Goal: Task Accomplishment & Management: Complete application form

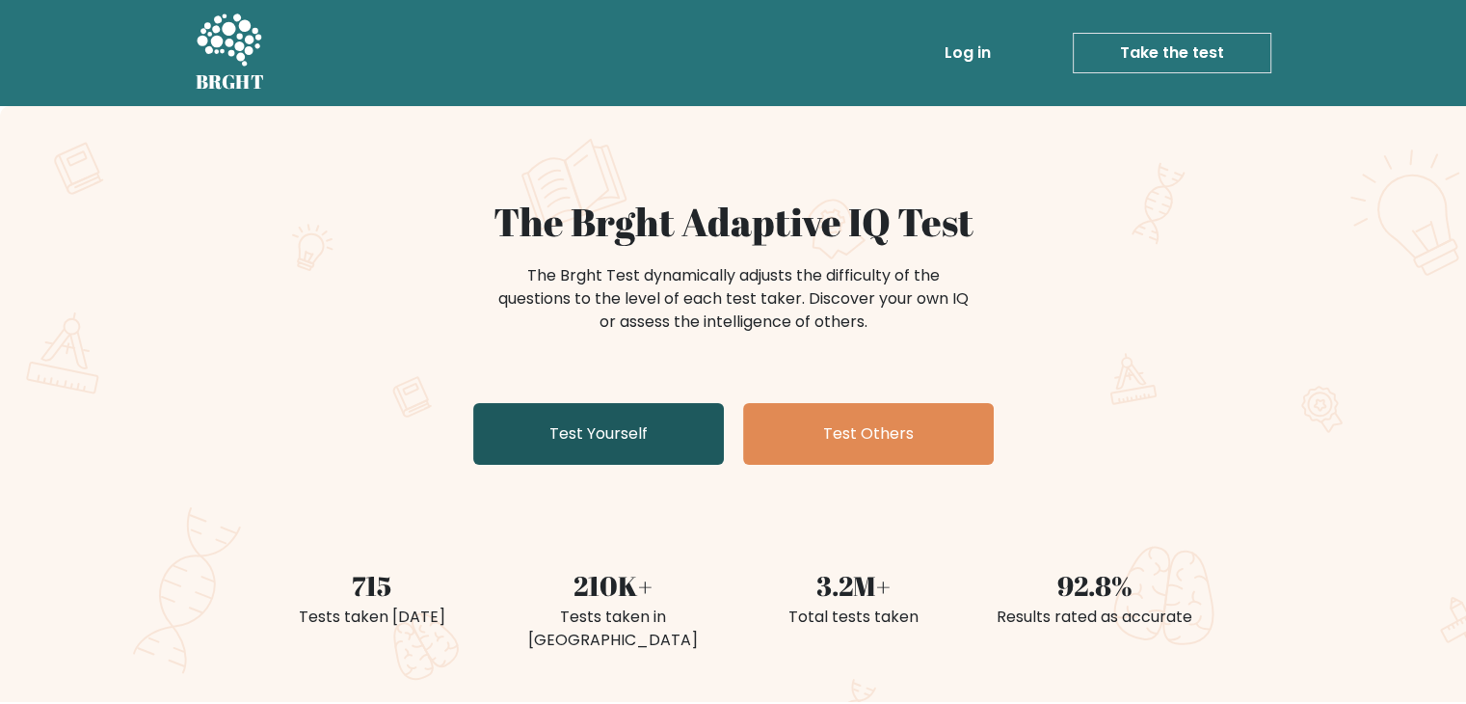
click at [658, 417] on link "Test Yourself" at bounding box center [598, 434] width 251 height 62
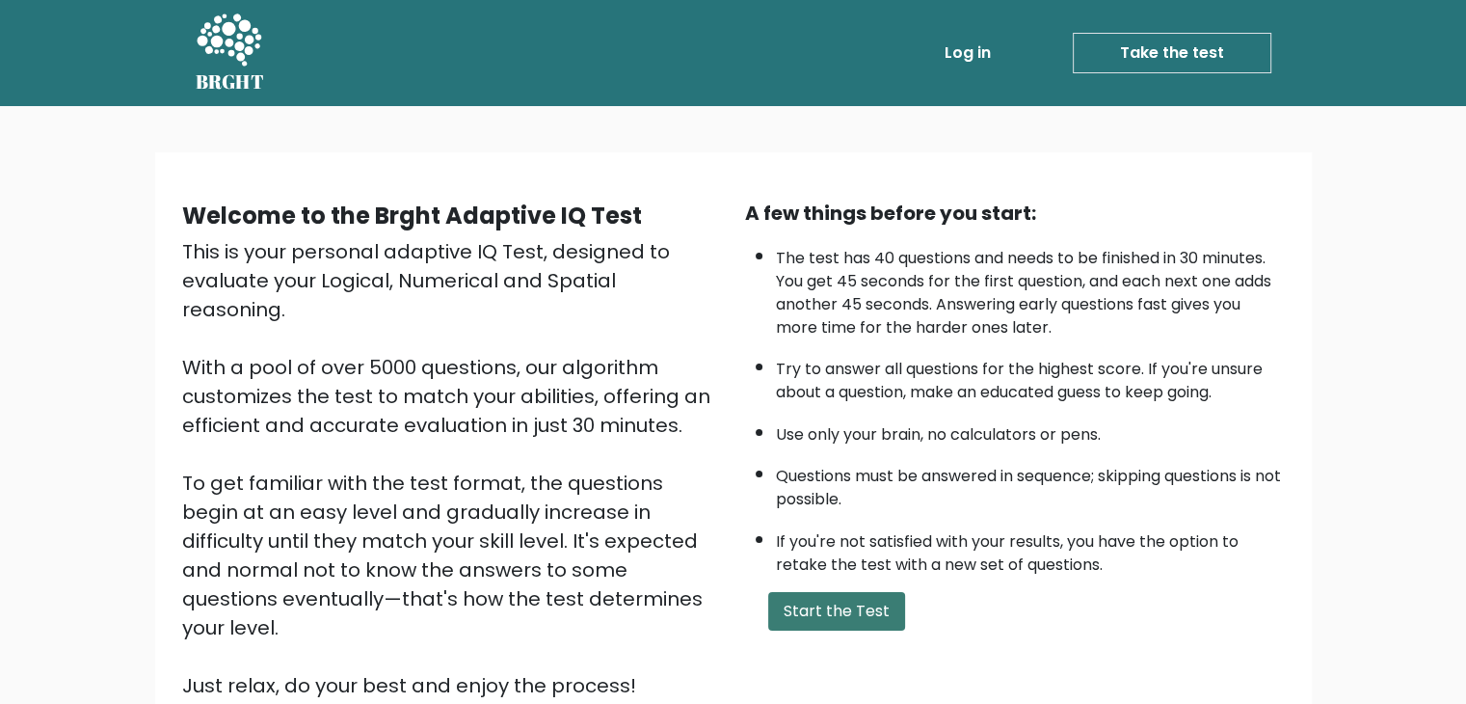
click at [790, 596] on button "Start the Test" at bounding box center [836, 611] width 137 height 39
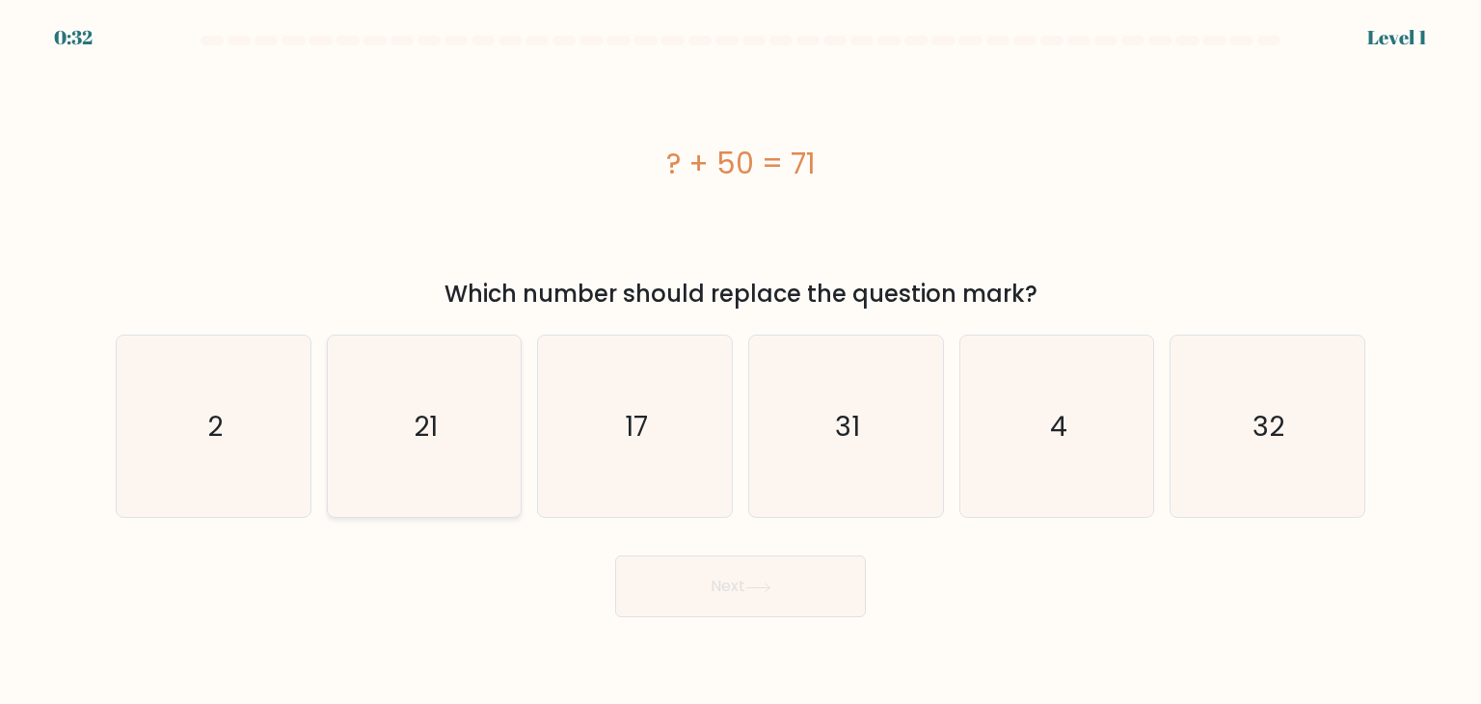
click at [443, 456] on icon "21" at bounding box center [424, 425] width 181 height 181
click at [740, 361] on input "b. 21" at bounding box center [740, 357] width 1 height 10
radio input "true"
click at [712, 591] on button "Next" at bounding box center [740, 586] width 251 height 62
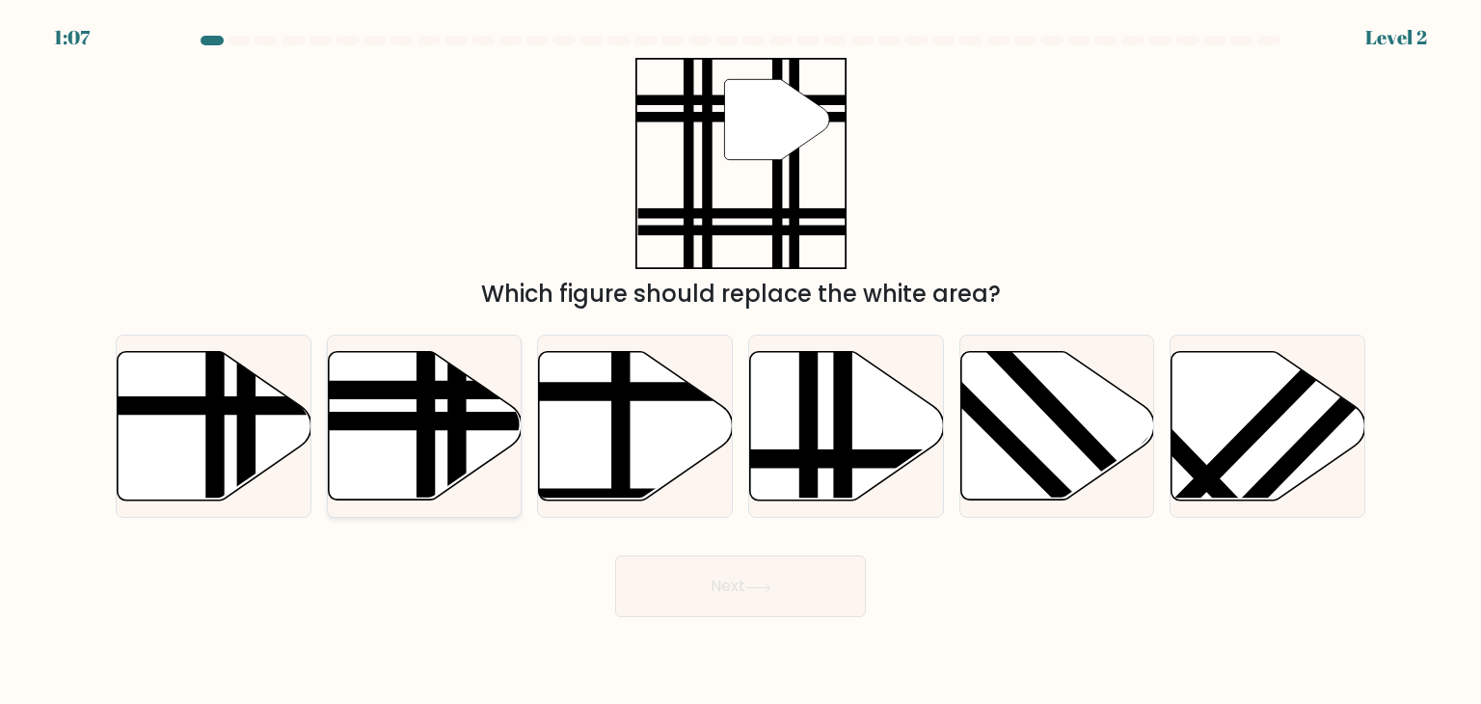
drag, startPoint x: 467, startPoint y: 429, endPoint x: 378, endPoint y: 446, distance: 90.4
click at [378, 446] on icon at bounding box center [425, 426] width 194 height 151
click at [740, 361] on input "b." at bounding box center [740, 357] width 1 height 10
radio input "true"
drag, startPoint x: 378, startPoint y: 446, endPoint x: 532, endPoint y: 329, distance: 194.0
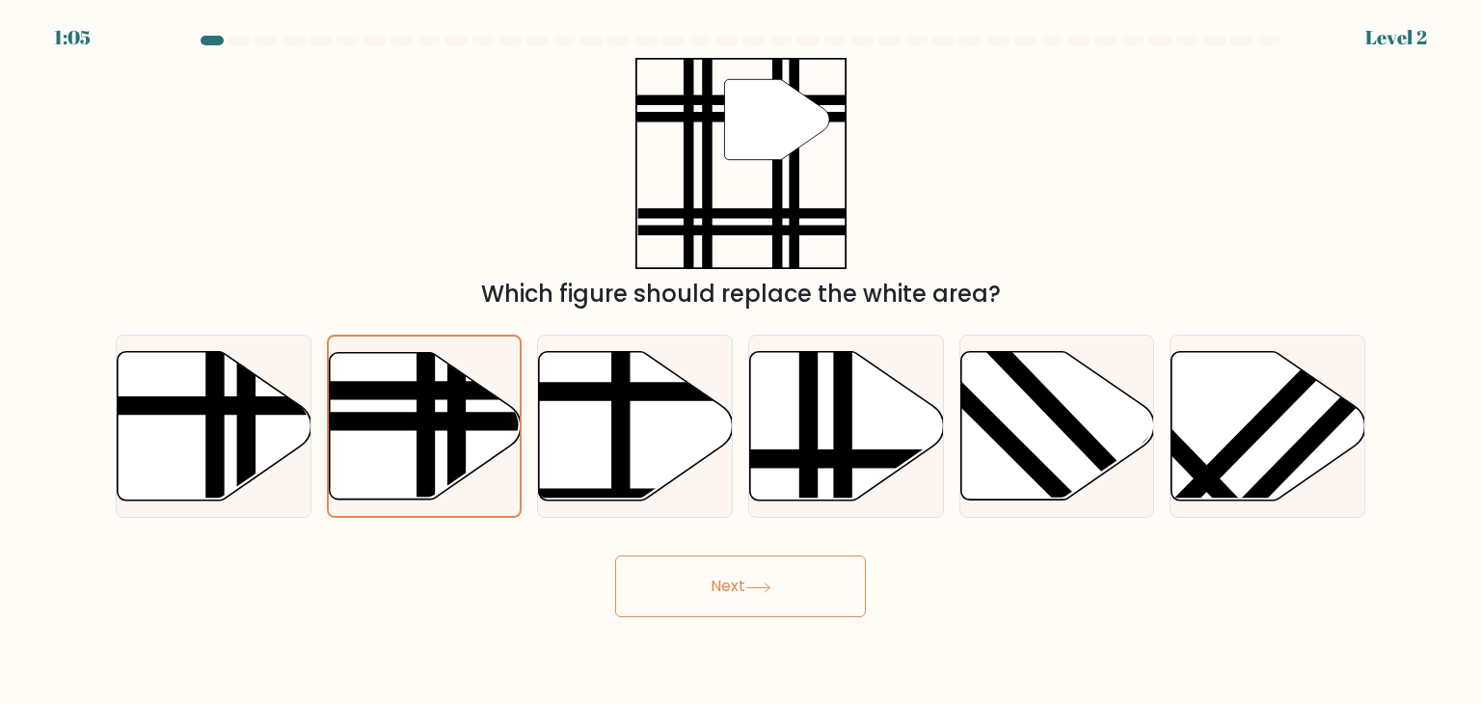
click at [532, 329] on div "a. b. c. d." at bounding box center [740, 418] width 1265 height 199
click at [426, 417] on line at bounding box center [426, 505] width 0 height 386
click at [740, 361] on input "b." at bounding box center [740, 357] width 1 height 10
click at [644, 577] on button "Next" at bounding box center [740, 586] width 251 height 62
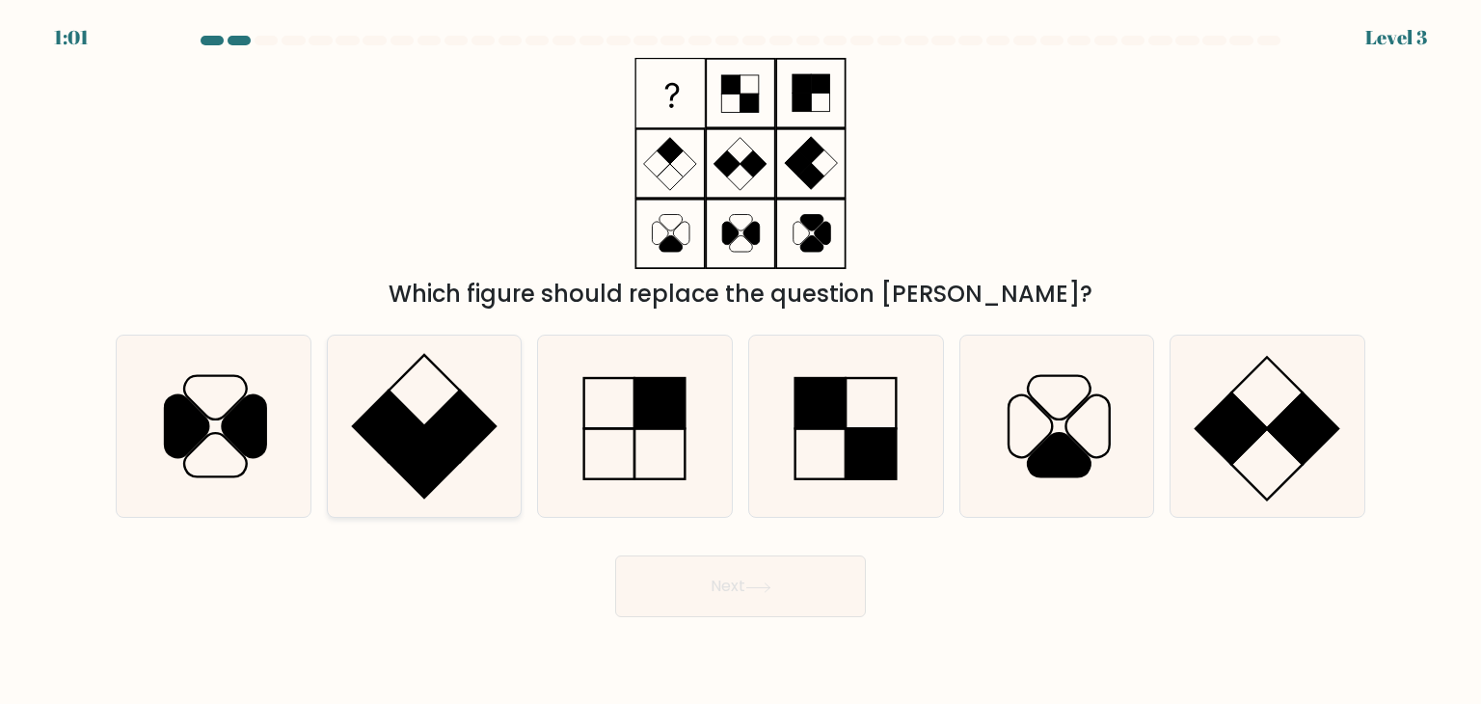
click at [487, 412] on icon at bounding box center [424, 425] width 181 height 181
click at [740, 361] on input "b." at bounding box center [740, 357] width 1 height 10
radio input "true"
click at [682, 592] on button "Next" at bounding box center [740, 586] width 251 height 62
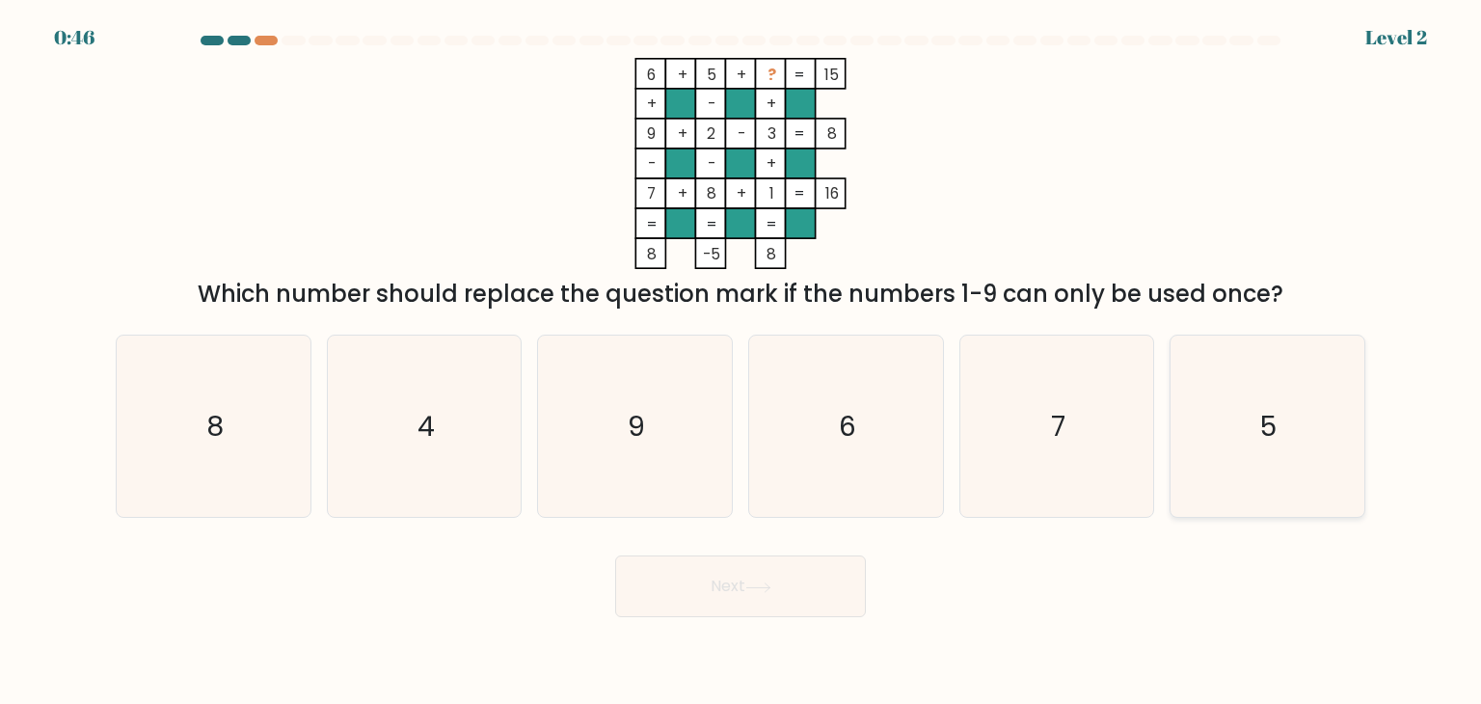
click at [1178, 452] on icon "5" at bounding box center [1266, 425] width 181 height 181
click at [741, 361] on input "f. 5" at bounding box center [740, 357] width 1 height 10
radio input "true"
click at [856, 591] on button "Next" at bounding box center [740, 586] width 251 height 62
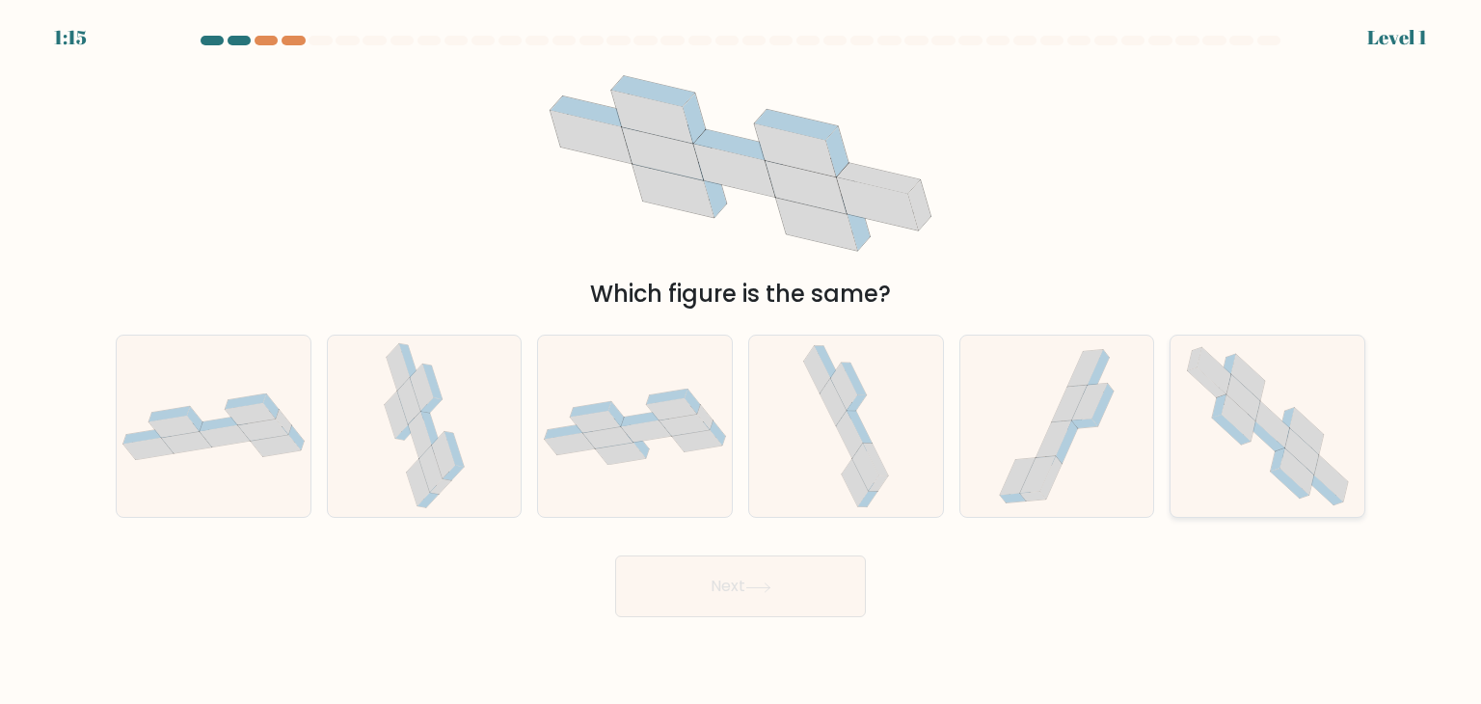
click at [1243, 434] on icon at bounding box center [1238, 417] width 34 height 46
click at [741, 361] on input "f." at bounding box center [740, 357] width 1 height 10
radio input "true"
click at [789, 584] on button "Next" at bounding box center [740, 586] width 251 height 62
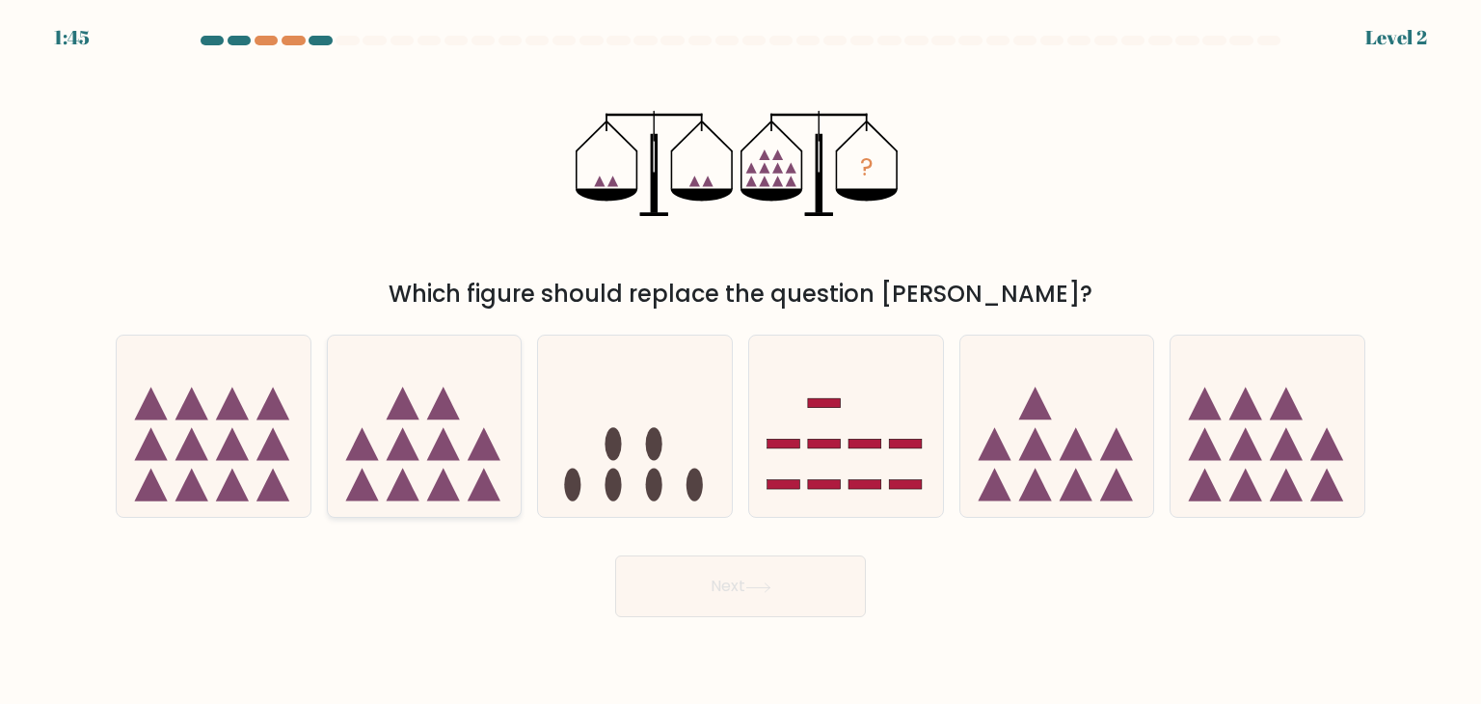
click at [451, 482] on icon at bounding box center [425, 426] width 194 height 160
click at [740, 361] on input "b." at bounding box center [740, 357] width 1 height 10
radio input "true"
click at [665, 608] on button "Next" at bounding box center [740, 586] width 251 height 62
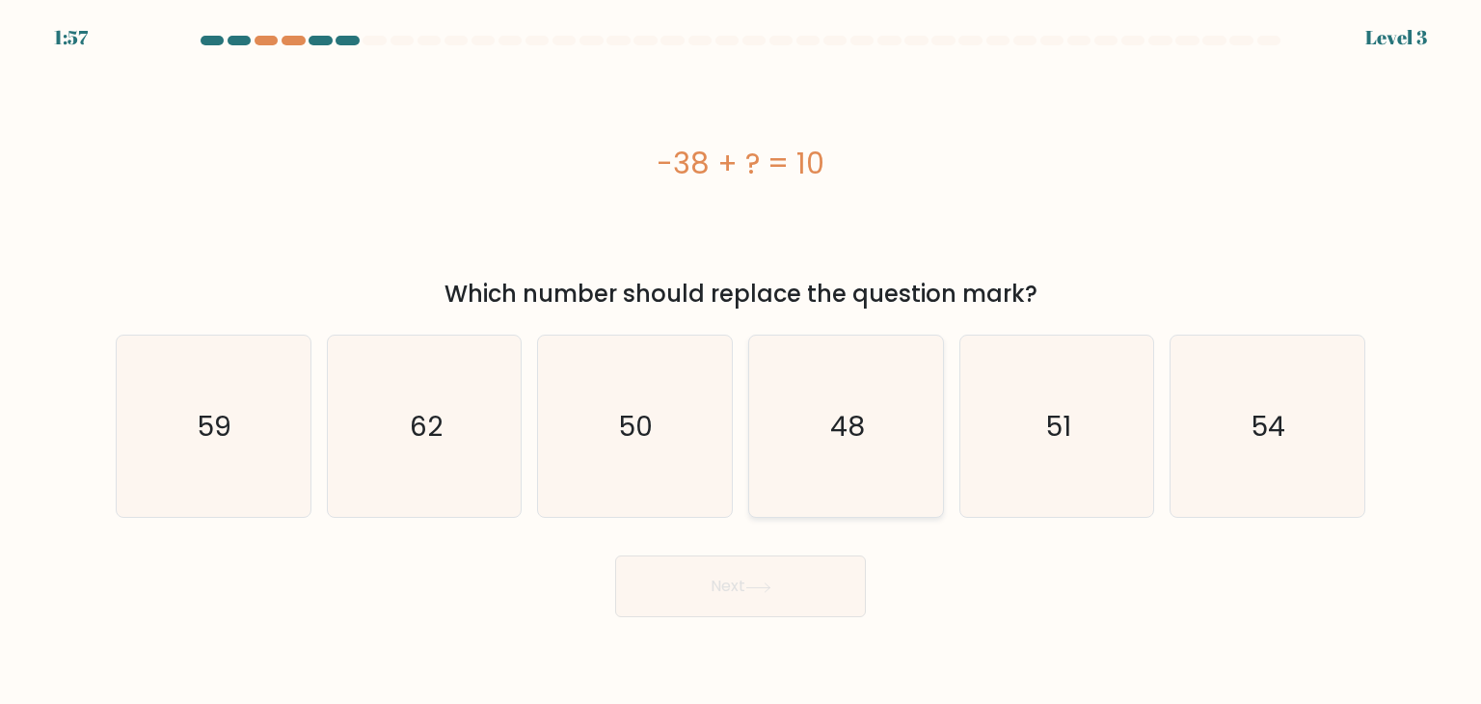
click at [867, 485] on icon "48" at bounding box center [845, 425] width 181 height 181
click at [741, 361] on input "d. 48" at bounding box center [740, 357] width 1 height 10
radio input "true"
click at [737, 592] on button "Next" at bounding box center [740, 586] width 251 height 62
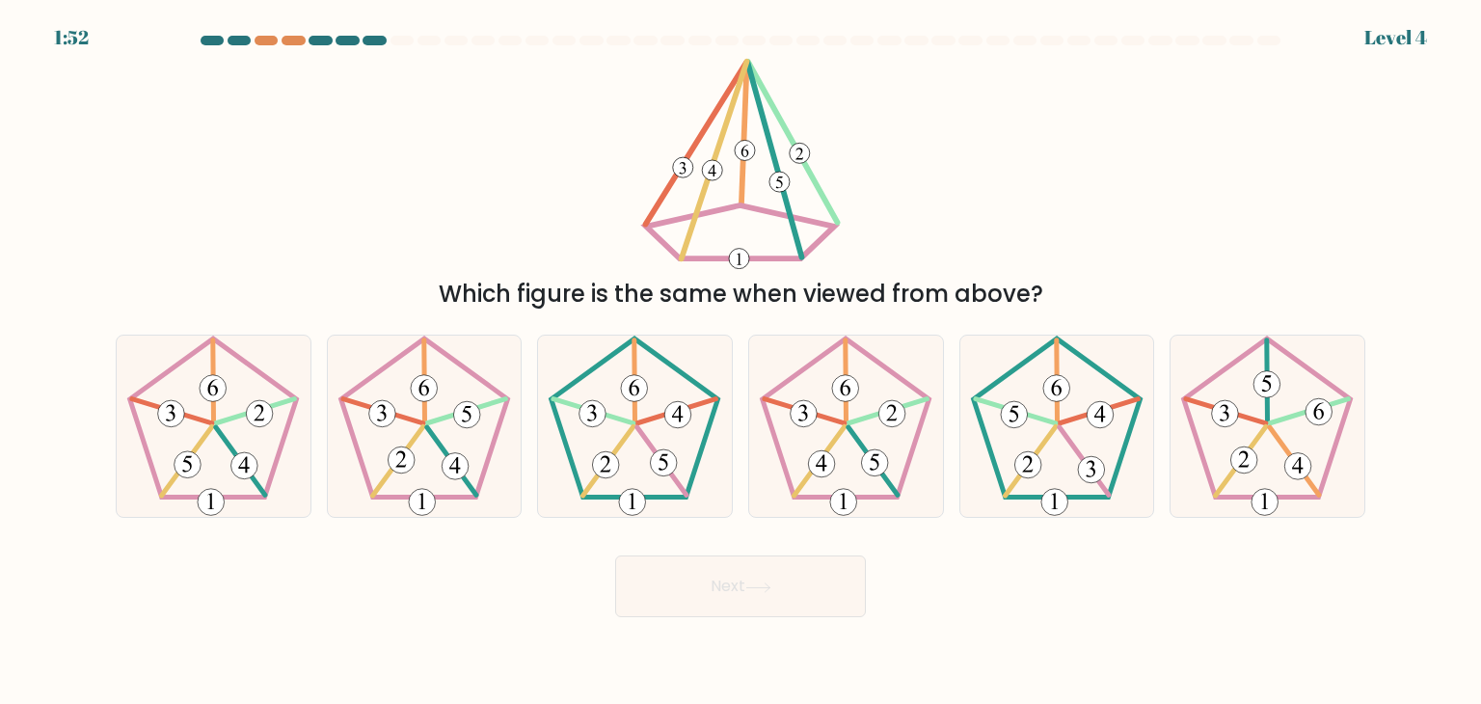
click at [737, 592] on button "Next" at bounding box center [740, 586] width 251 height 62
click at [1085, 47] on div at bounding box center [740, 44] width 1272 height 17
click at [428, 411] on icon at bounding box center [424, 425] width 181 height 181
click at [740, 361] on input "b." at bounding box center [740, 357] width 1 height 10
radio input "true"
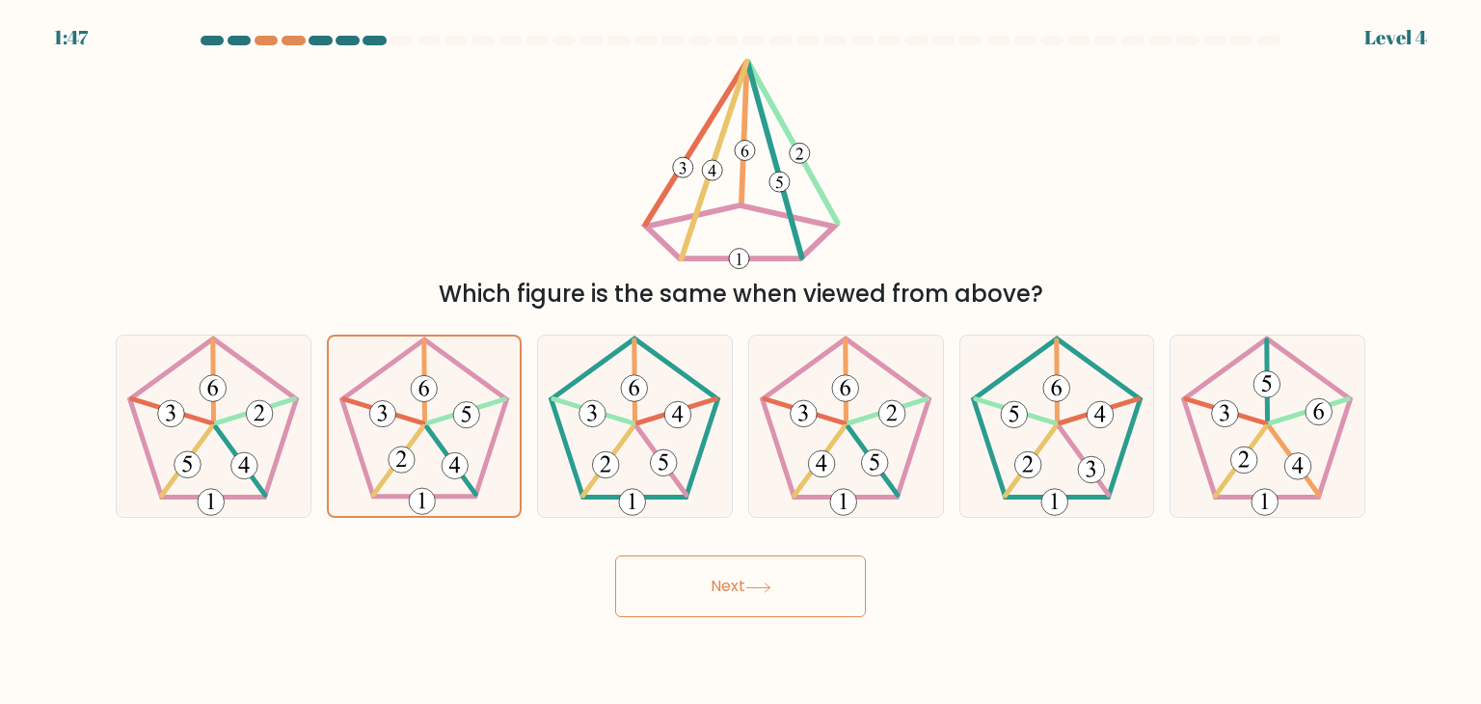
click at [713, 575] on button "Next" at bounding box center [740, 586] width 251 height 62
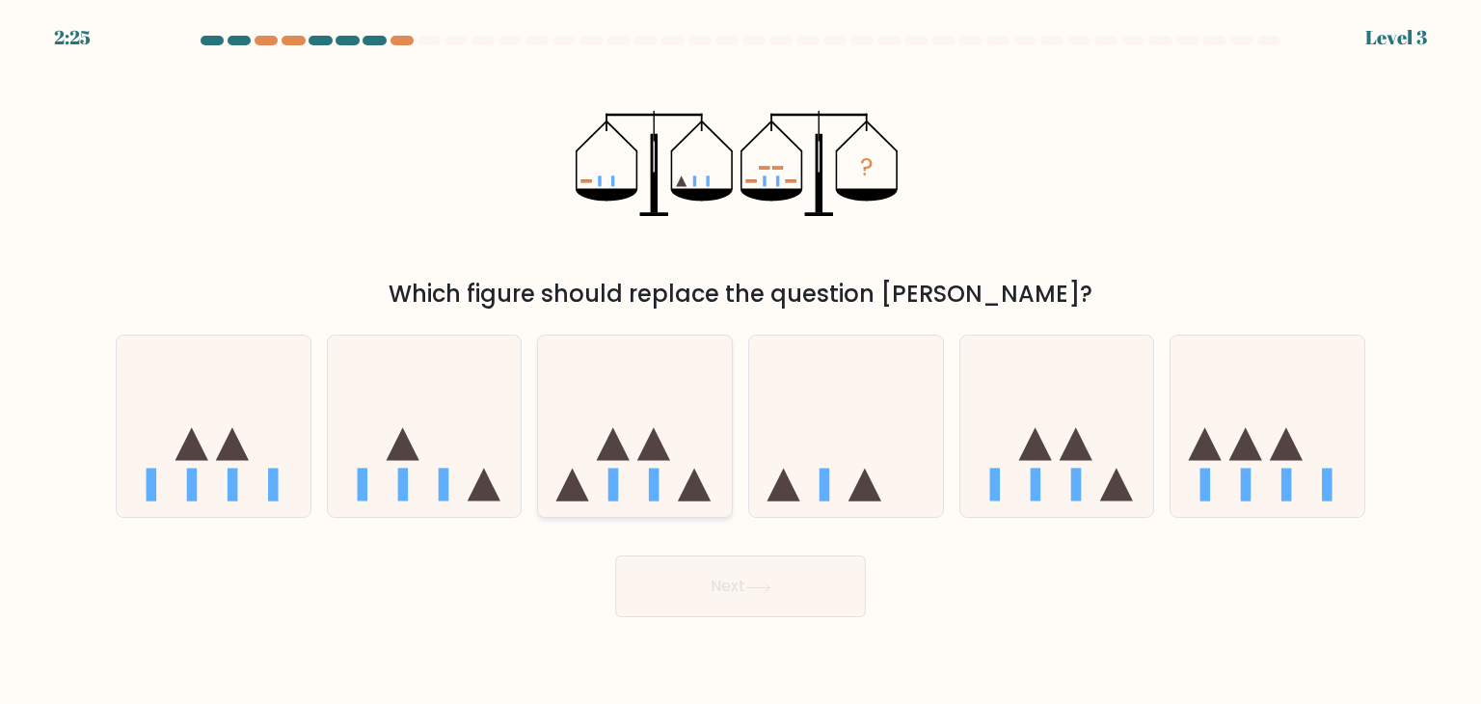
click at [665, 498] on icon at bounding box center [635, 426] width 194 height 160
click at [740, 361] on input "c." at bounding box center [740, 357] width 1 height 10
radio input "true"
click at [678, 577] on button "Next" at bounding box center [740, 586] width 251 height 62
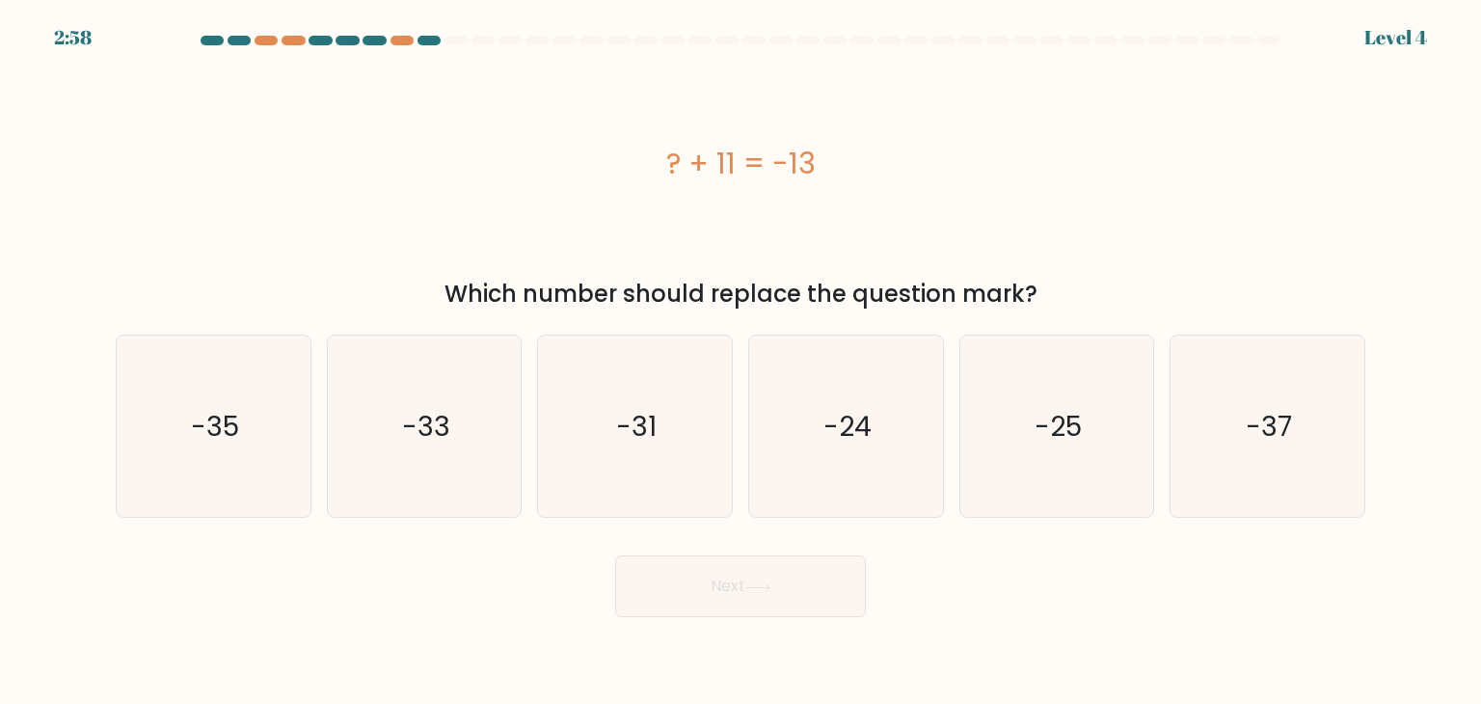
click at [413, 94] on div "? + 11 = -13" at bounding box center [740, 163] width 1249 height 211
click at [563, 227] on div "? + 11 = -13" at bounding box center [740, 163] width 1249 height 211
click at [802, 431] on icon "-24" at bounding box center [845, 425] width 181 height 181
click at [741, 361] on input "d. -24" at bounding box center [740, 357] width 1 height 10
radio input "true"
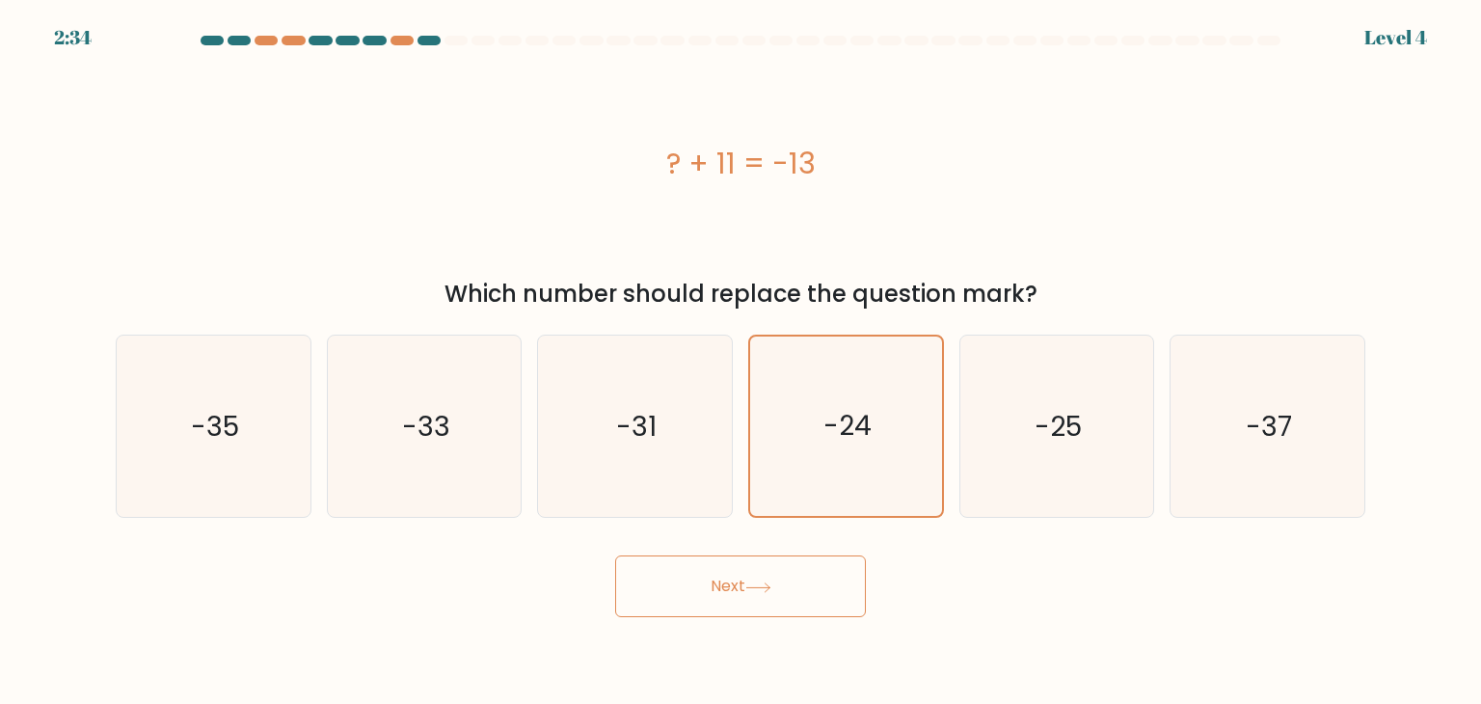
click at [680, 591] on button "Next" at bounding box center [740, 586] width 251 height 62
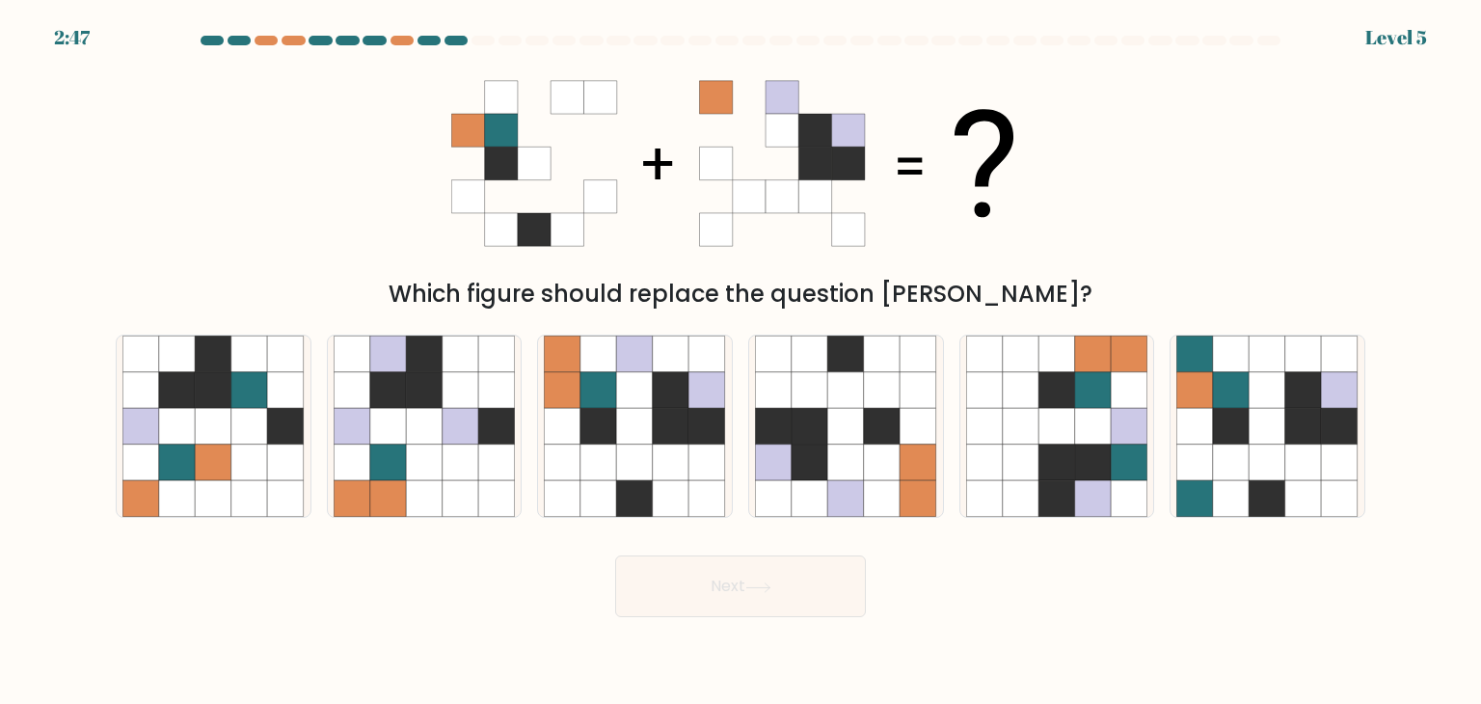
click at [344, 227] on div "Which figure should replace the question mark?" at bounding box center [740, 185] width 1272 height 254
click at [644, 442] on icon at bounding box center [635, 426] width 37 height 37
click at [740, 361] on input "c." at bounding box center [740, 357] width 1 height 10
radio input "true"
click at [745, 606] on button "Next" at bounding box center [740, 586] width 251 height 62
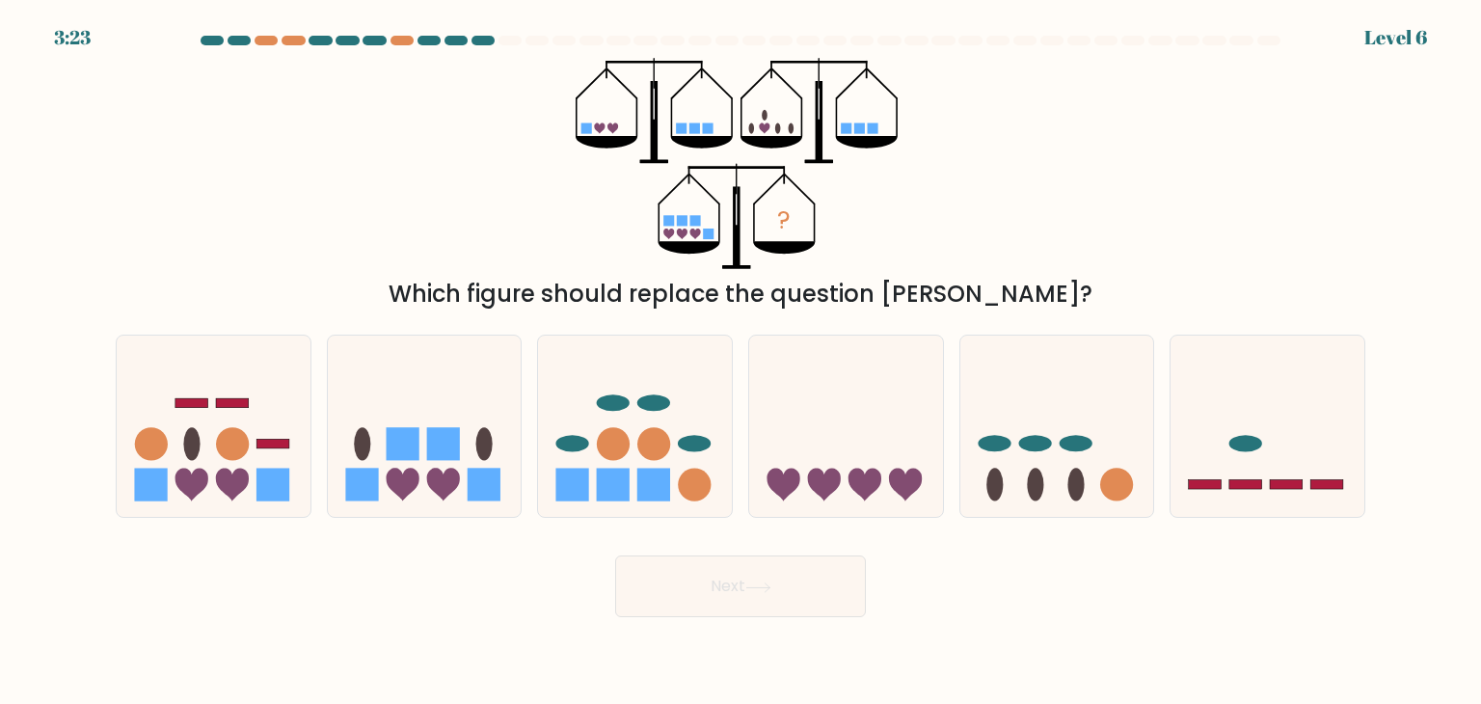
click at [409, 167] on div "? Which figure should replace the question mark?" at bounding box center [740, 185] width 1272 height 254
click at [421, 228] on div "? Which figure should replace the question mark?" at bounding box center [740, 185] width 1272 height 254
click at [441, 424] on icon at bounding box center [425, 426] width 194 height 160
click at [740, 361] on input "b." at bounding box center [740, 357] width 1 height 10
radio input "true"
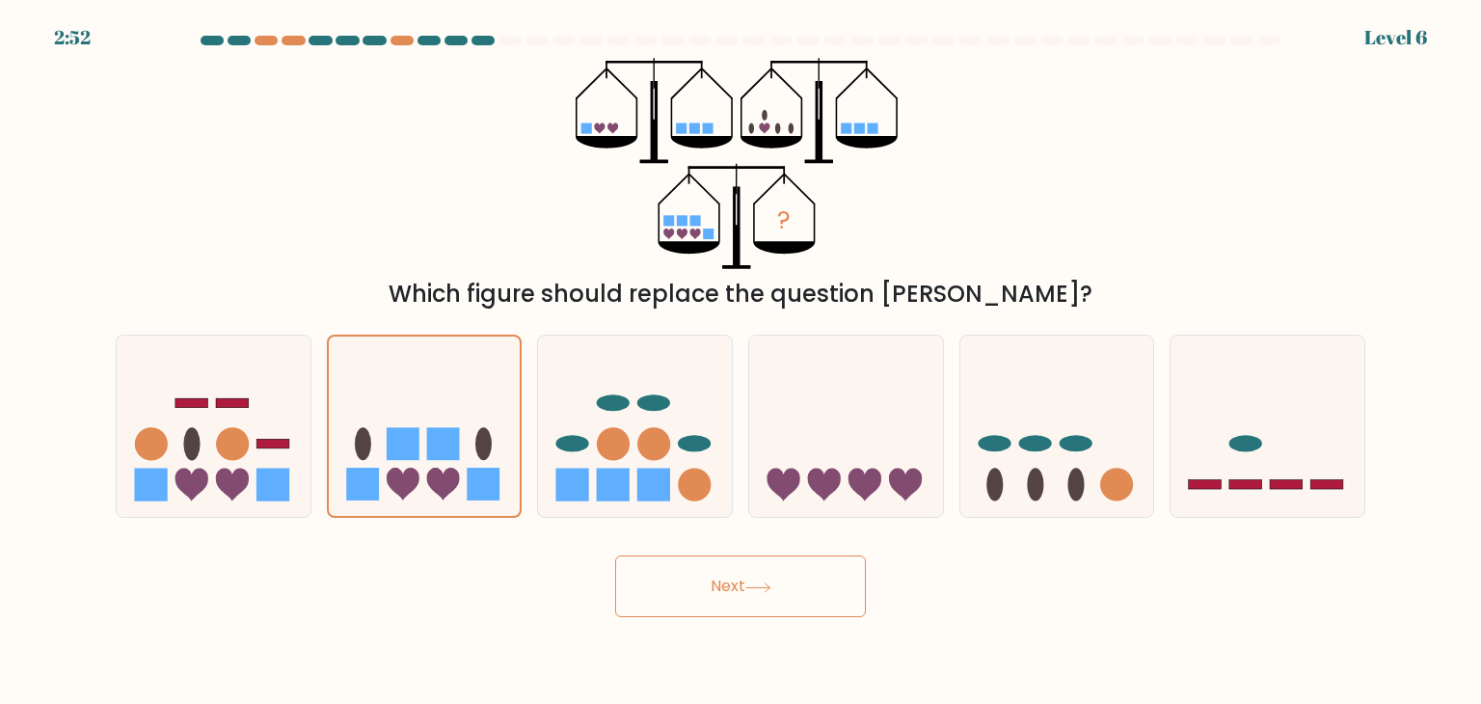
click at [659, 565] on button "Next" at bounding box center [740, 586] width 251 height 62
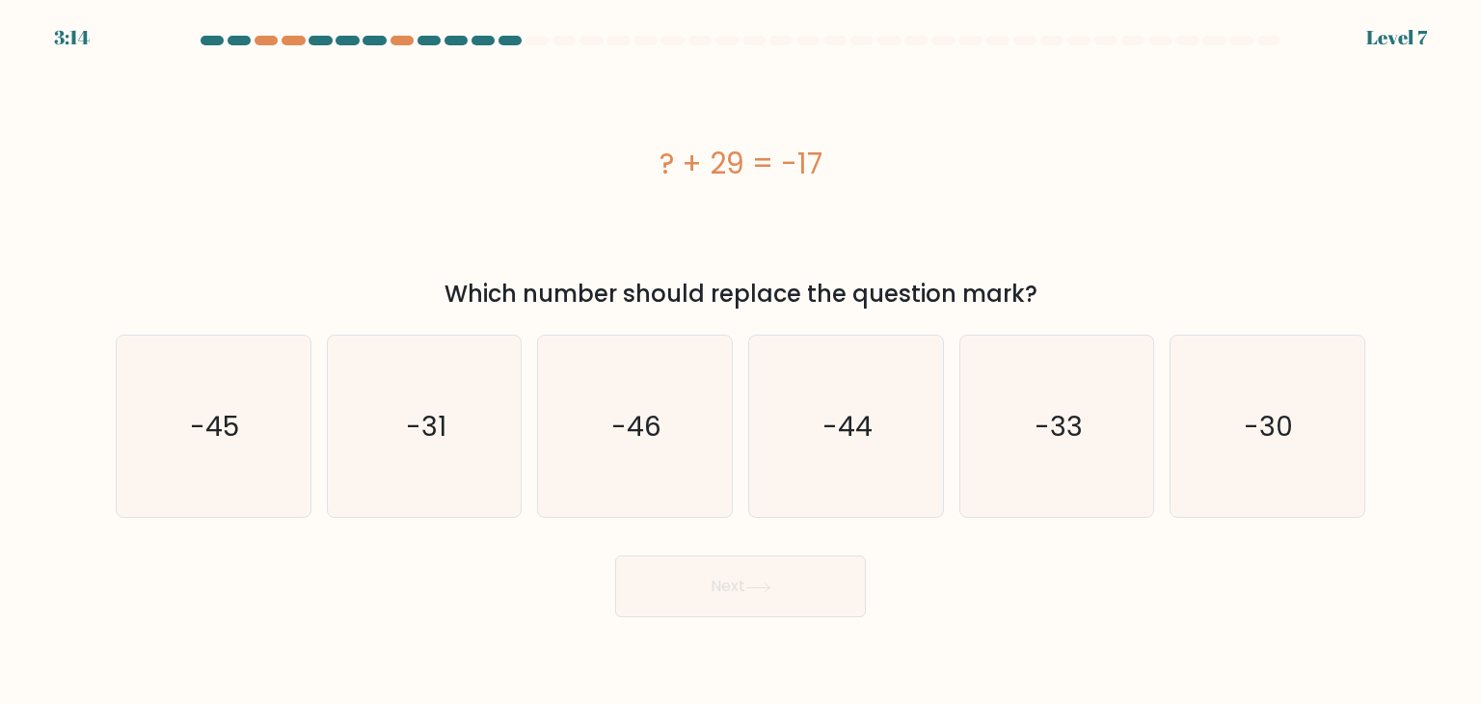
click at [388, 174] on div "? + 29 = -17" at bounding box center [740, 163] width 1249 height 43
click at [598, 438] on icon "-46" at bounding box center [634, 425] width 181 height 181
click at [740, 361] on input "c. -46" at bounding box center [740, 357] width 1 height 10
radio input "true"
click at [673, 593] on button "Next" at bounding box center [740, 586] width 251 height 62
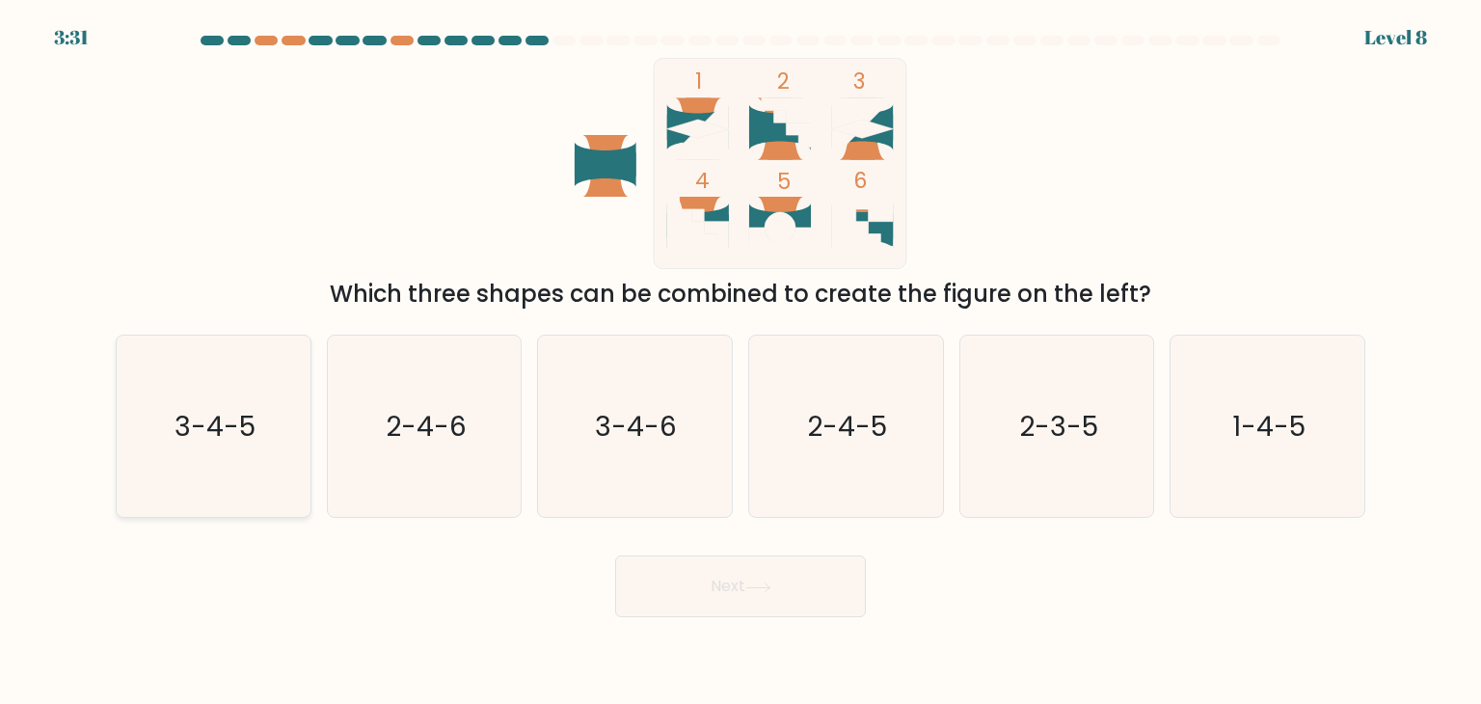
click at [224, 387] on icon "3-4-5" at bounding box center [212, 425] width 181 height 181
click at [740, 361] on input "a. 3-4-5" at bounding box center [740, 357] width 1 height 10
radio input "true"
click at [664, 577] on button "Next" at bounding box center [740, 586] width 251 height 62
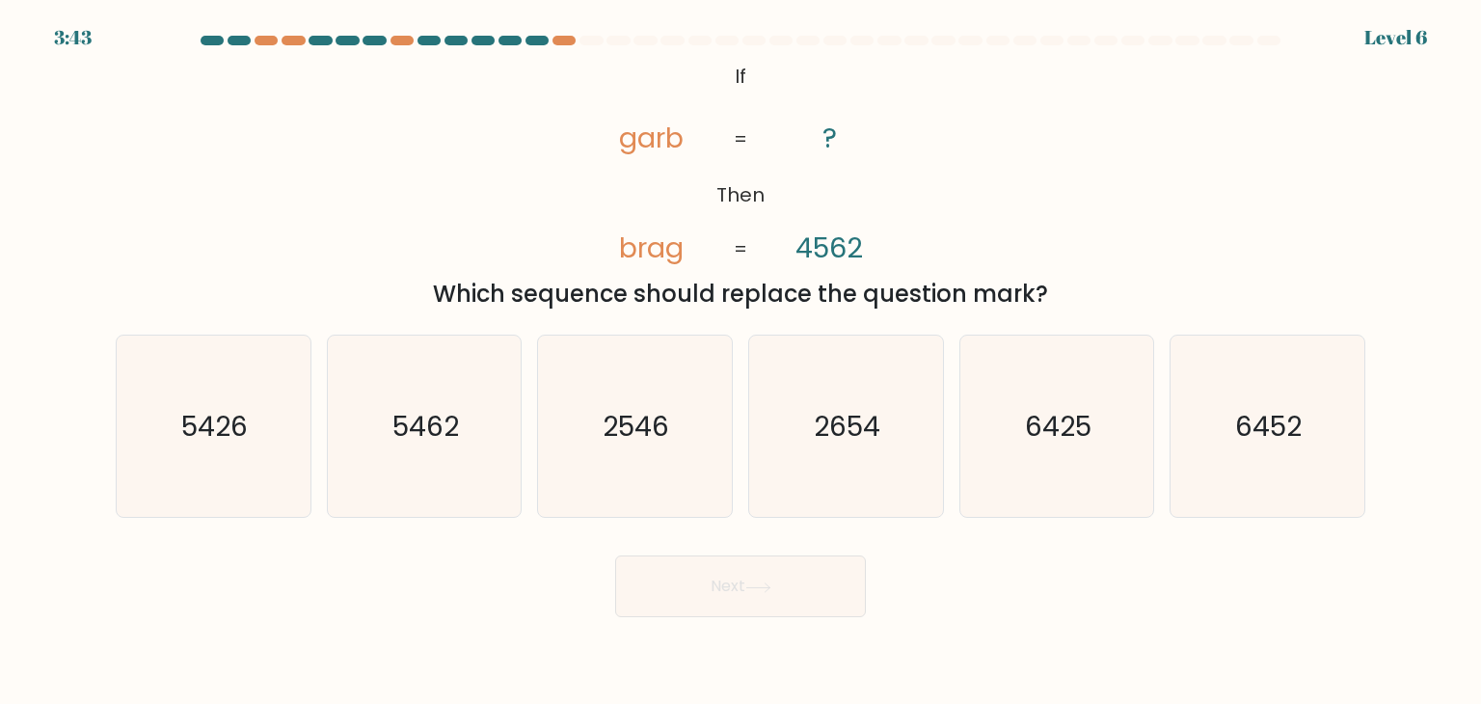
click at [480, 581] on div "Next" at bounding box center [740, 579] width 1272 height 76
click at [669, 452] on icon "2546" at bounding box center [634, 425] width 181 height 181
click at [740, 361] on input "c. 2546" at bounding box center [740, 357] width 1 height 10
radio input "true"
click at [672, 587] on button "Next" at bounding box center [740, 586] width 251 height 62
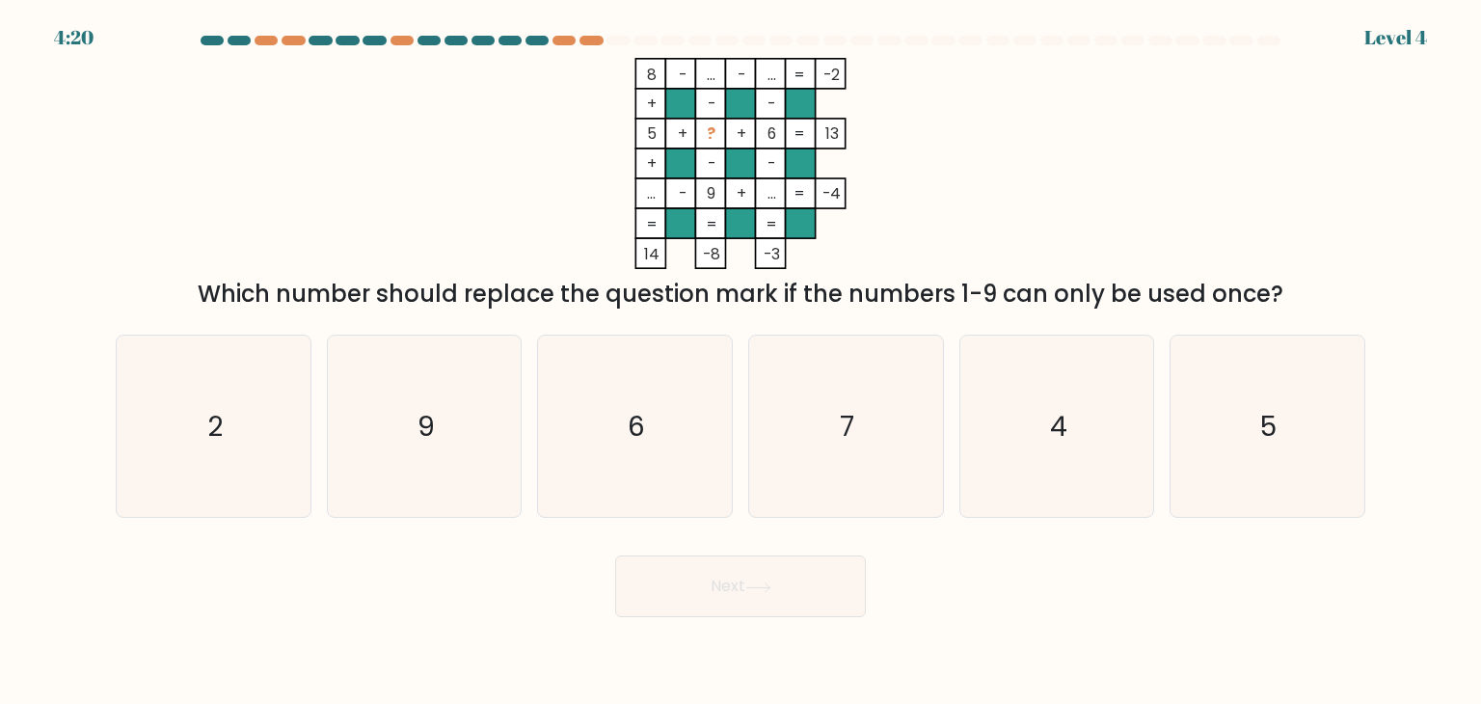
click at [470, 604] on div "Next" at bounding box center [740, 579] width 1272 height 76
click at [203, 452] on icon "2" at bounding box center [212, 425] width 181 height 181
click at [740, 361] on input "a. 2" at bounding box center [740, 357] width 1 height 10
radio input "true"
click at [656, 583] on button "Next" at bounding box center [740, 586] width 251 height 62
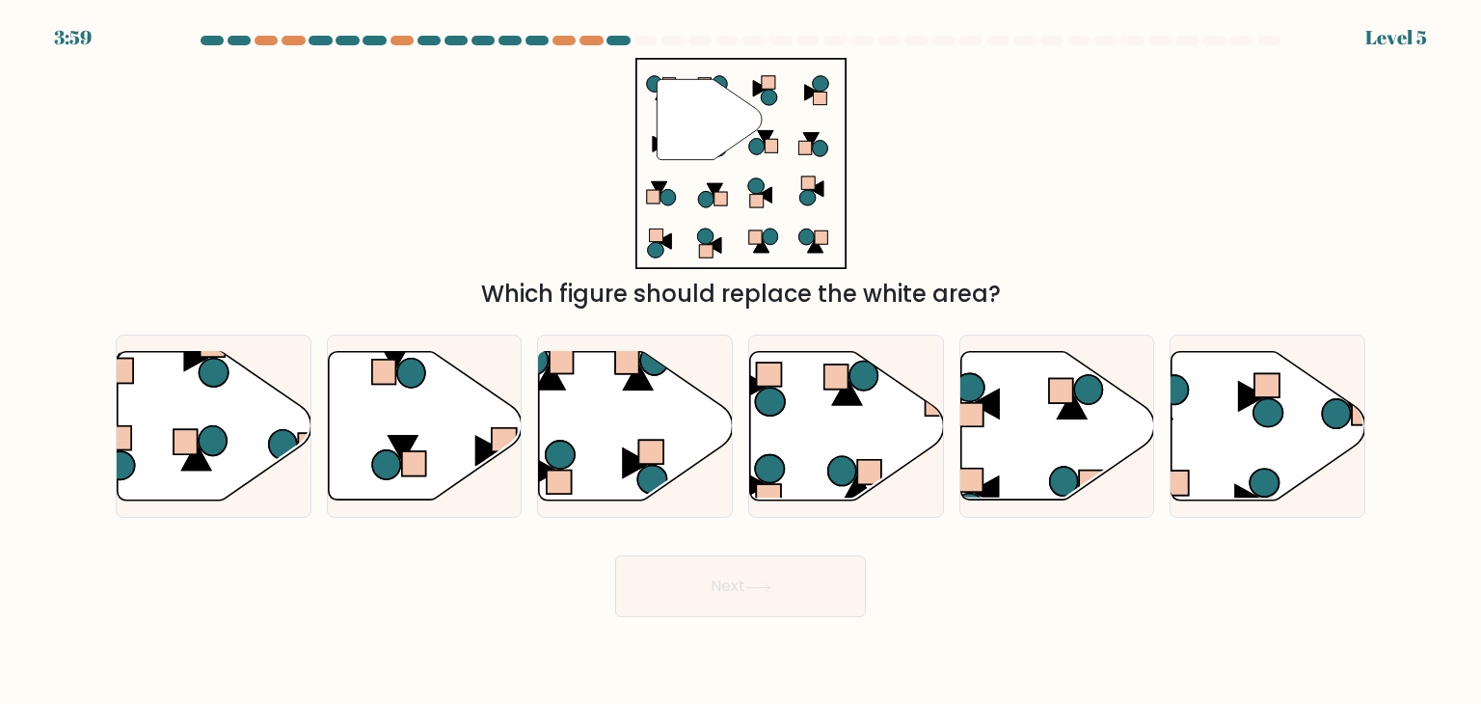
click at [426, 577] on div "Next" at bounding box center [740, 579] width 1272 height 76
click at [852, 477] on icon at bounding box center [842, 470] width 28 height 29
click at [741, 361] on input "d." at bounding box center [740, 357] width 1 height 10
radio input "true"
click at [661, 604] on button "Next" at bounding box center [740, 586] width 251 height 62
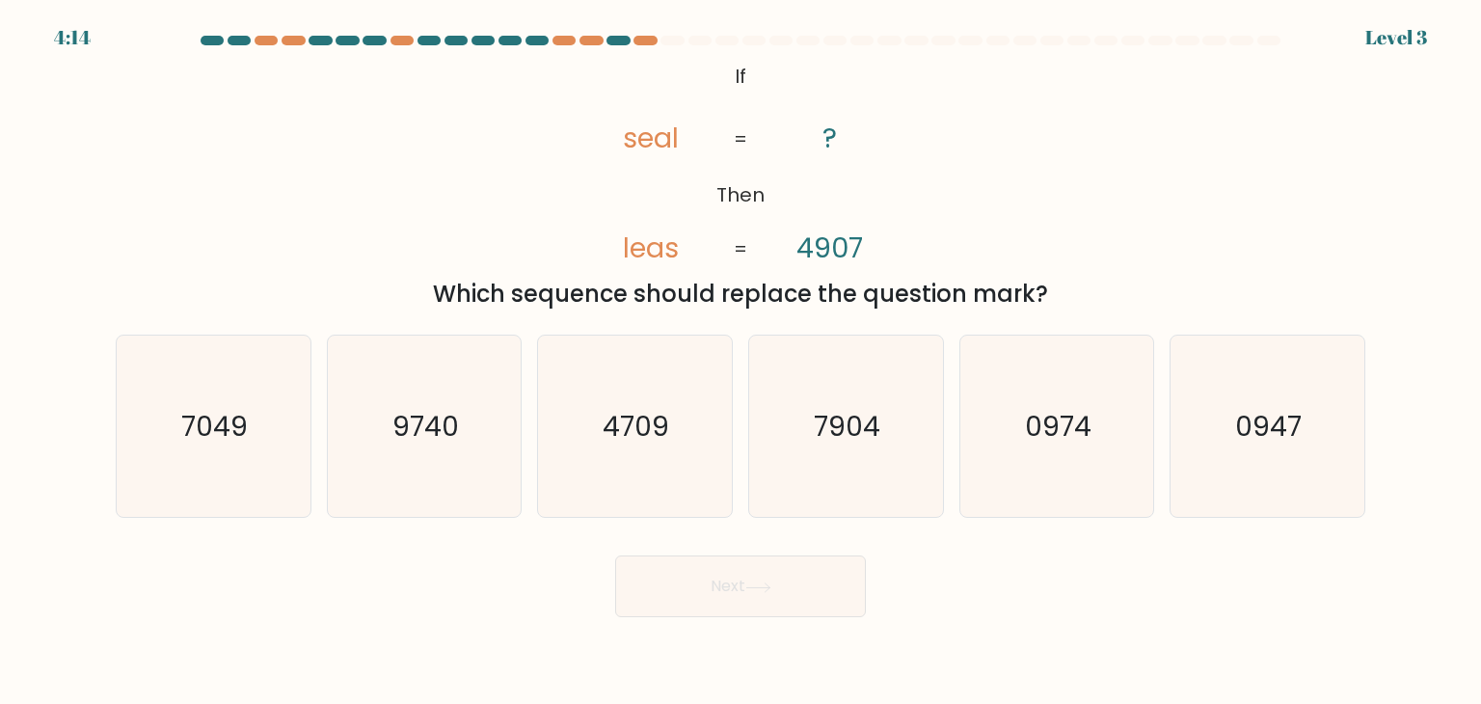
click at [301, 604] on div "Next" at bounding box center [740, 579] width 1272 height 76
click at [859, 437] on text "7904" at bounding box center [848, 426] width 67 height 39
click at [741, 361] on input "d. 7904" at bounding box center [740, 357] width 1 height 10
radio input "true"
click at [722, 586] on button "Next" at bounding box center [740, 586] width 251 height 62
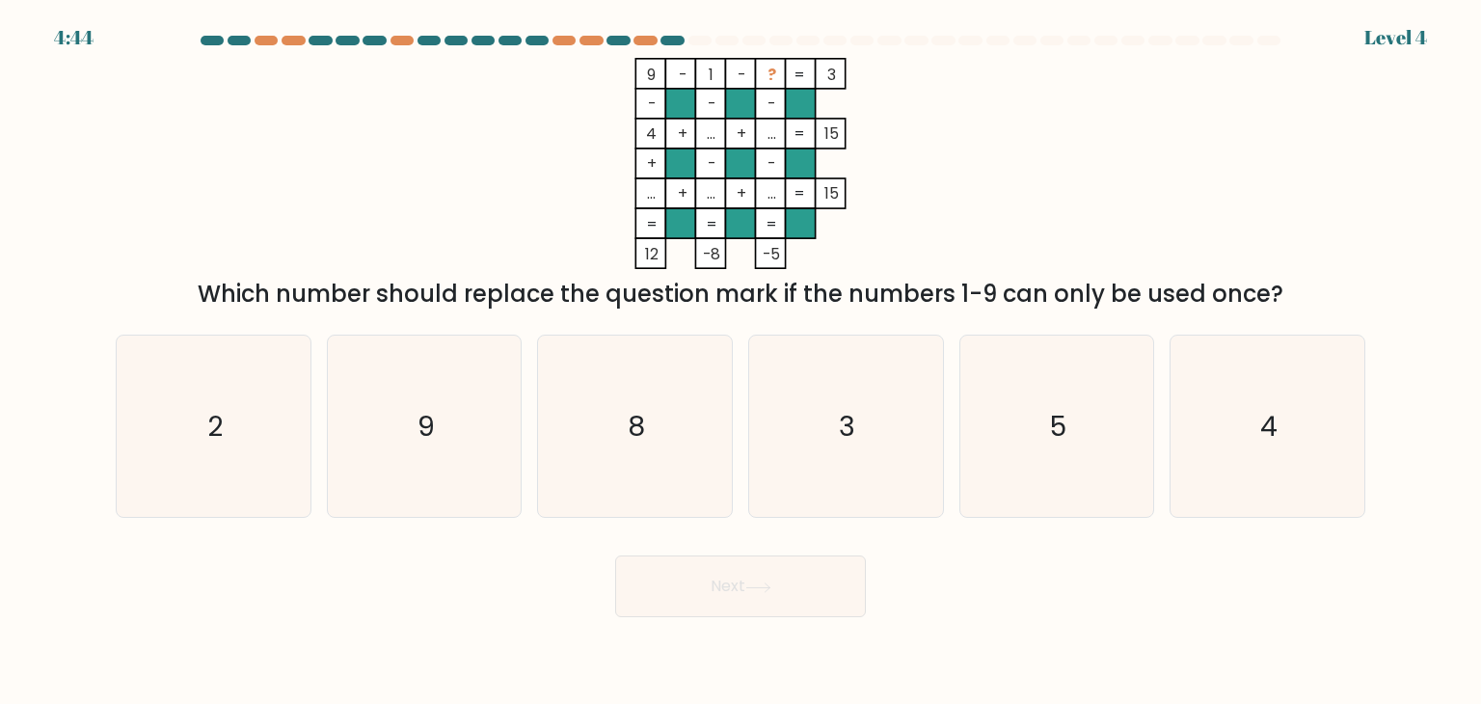
click at [486, 640] on body "4:44 Level 4" at bounding box center [740, 352] width 1481 height 704
click at [494, 581] on div "Next" at bounding box center [740, 579] width 1272 height 76
click at [1010, 459] on icon "5" at bounding box center [1056, 425] width 181 height 181
click at [741, 361] on input "e. 5" at bounding box center [740, 357] width 1 height 10
radio input "true"
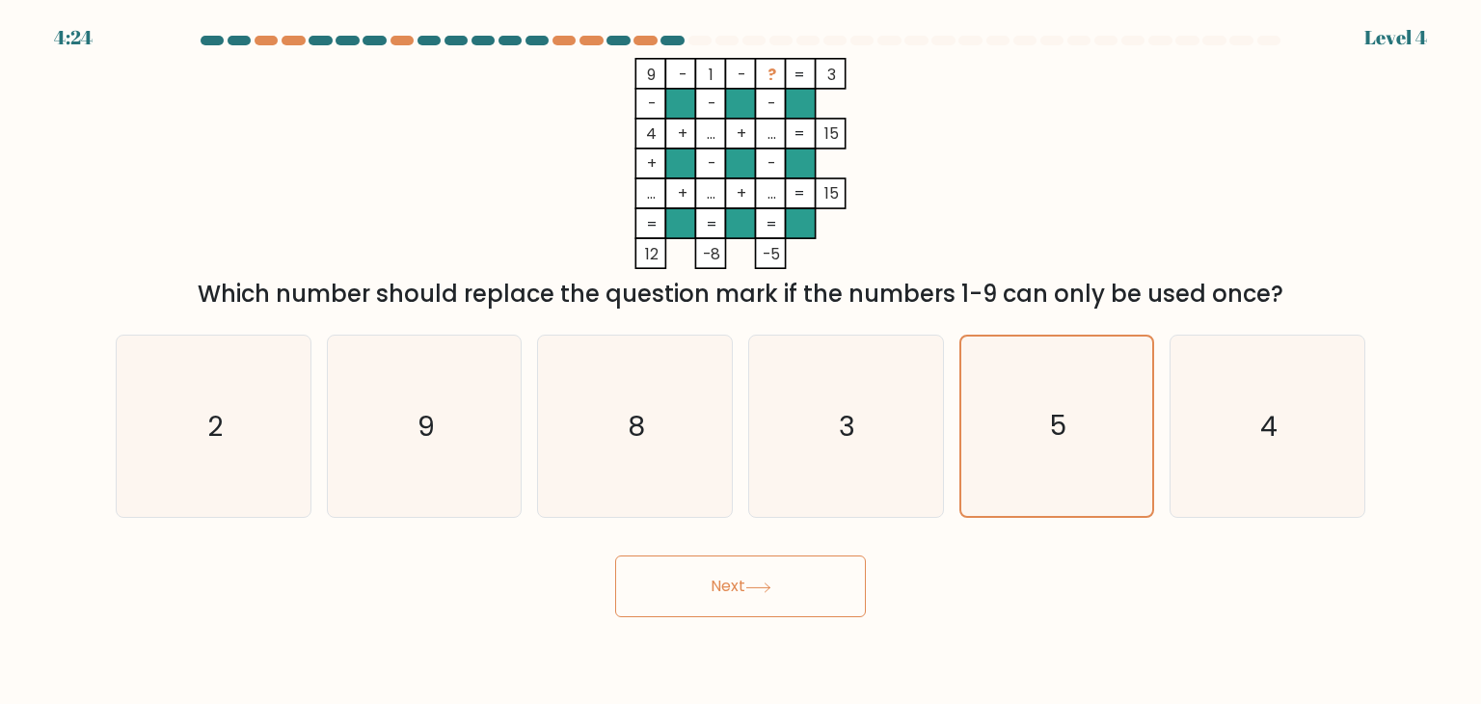
click at [697, 595] on button "Next" at bounding box center [740, 586] width 251 height 62
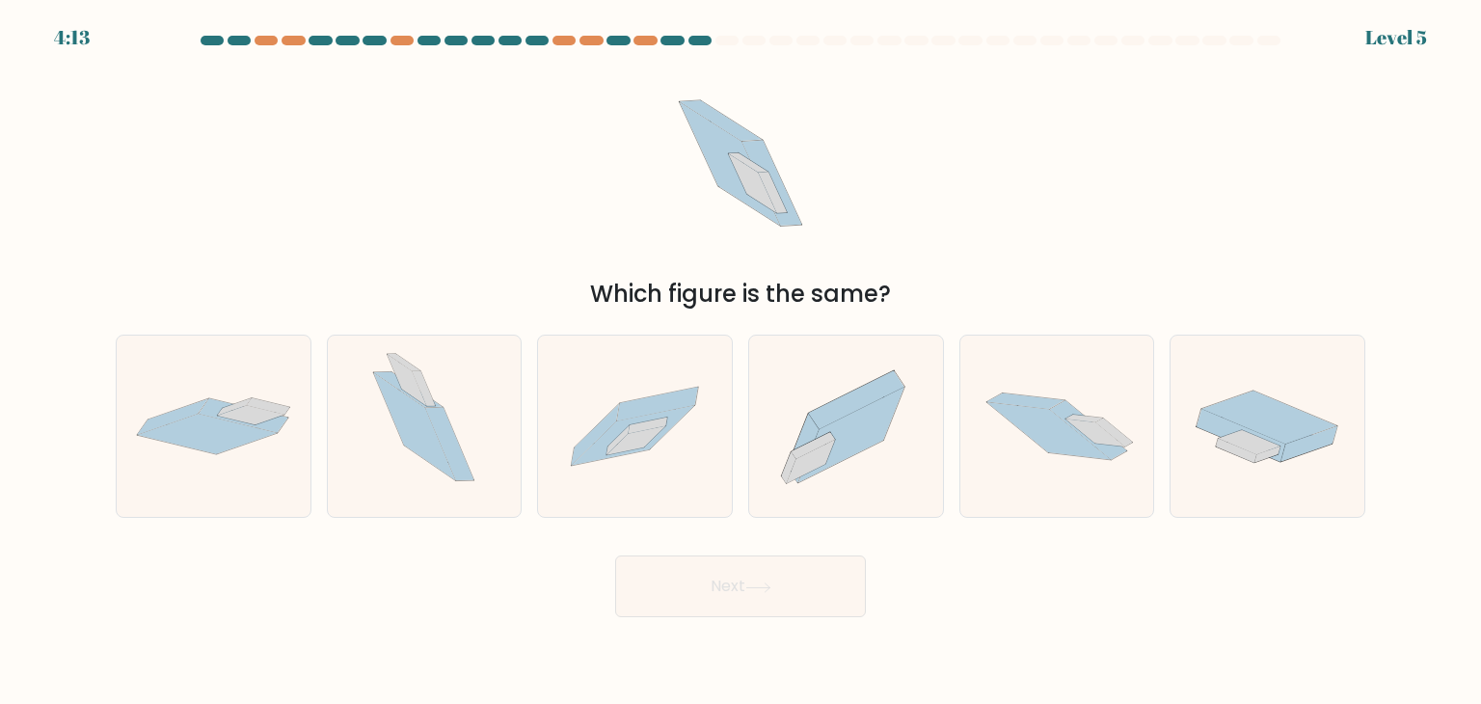
click at [442, 584] on div "Next" at bounding box center [740, 579] width 1272 height 76
click at [620, 478] on icon at bounding box center [635, 426] width 194 height 131
click at [740, 361] on input "c." at bounding box center [740, 357] width 1 height 10
radio input "true"
click at [691, 596] on button "Next" at bounding box center [740, 586] width 251 height 62
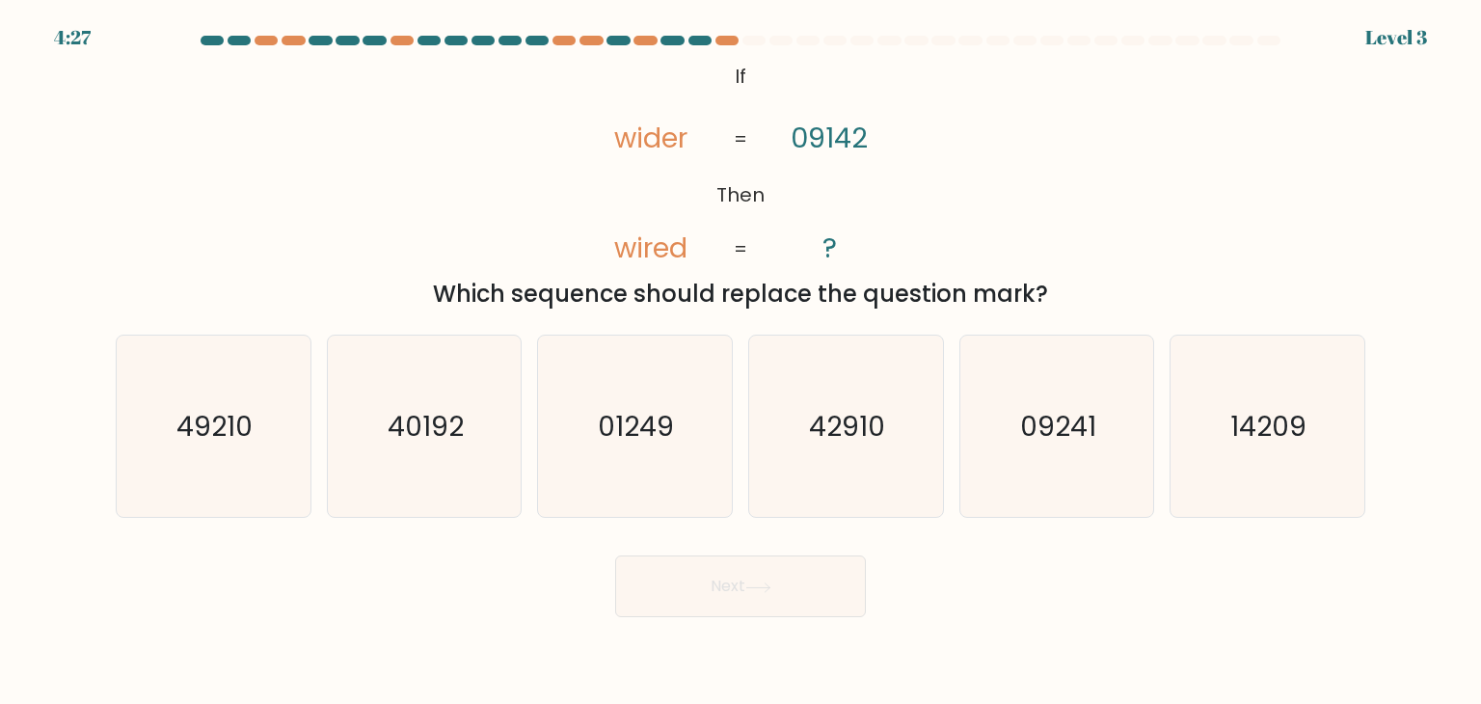
click at [458, 619] on body "4:27 Level 3 If" at bounding box center [740, 352] width 1481 height 704
click at [1068, 492] on icon "09241" at bounding box center [1056, 425] width 181 height 181
click at [741, 361] on input "e. 09241" at bounding box center [740, 357] width 1 height 10
radio input "true"
click at [705, 595] on button "Next" at bounding box center [740, 586] width 251 height 62
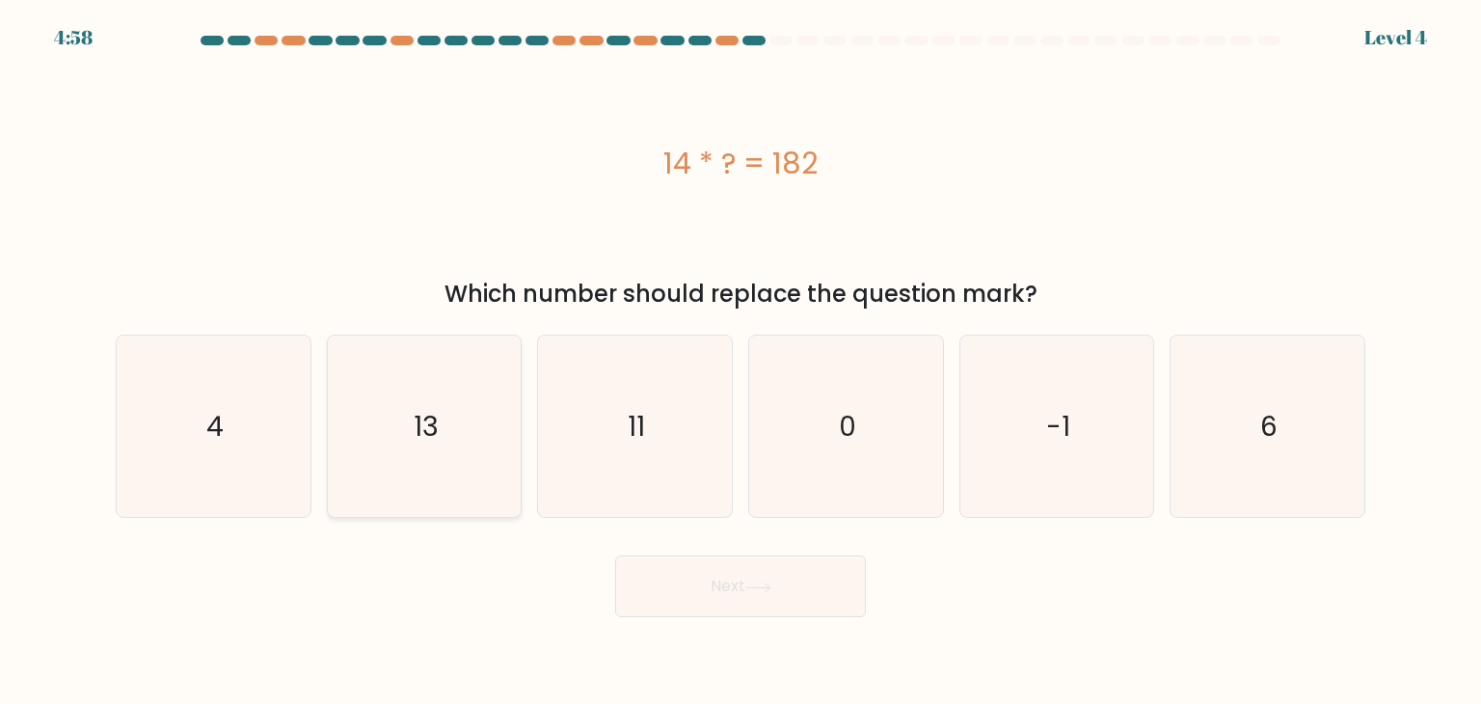
click at [452, 407] on icon "13" at bounding box center [424, 425] width 181 height 181
click at [740, 361] on input "b. 13" at bounding box center [740, 357] width 1 height 10
radio input "true"
click at [667, 607] on button "Next" at bounding box center [740, 586] width 251 height 62
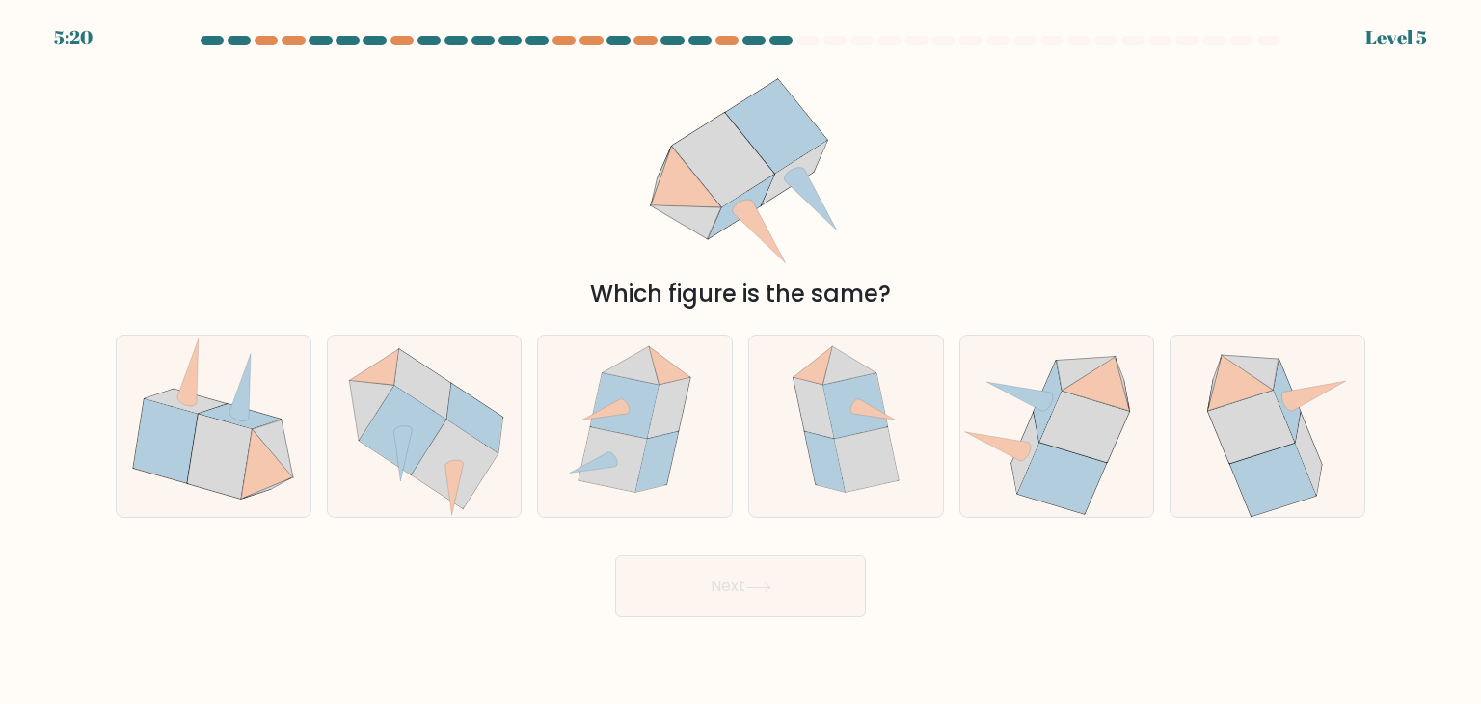
click at [450, 225] on div "Which figure is the same?" at bounding box center [740, 185] width 1272 height 254
click at [1063, 447] on icon at bounding box center [1084, 426] width 90 height 71
click at [741, 361] on input "e." at bounding box center [740, 357] width 1 height 10
radio input "true"
click at [725, 590] on button "Next" at bounding box center [740, 586] width 251 height 62
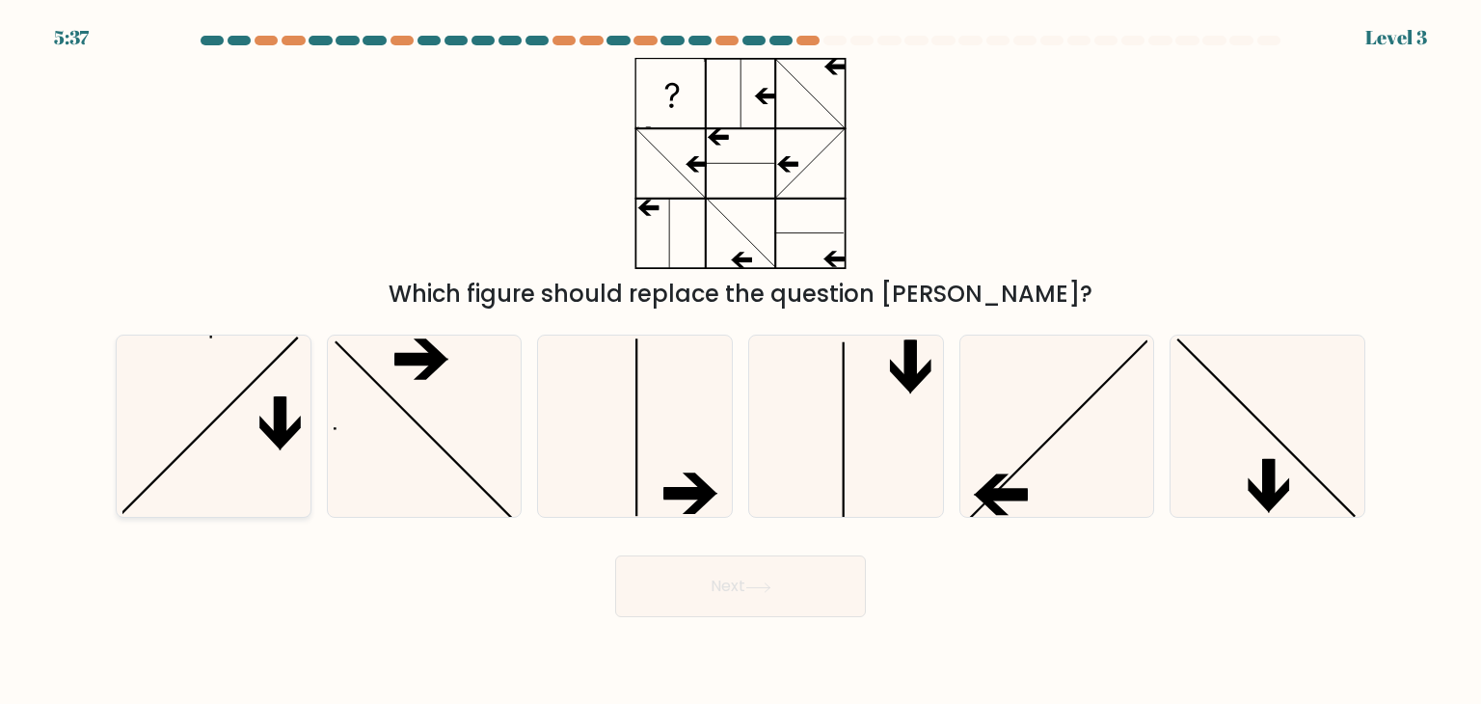
click at [259, 447] on icon at bounding box center [212, 425] width 181 height 181
click at [740, 361] on input "a." at bounding box center [740, 357] width 1 height 10
radio input "true"
click at [675, 607] on button "Next" at bounding box center [740, 586] width 251 height 62
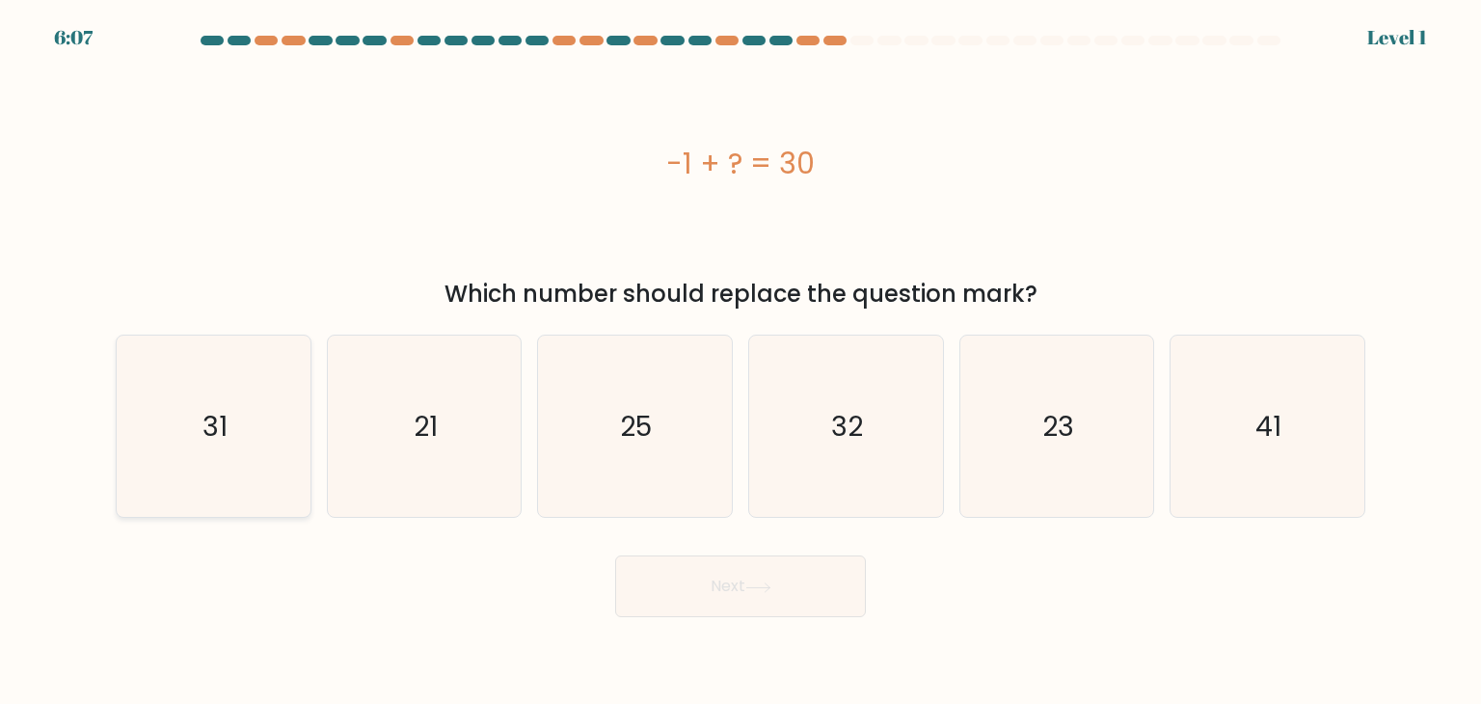
click at [262, 467] on icon "31" at bounding box center [212, 425] width 181 height 181
click at [740, 361] on input "a. 31" at bounding box center [740, 357] width 1 height 10
radio input "true"
click at [654, 583] on button "Next" at bounding box center [740, 586] width 251 height 62
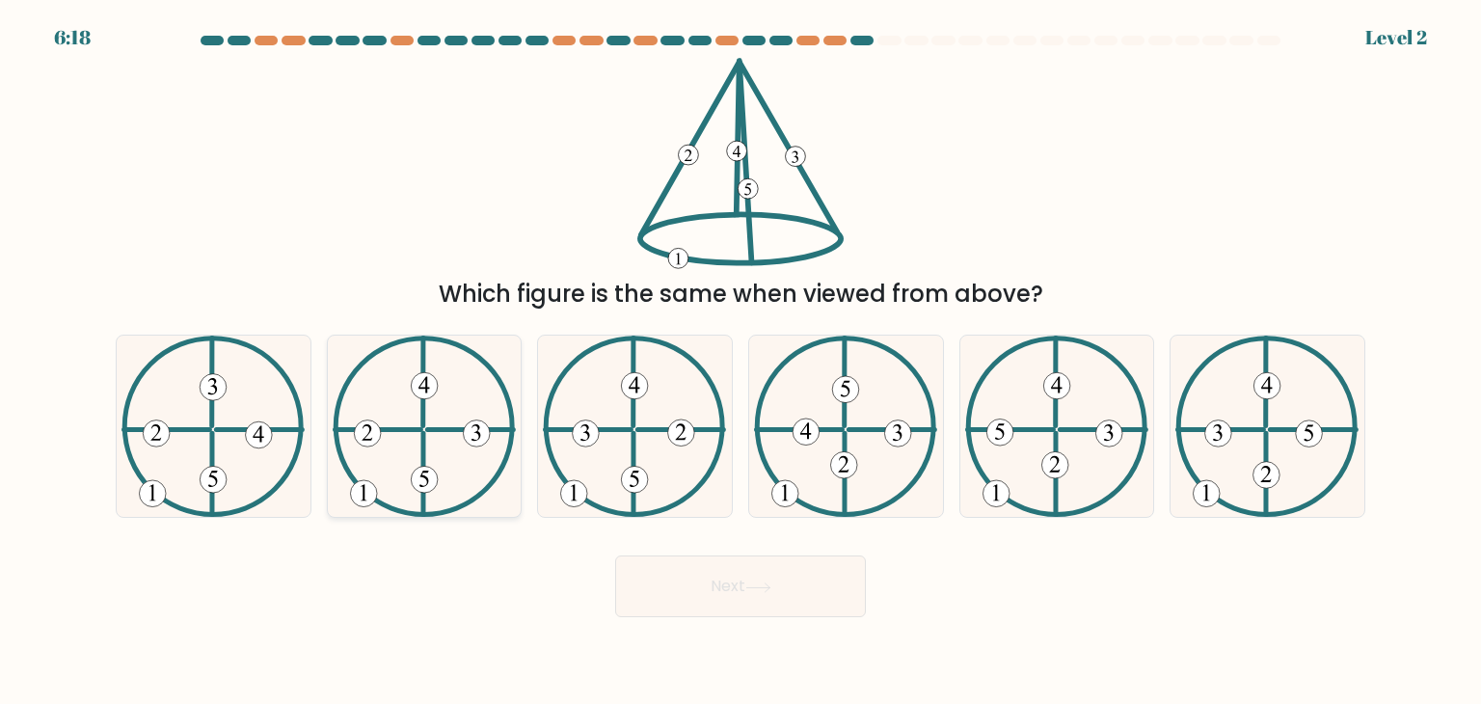
click at [455, 421] on icon at bounding box center [424, 425] width 183 height 181
click at [740, 361] on input "b." at bounding box center [740, 357] width 1 height 10
radio input "true"
click at [679, 592] on button "Next" at bounding box center [740, 586] width 251 height 62
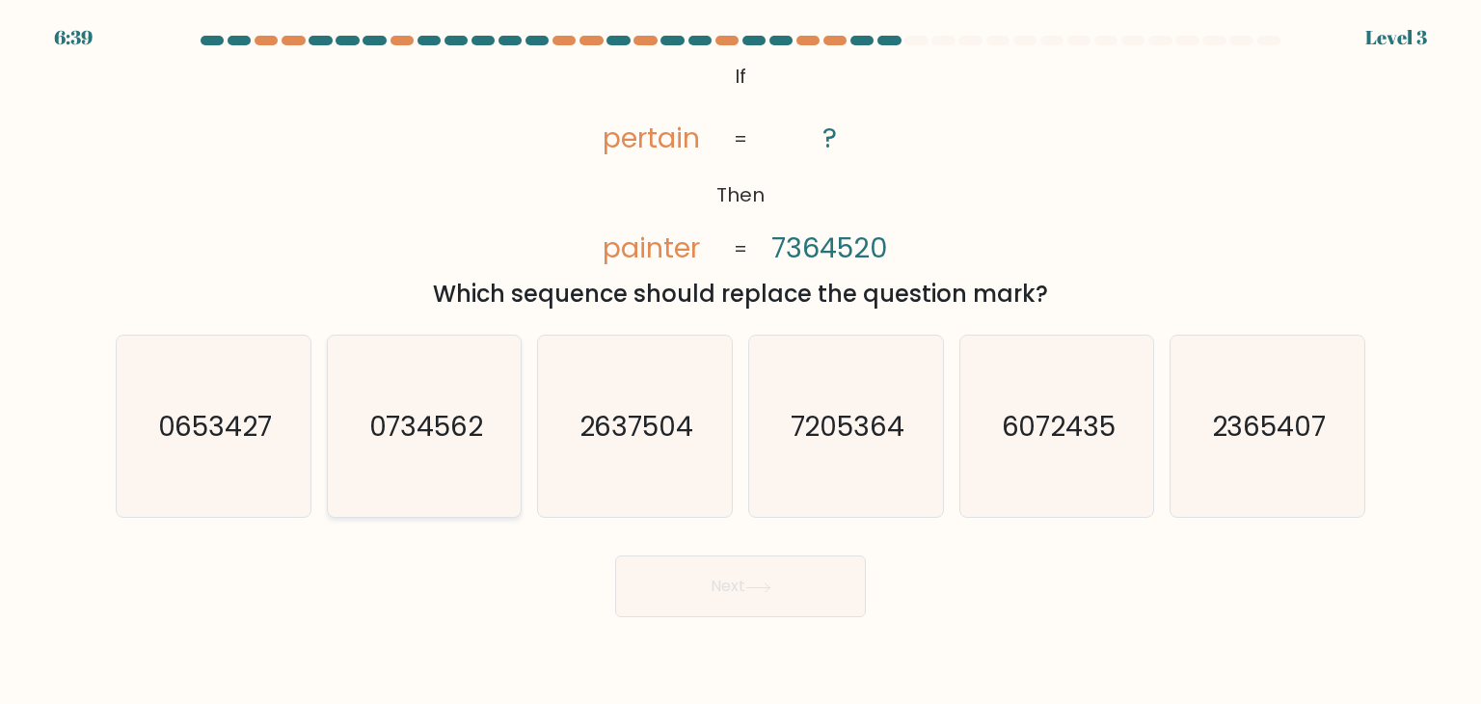
click at [478, 429] on text "0734562" at bounding box center [425, 426] width 115 height 39
click at [740, 361] on input "b. 0734562" at bounding box center [740, 357] width 1 height 10
radio input "true"
click at [790, 584] on button "Next" at bounding box center [740, 586] width 251 height 62
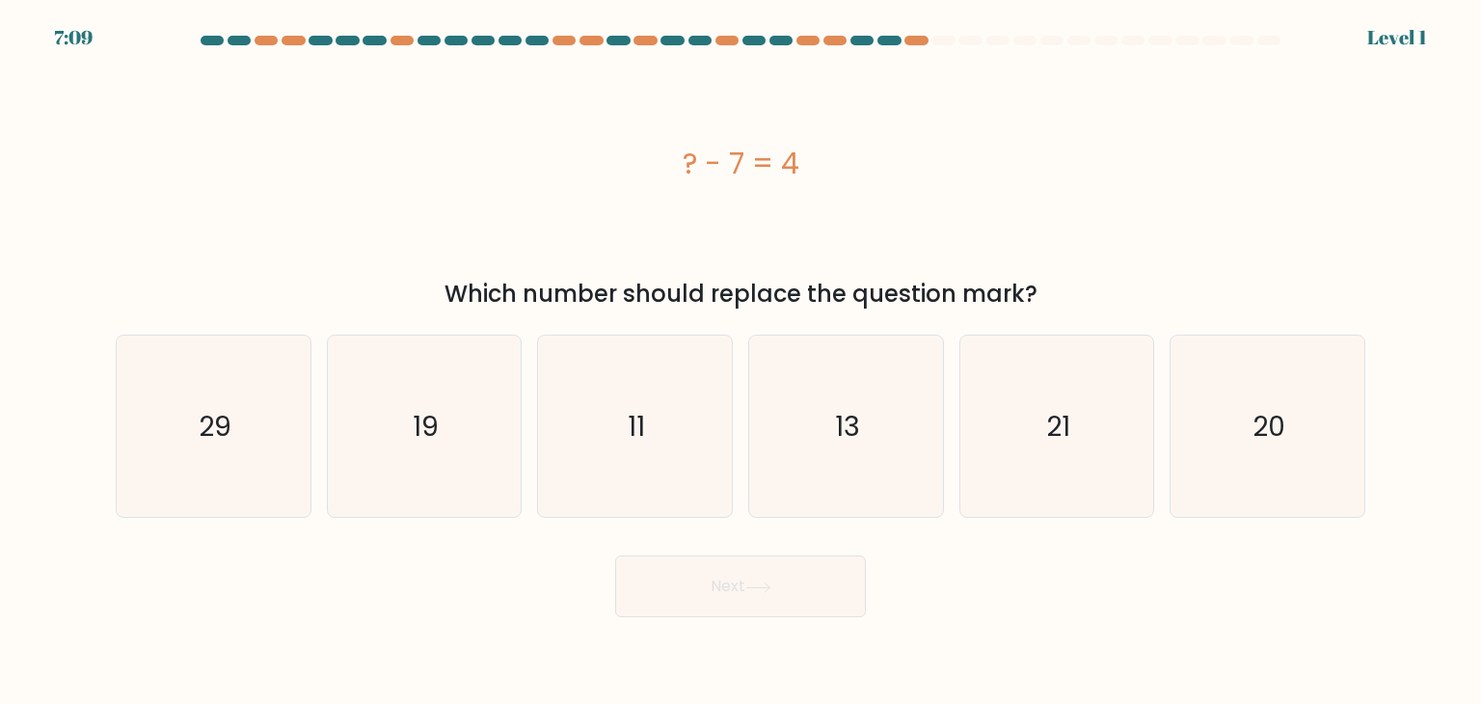
click at [453, 607] on div "Next" at bounding box center [740, 579] width 1272 height 76
click at [611, 382] on icon "11" at bounding box center [634, 425] width 181 height 181
click at [740, 361] on input "c. 11" at bounding box center [740, 357] width 1 height 10
radio input "true"
click at [703, 603] on button "Next" at bounding box center [740, 586] width 251 height 62
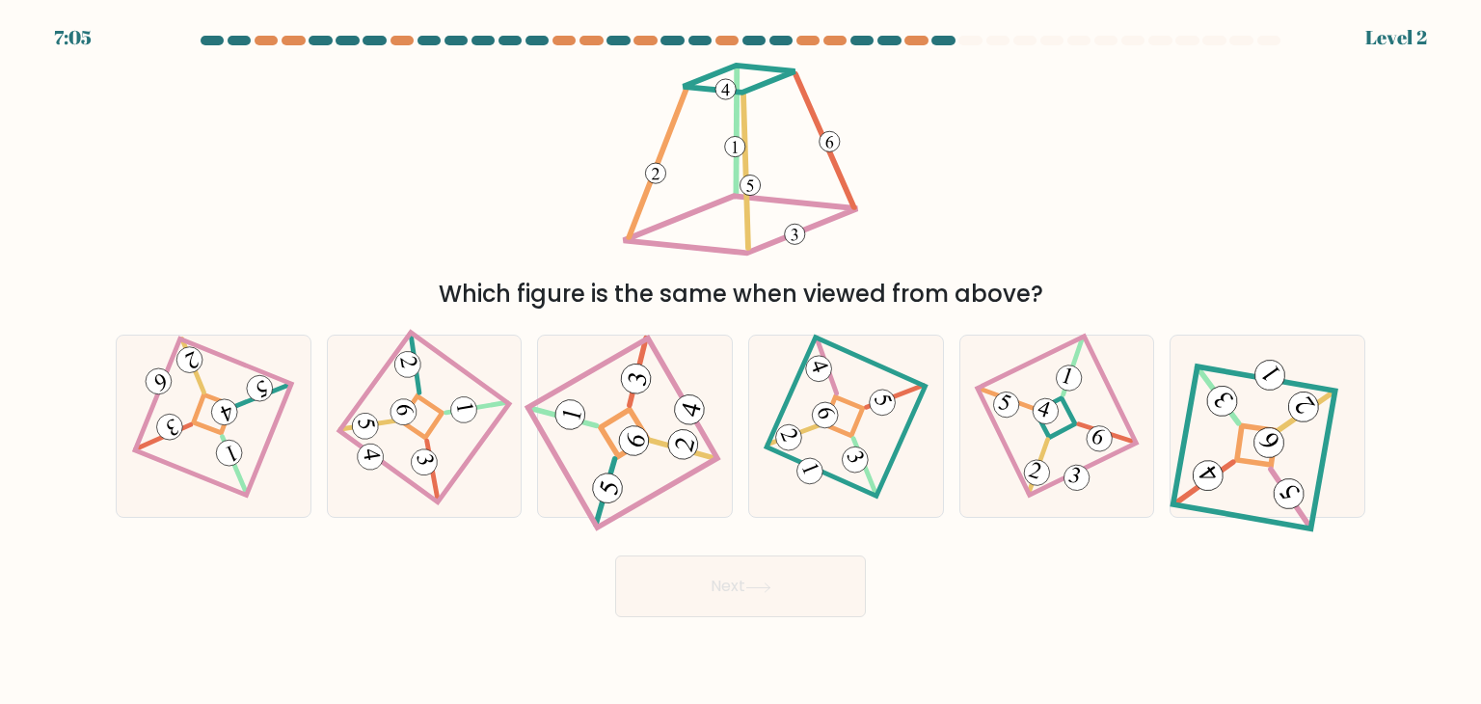
click at [475, 588] on div "Next" at bounding box center [740, 579] width 1272 height 76
click at [895, 446] on icon at bounding box center [845, 427] width 125 height 146
click at [741, 361] on input "d." at bounding box center [740, 357] width 1 height 10
radio input "true"
click at [658, 600] on button "Next" at bounding box center [740, 586] width 251 height 62
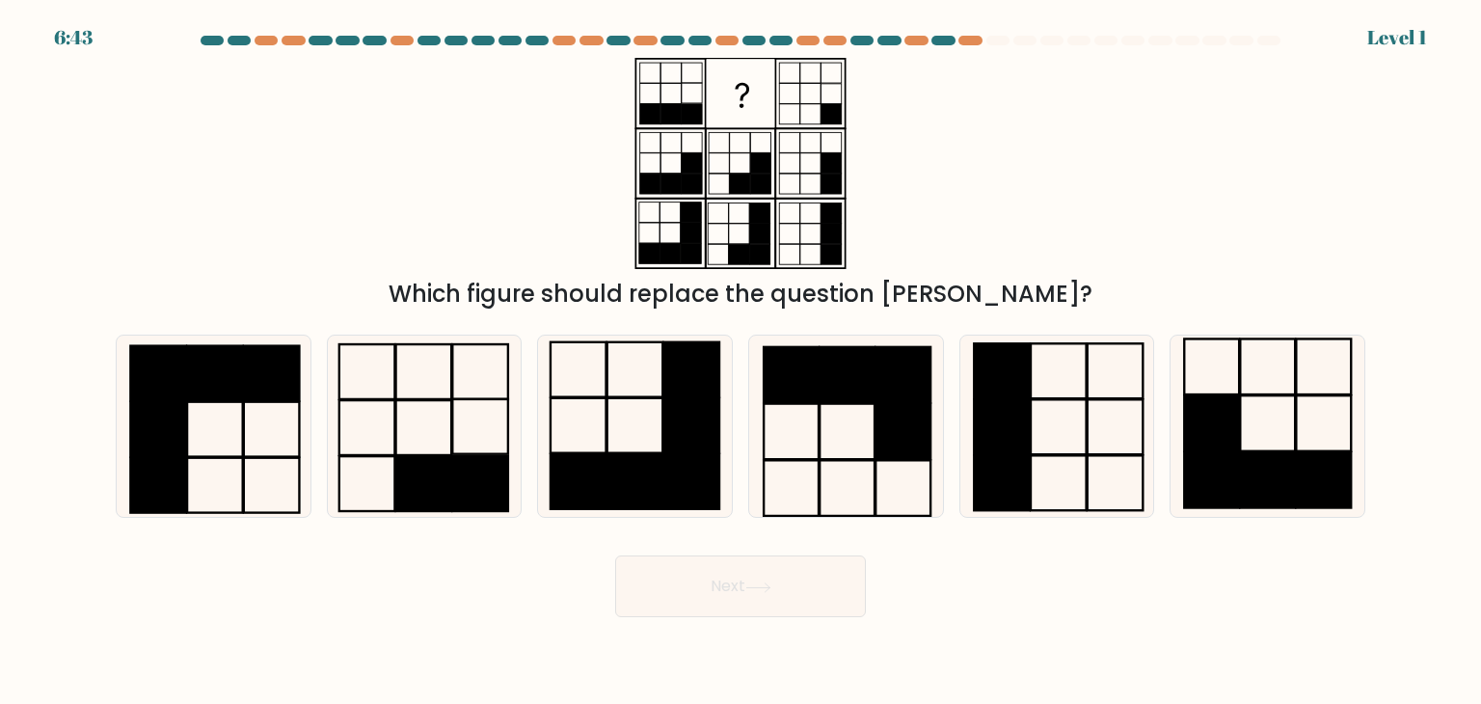
click at [475, 589] on div "Next" at bounding box center [740, 579] width 1272 height 76
click at [643, 441] on icon at bounding box center [634, 425] width 181 height 181
click at [740, 361] on input "c." at bounding box center [740, 357] width 1 height 10
radio input "true"
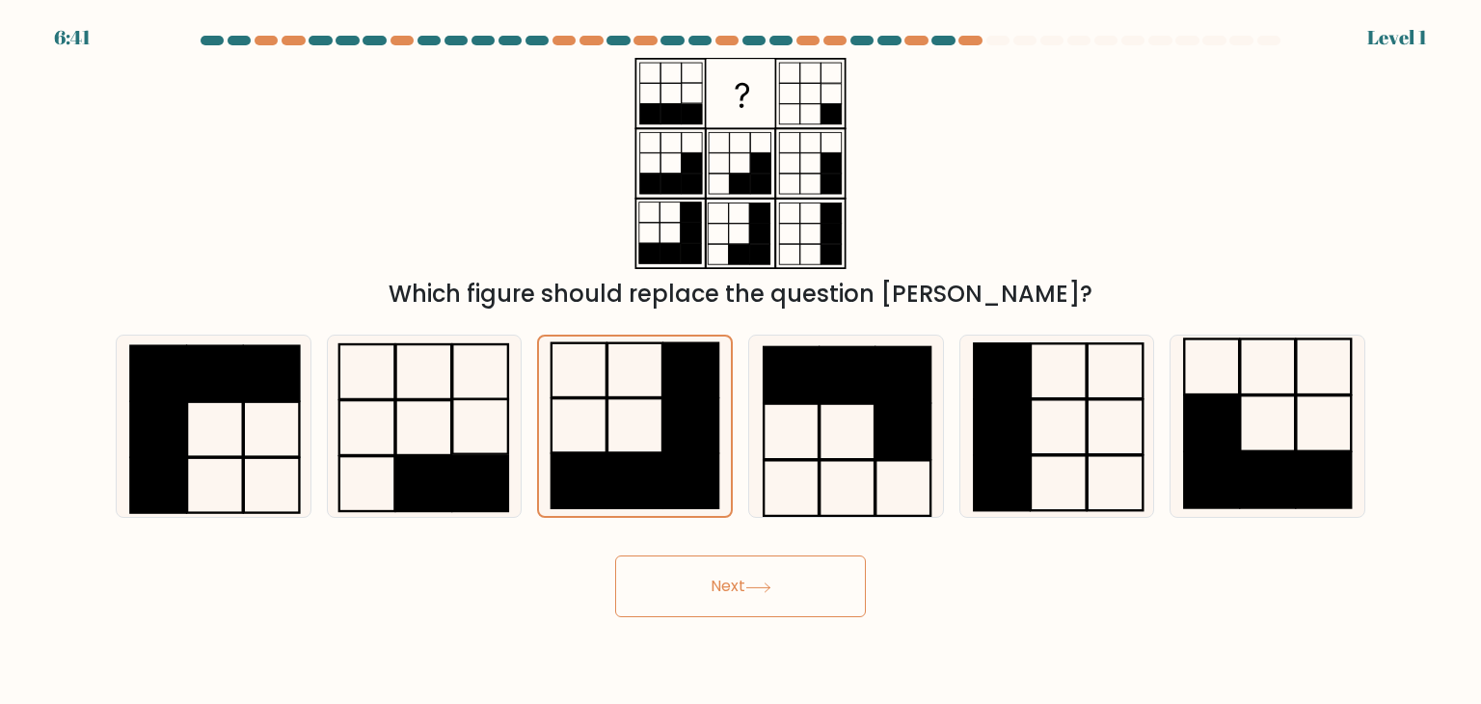
click at [687, 576] on button "Next" at bounding box center [740, 586] width 251 height 62
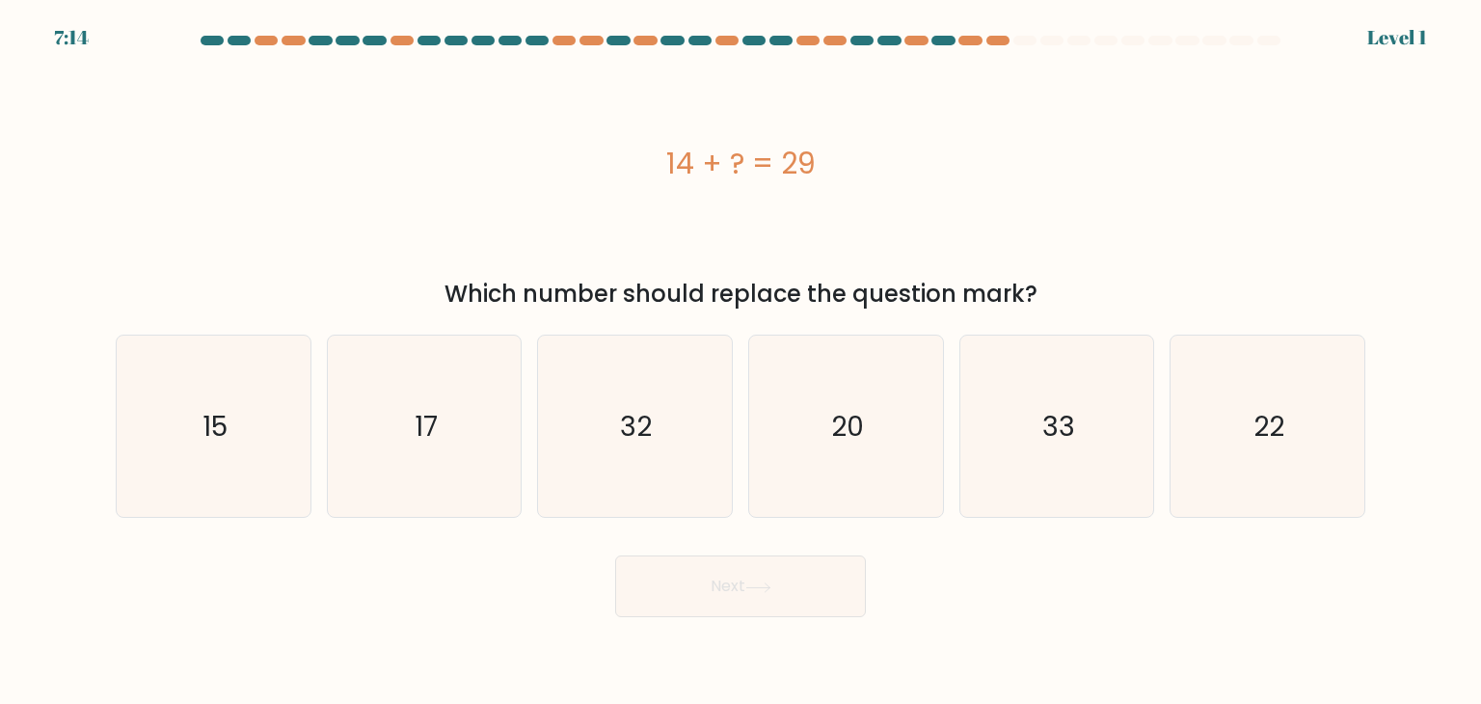
click at [474, 611] on div "Next" at bounding box center [740, 579] width 1272 height 76
click at [208, 444] on icon "15" at bounding box center [212, 425] width 181 height 181
click at [740, 361] on input "a. 15" at bounding box center [740, 357] width 1 height 10
radio input "true"
click at [713, 600] on button "Next" at bounding box center [740, 586] width 251 height 62
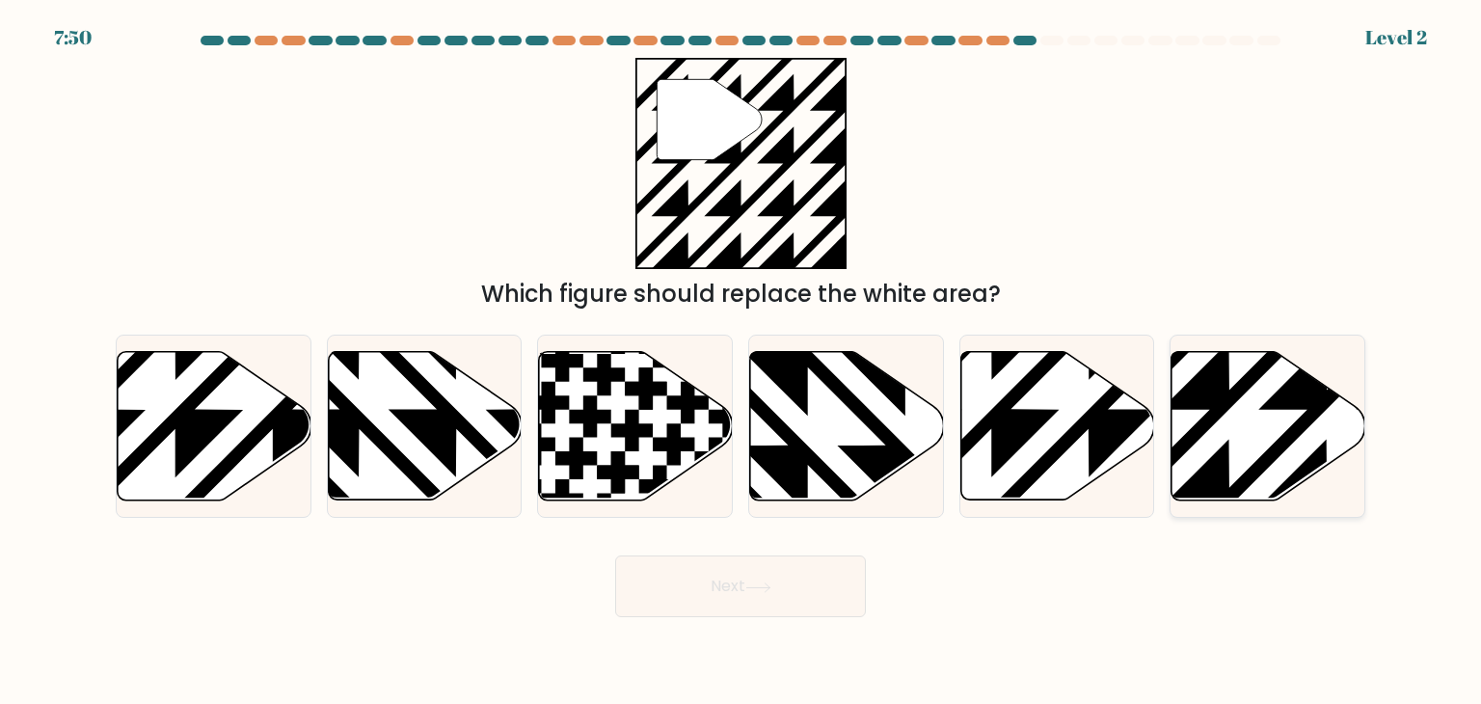
click at [1226, 410] on icon at bounding box center [1327, 506] width 390 height 390
click at [741, 361] on input "f." at bounding box center [740, 357] width 1 height 10
radio input "true"
click at [709, 591] on button "Next" at bounding box center [740, 586] width 251 height 62
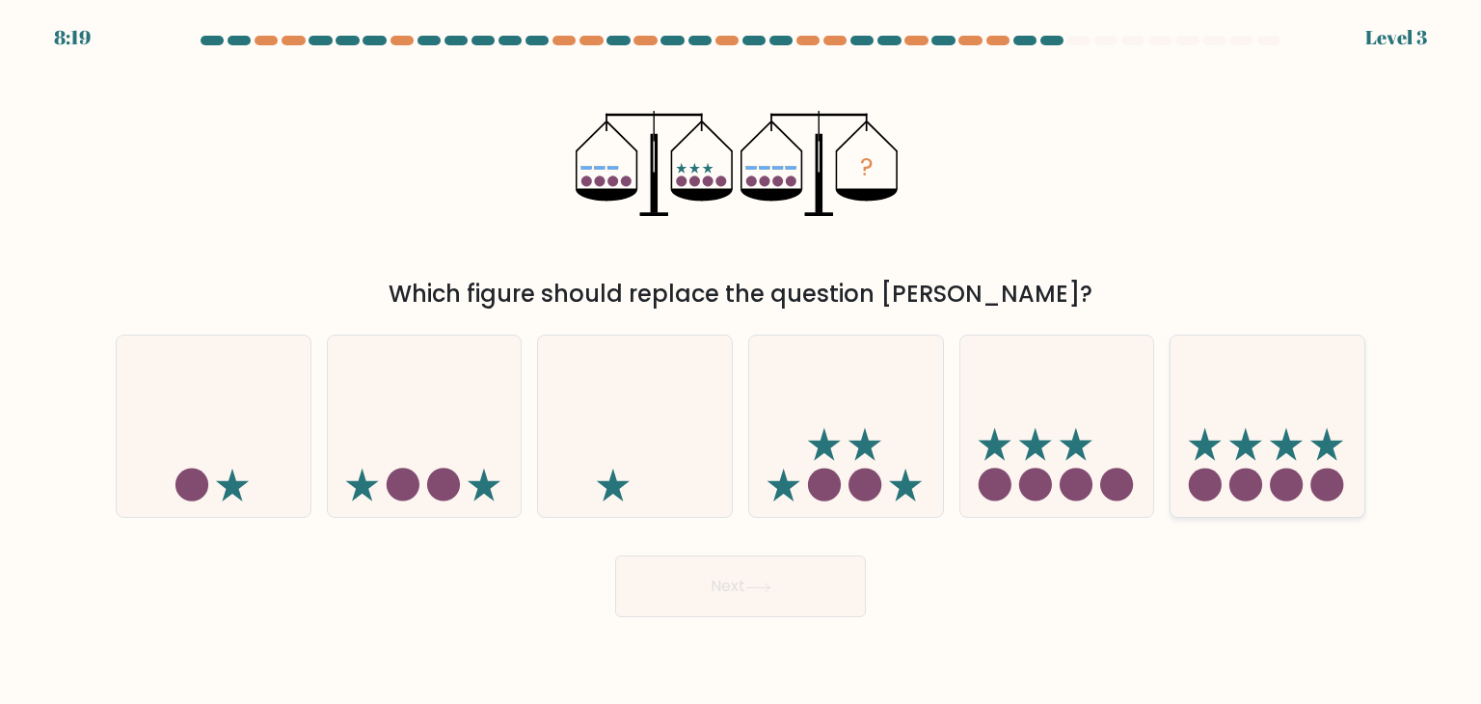
click at [1254, 457] on icon at bounding box center [1245, 444] width 33 height 33
click at [741, 361] on input "f." at bounding box center [740, 357] width 1 height 10
radio input "true"
click at [750, 602] on button "Next" at bounding box center [740, 586] width 251 height 62
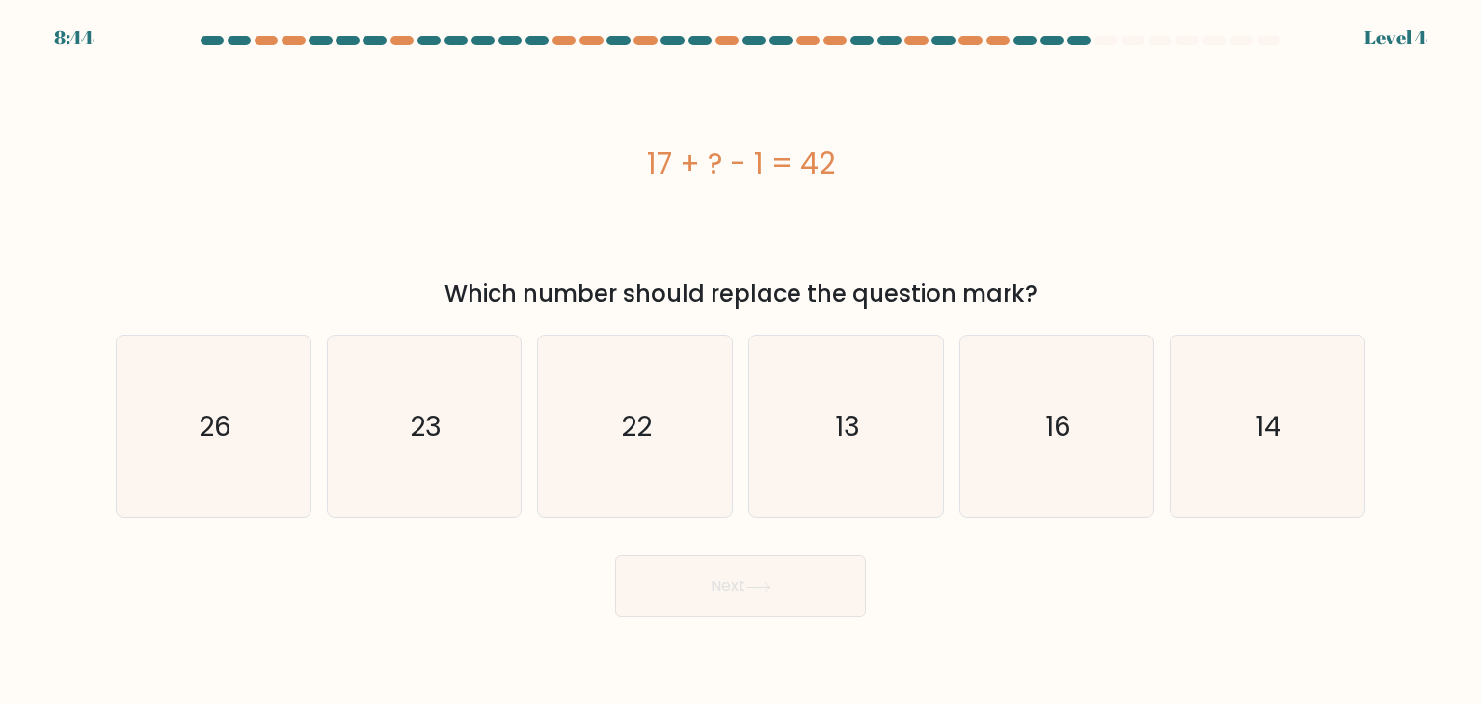
click at [493, 204] on div "17 + ? - 1 = 42" at bounding box center [740, 163] width 1249 height 211
click at [489, 618] on body "8:18 Level 4 a." at bounding box center [740, 352] width 1481 height 704
click at [201, 443] on text "26" at bounding box center [215, 426] width 33 height 39
click at [740, 361] on input "a. 26" at bounding box center [740, 357] width 1 height 10
radio input "true"
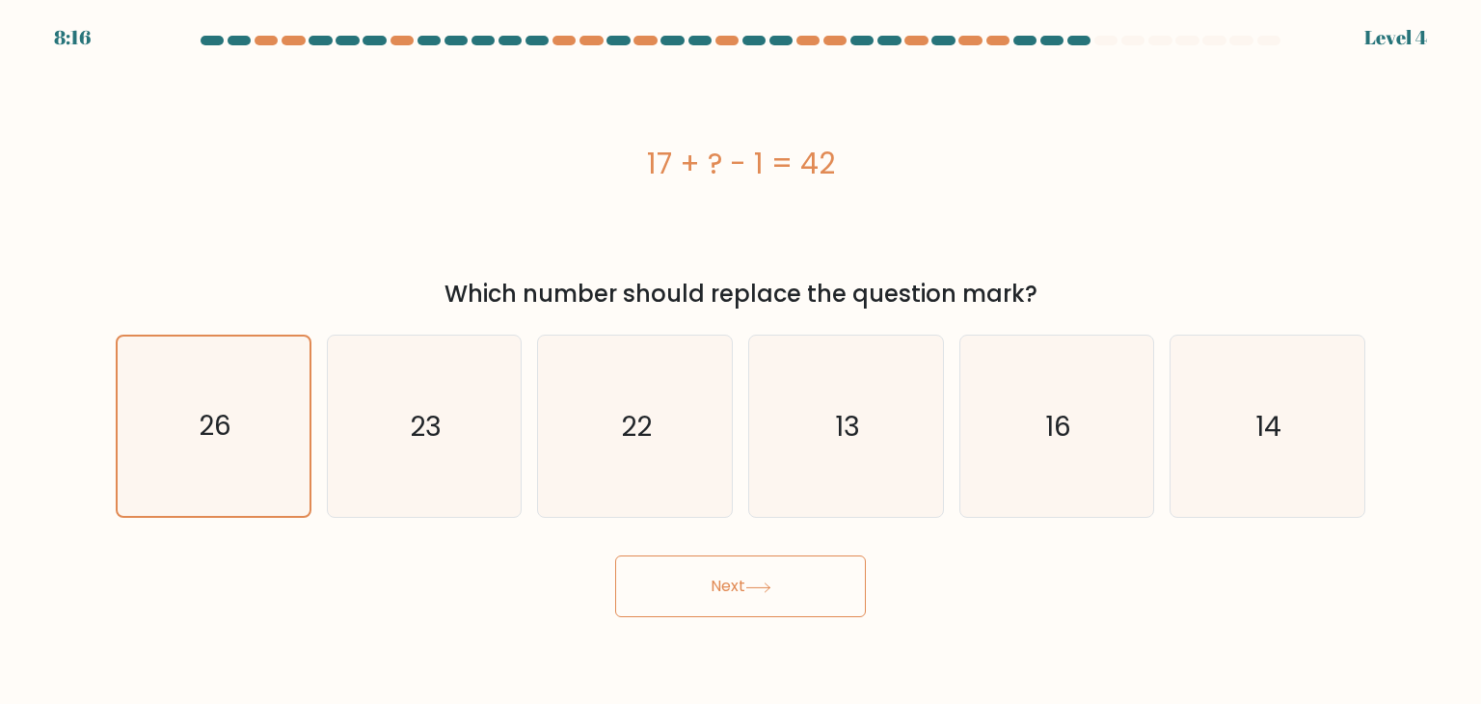
click at [655, 594] on button "Next" at bounding box center [740, 586] width 251 height 62
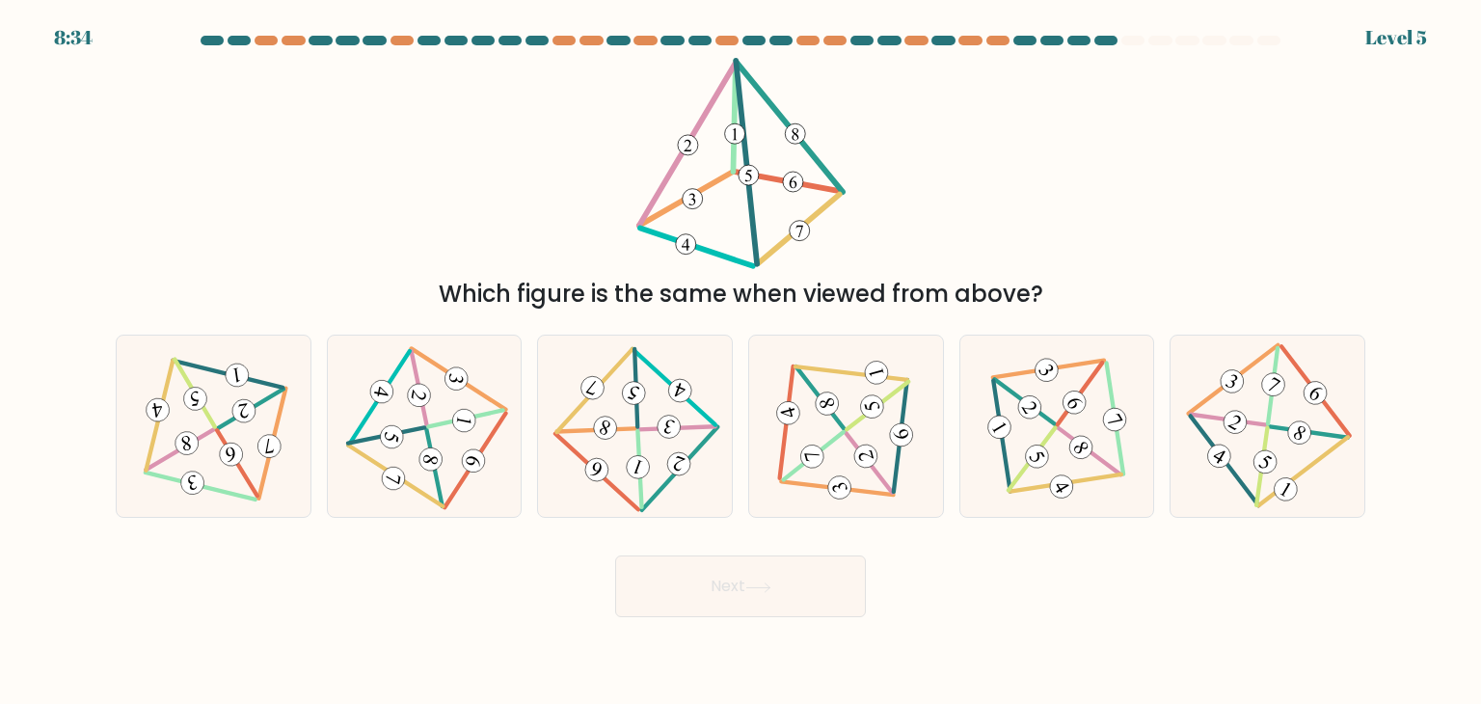
click at [451, 618] on body "8:34 Level 5" at bounding box center [740, 352] width 1481 height 704
click at [771, 469] on icon at bounding box center [845, 427] width 149 height 146
click at [741, 361] on input "d." at bounding box center [740, 357] width 1 height 10
radio input "true"
click at [647, 610] on button "Next" at bounding box center [740, 586] width 251 height 62
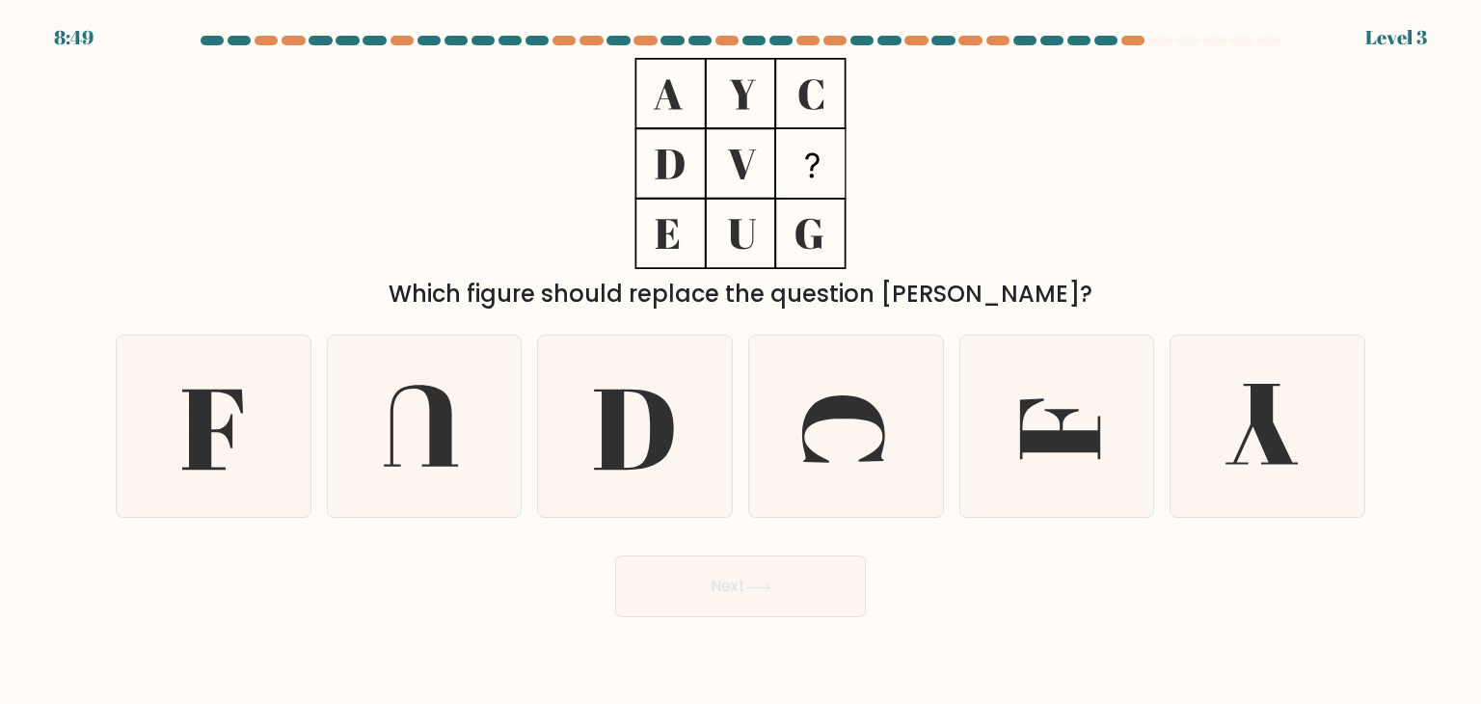
click at [341, 635] on body "8:49 Level 3" at bounding box center [740, 352] width 1481 height 704
click at [816, 483] on icon at bounding box center [845, 425] width 181 height 181
click at [741, 361] on input "d." at bounding box center [740, 357] width 1 height 10
radio input "true"
click at [672, 591] on button "Next" at bounding box center [740, 586] width 251 height 62
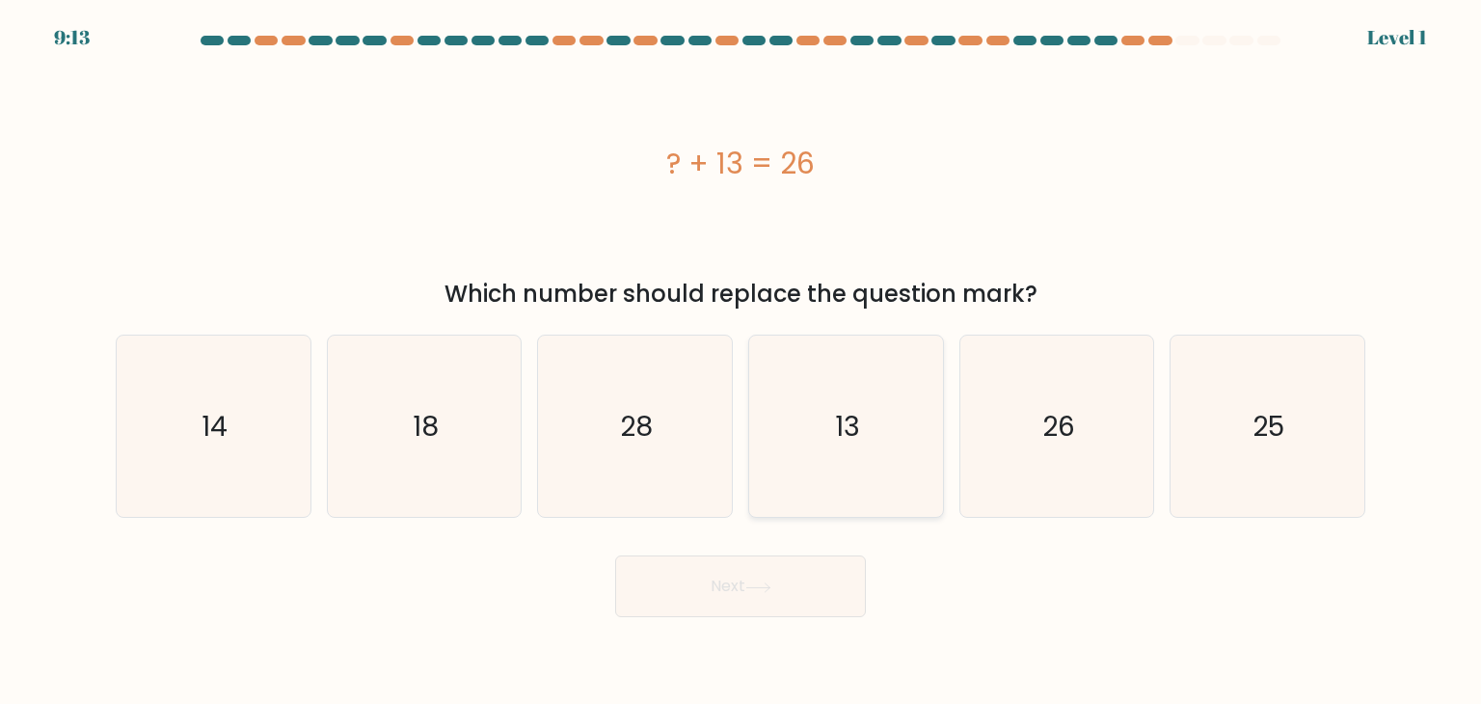
click at [783, 515] on icon "13" at bounding box center [845, 425] width 181 height 181
click at [741, 361] on input "d. 13" at bounding box center [740, 357] width 1 height 10
radio input "true"
click at [711, 574] on button "Next" at bounding box center [740, 586] width 251 height 62
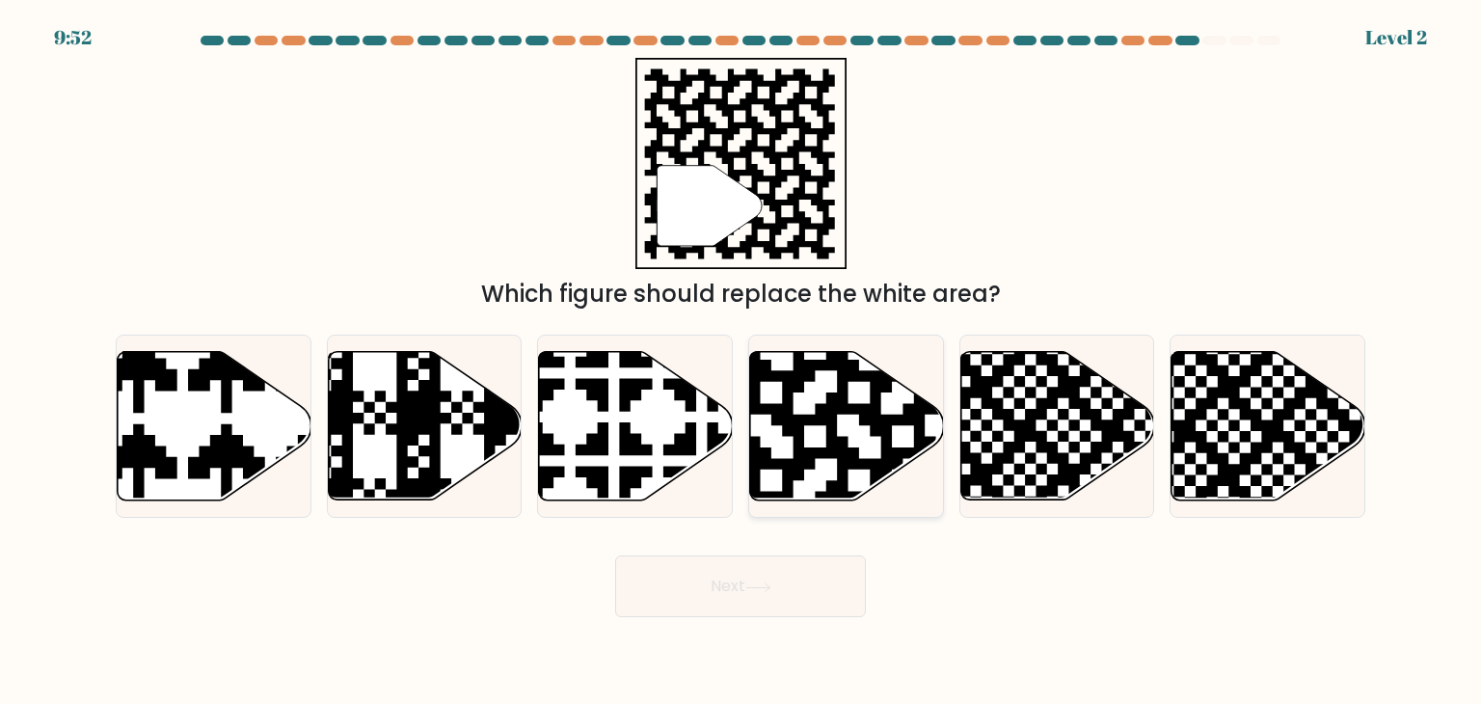
click at [834, 423] on icon at bounding box center [902, 348] width 351 height 351
click at [741, 361] on input "d." at bounding box center [740, 357] width 1 height 10
radio input "true"
click at [693, 602] on button "Next" at bounding box center [740, 586] width 251 height 62
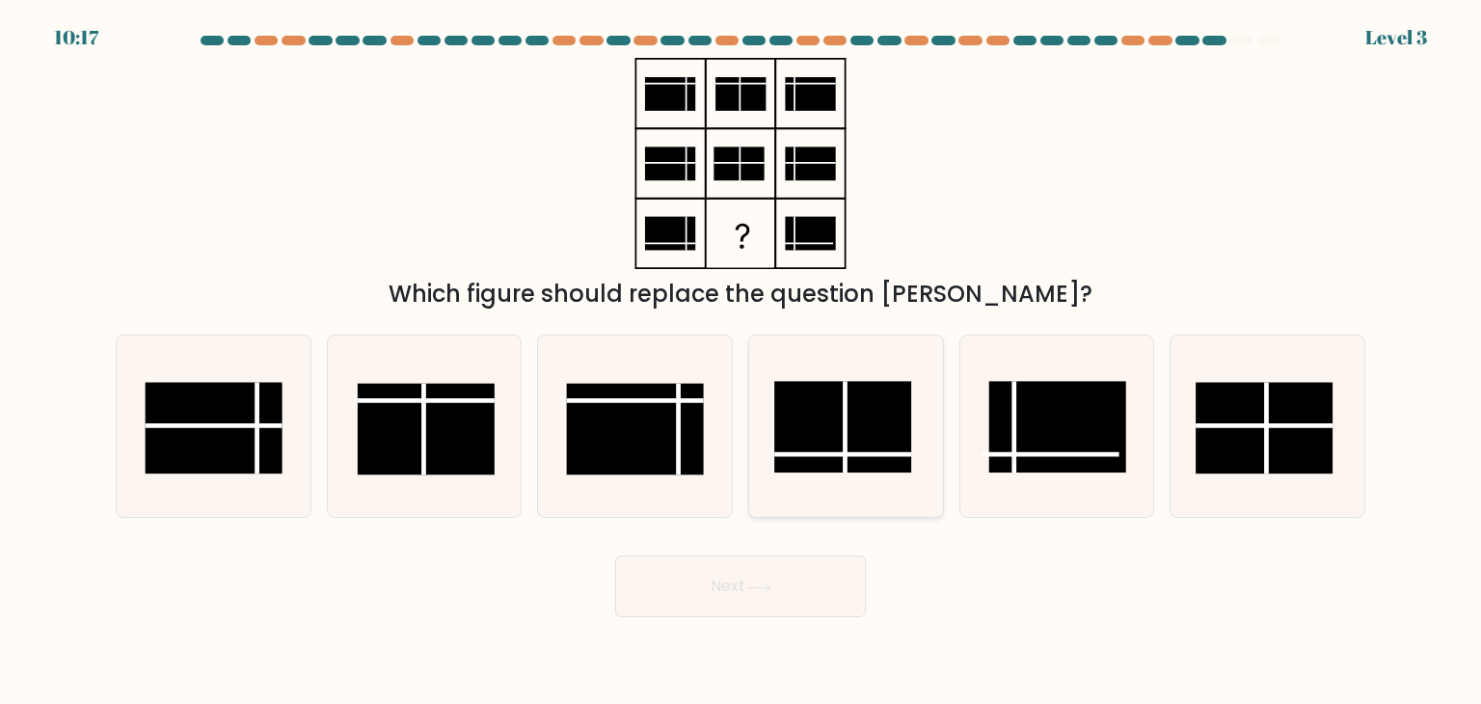
click at [833, 429] on rect at bounding box center [842, 428] width 137 height 92
click at [741, 361] on input "d." at bounding box center [740, 357] width 1 height 10
radio input "true"
click at [688, 596] on button "Next" at bounding box center [740, 586] width 251 height 62
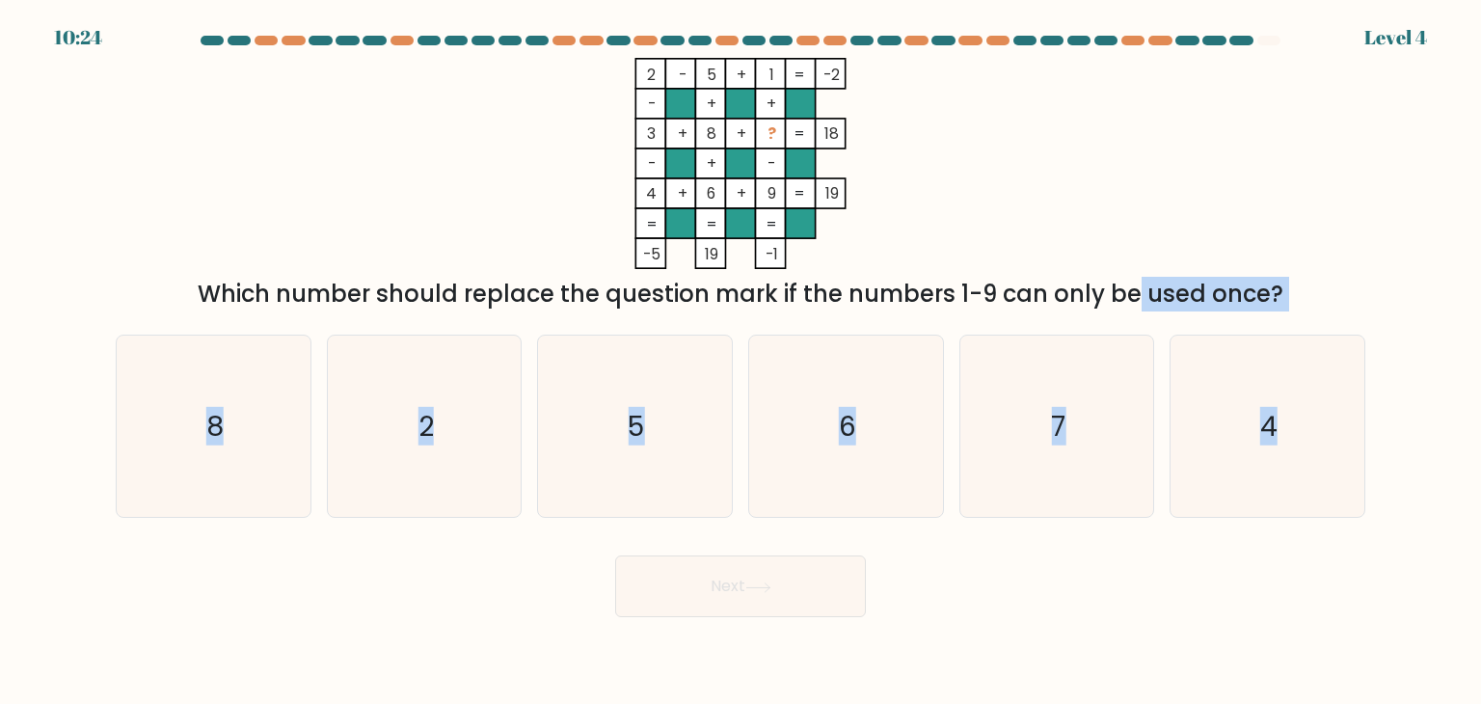
drag, startPoint x: 475, startPoint y: 661, endPoint x: 968, endPoint y: 308, distance: 606.5
click at [968, 308] on body "10:24 Level 4" at bounding box center [740, 352] width 1481 height 704
click at [871, 374] on icon "6" at bounding box center [845, 425] width 181 height 181
click at [741, 361] on input "d. 6" at bounding box center [740, 357] width 1 height 10
radio input "true"
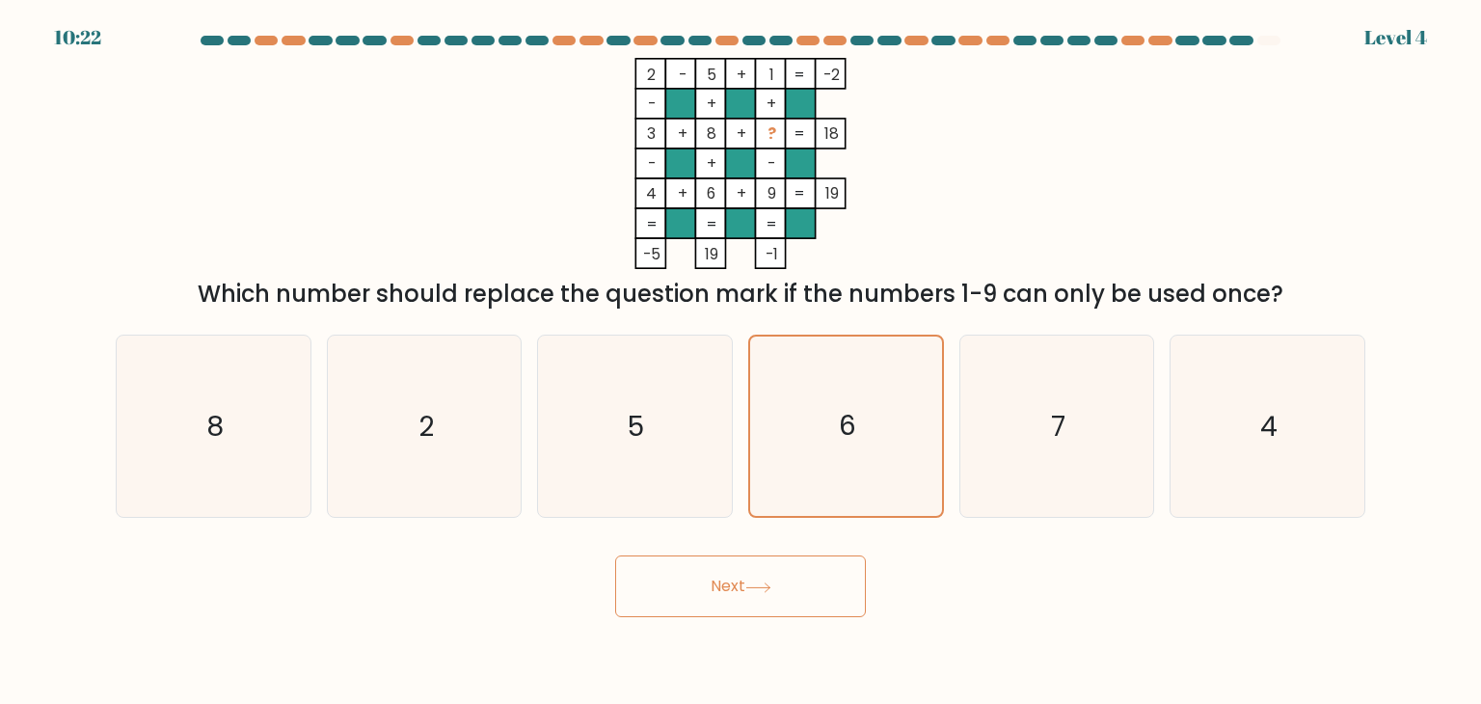
click at [709, 588] on button "Next" at bounding box center [740, 586] width 251 height 62
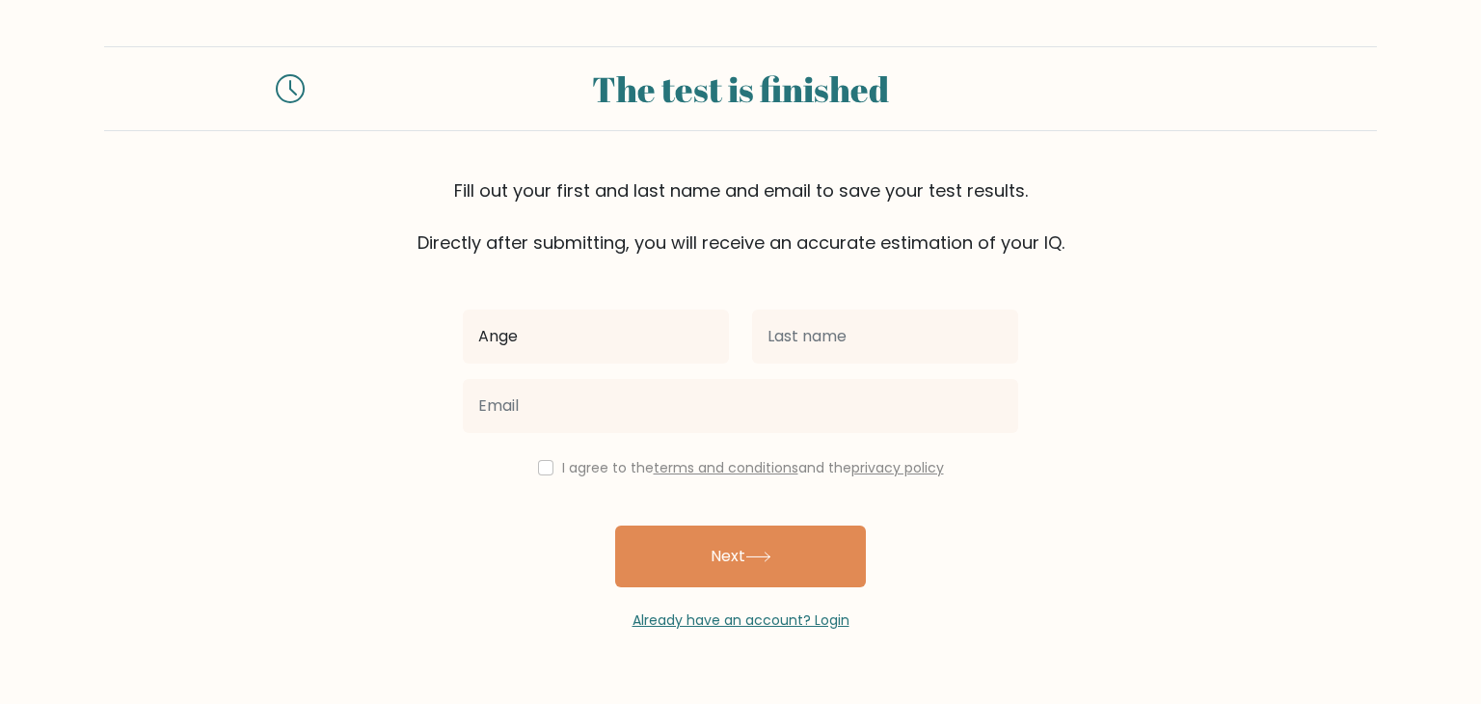
type input "[PERSON_NAME]"
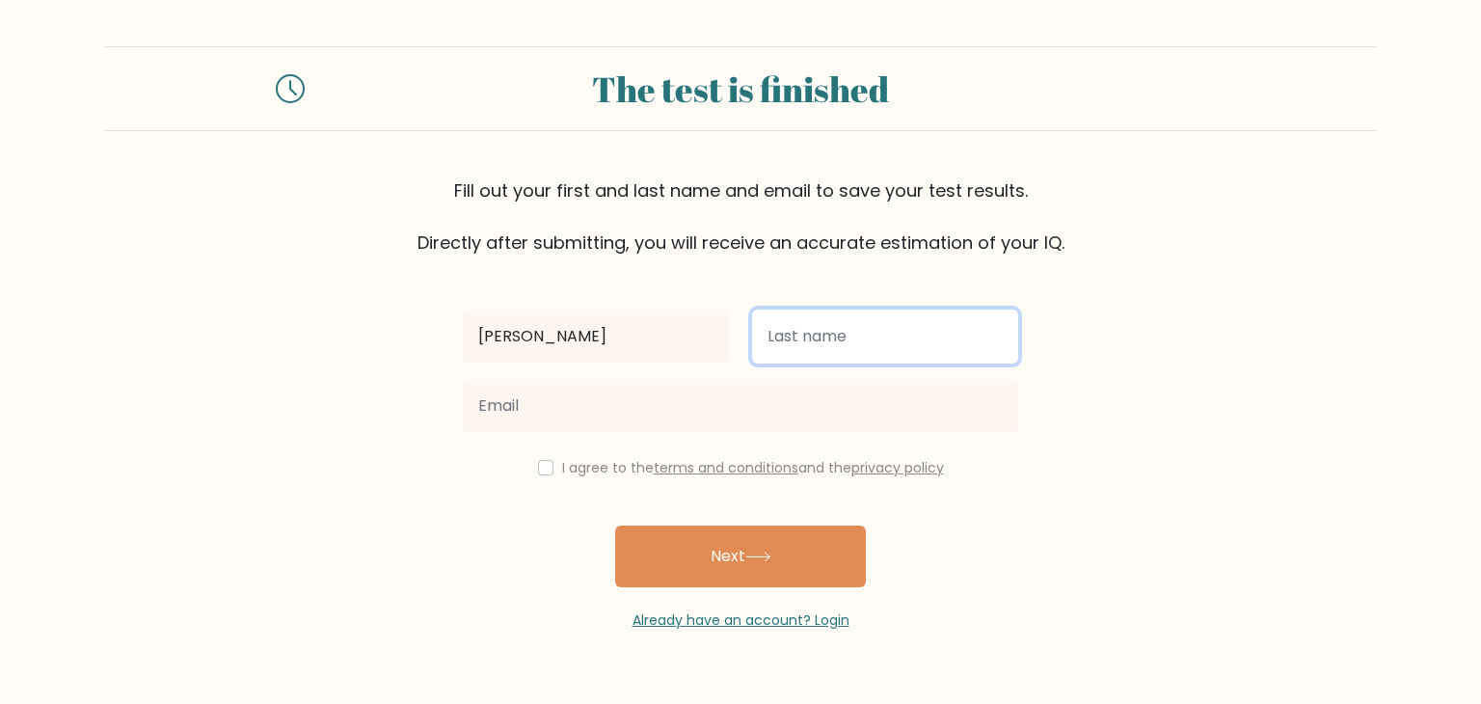
click at [791, 349] on input "text" at bounding box center [885, 336] width 266 height 54
type input "Villanueva"
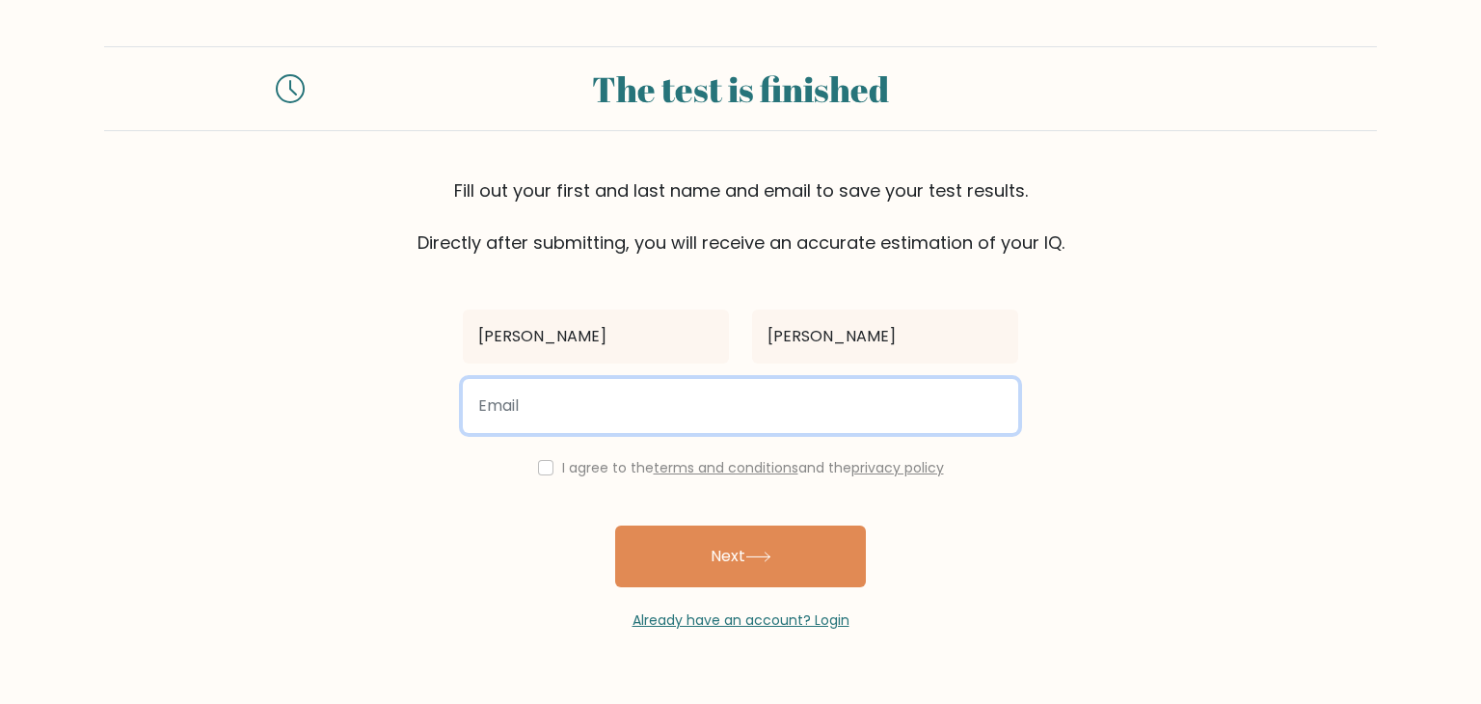
click at [801, 408] on input "email" at bounding box center [740, 406] width 555 height 54
type input "Angelynvllnv000@gmail.com"
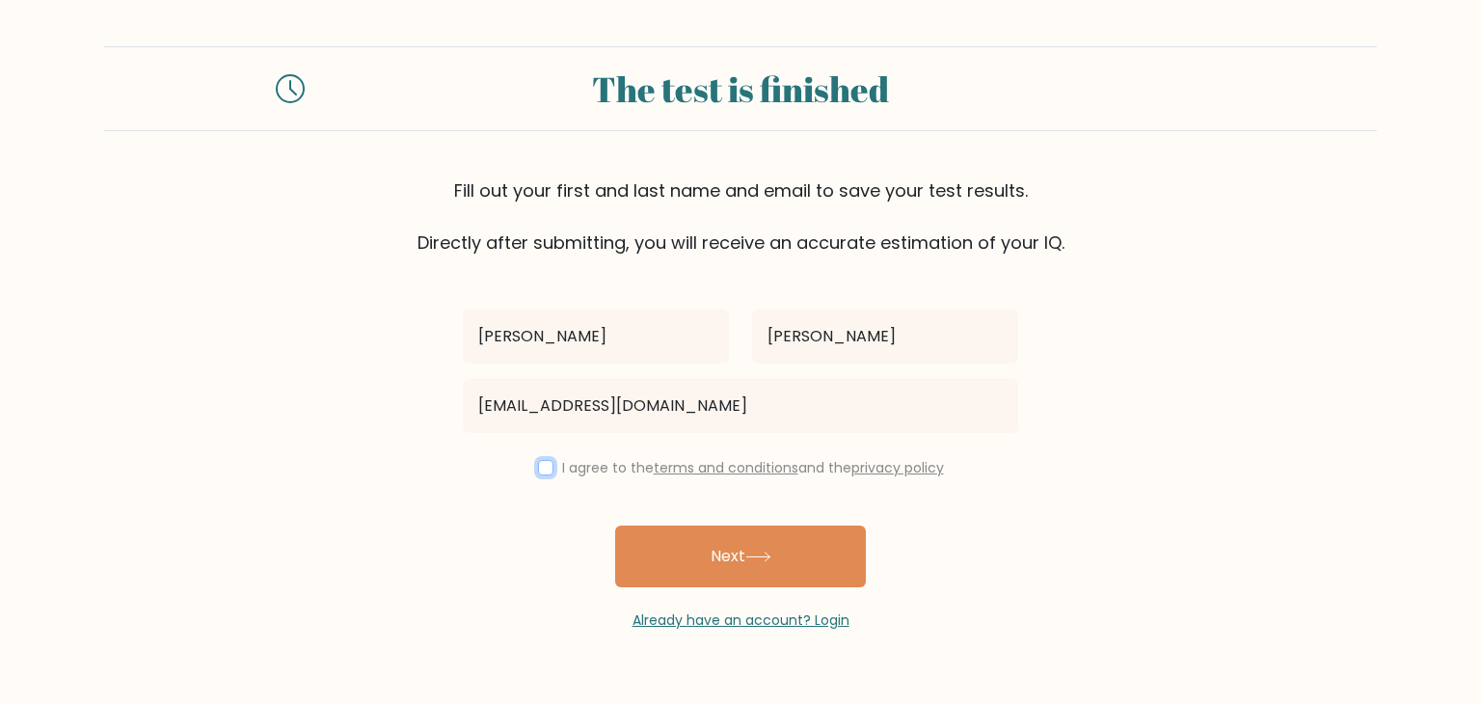
click at [538, 464] on input "checkbox" at bounding box center [545, 467] width 15 height 15
checkbox input "true"
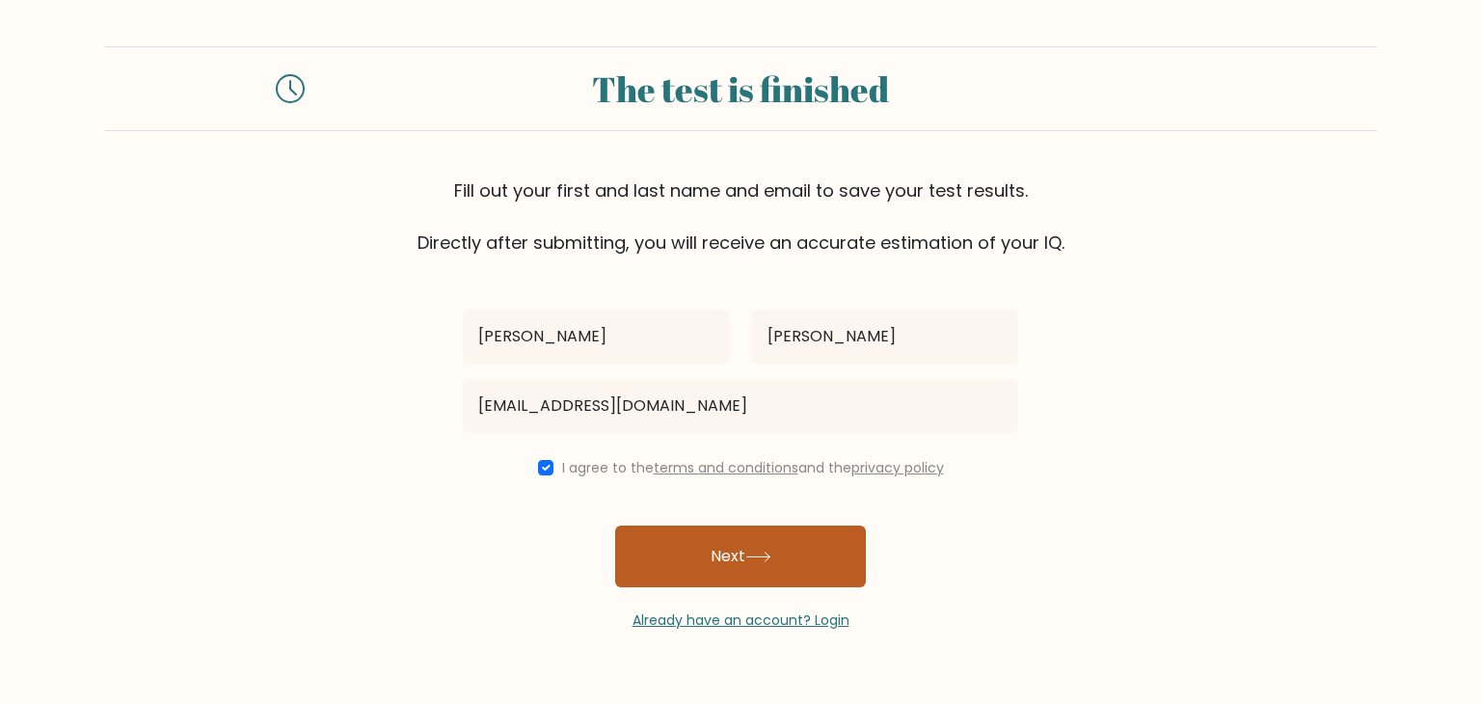
click at [702, 541] on button "Next" at bounding box center [740, 556] width 251 height 62
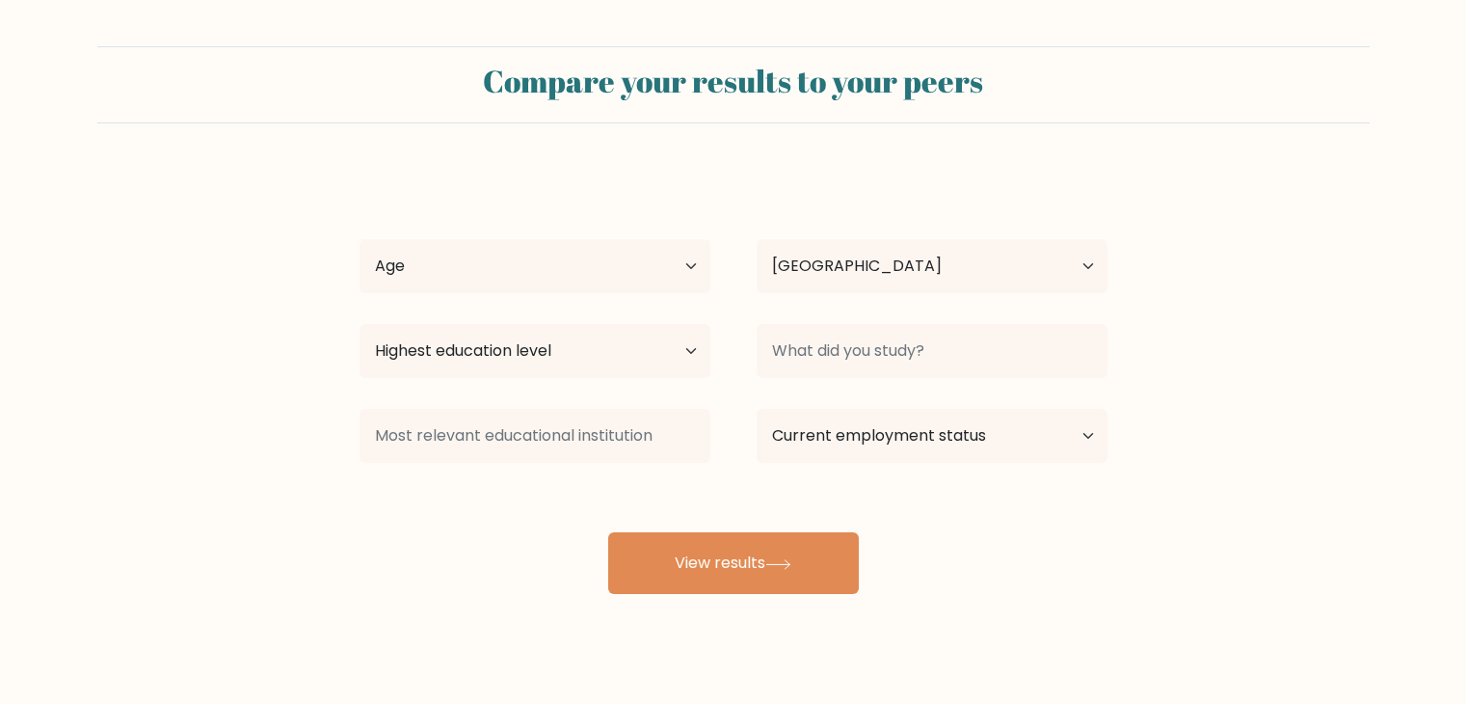
select select "PH"
click at [574, 286] on select "Age Under 18 years old 18-24 years old 25-34 years old 35-44 years old 45-54 ye…" at bounding box center [535, 266] width 351 height 54
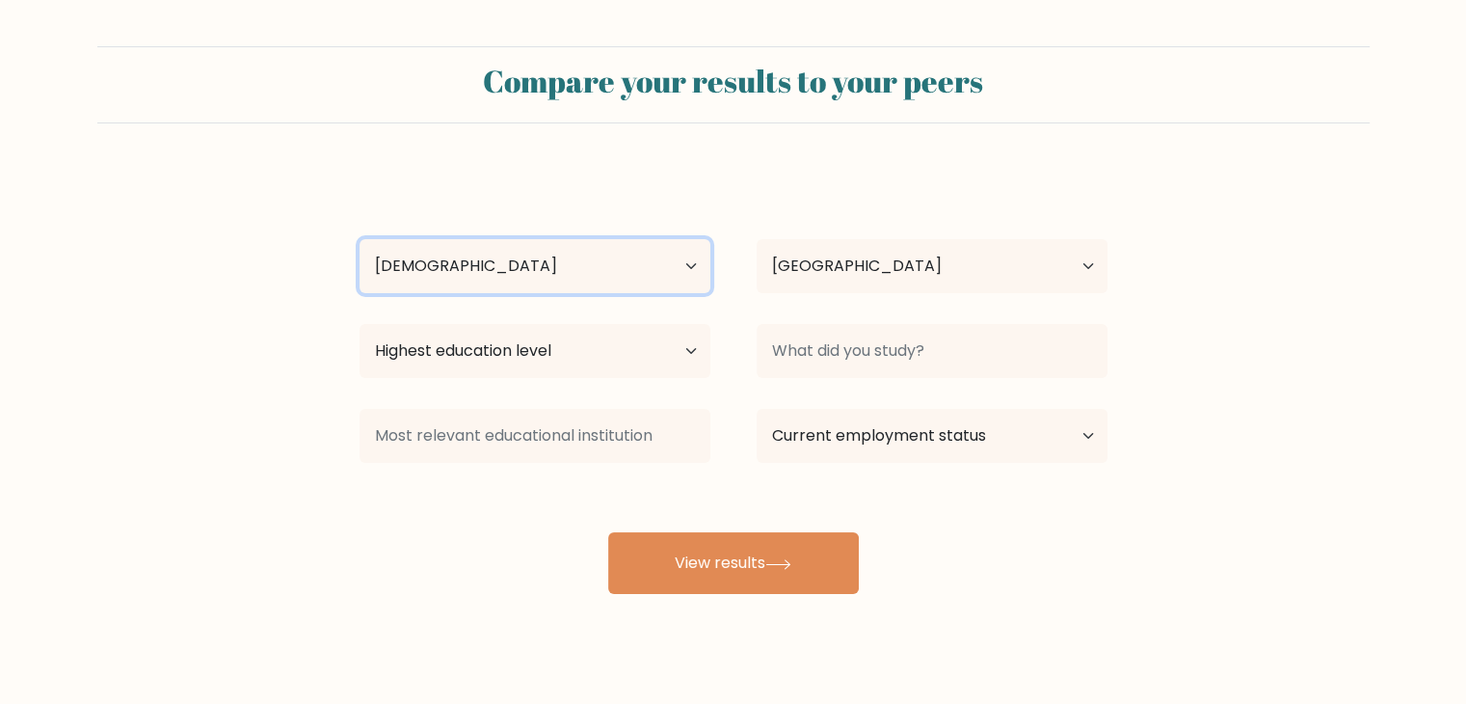
click at [360, 239] on select "Age Under 18 years old 18-24 years old 25-34 years old 35-44 years old 45-54 ye…" at bounding box center [535, 266] width 351 height 54
click at [532, 294] on div "Age Under 18 years old 18-24 years old 25-34 years old 35-44 years old 45-54 ye…" at bounding box center [534, 265] width 397 height 69
click at [516, 262] on select "Age Under 18 years old 18-24 years old 25-34 years old 35-44 years old 45-54 ye…" at bounding box center [535, 266] width 351 height 54
select select "18_24"
click at [360, 239] on select "Age Under 18 years old 18-24 years old 25-34 years old 35-44 years old 45-54 ye…" at bounding box center [535, 266] width 351 height 54
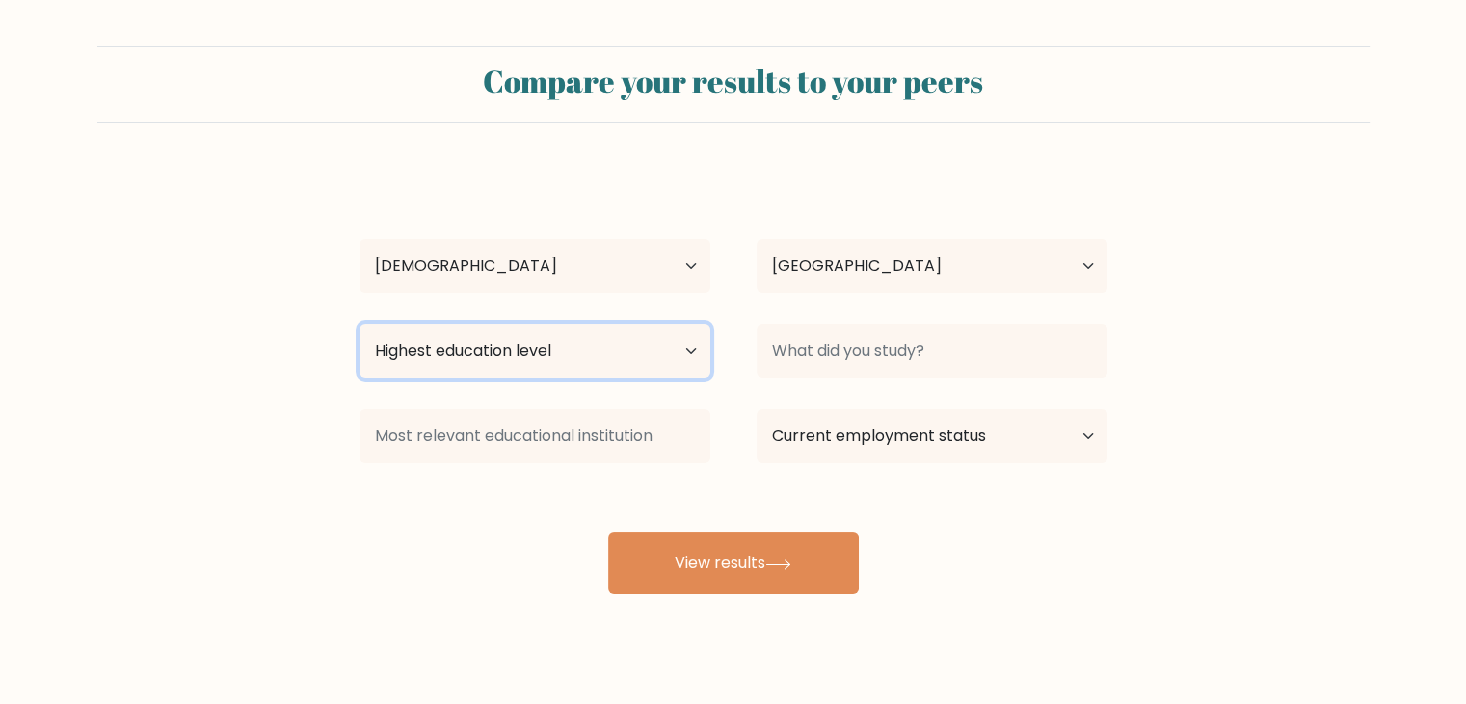
click at [523, 367] on select "Highest education level No schooling Primary Lower Secondary Upper Secondary Oc…" at bounding box center [535, 351] width 351 height 54
select select "bachelors_degree"
click at [360, 324] on select "Highest education level No schooling Primary Lower Secondary Upper Secondary Oc…" at bounding box center [535, 351] width 351 height 54
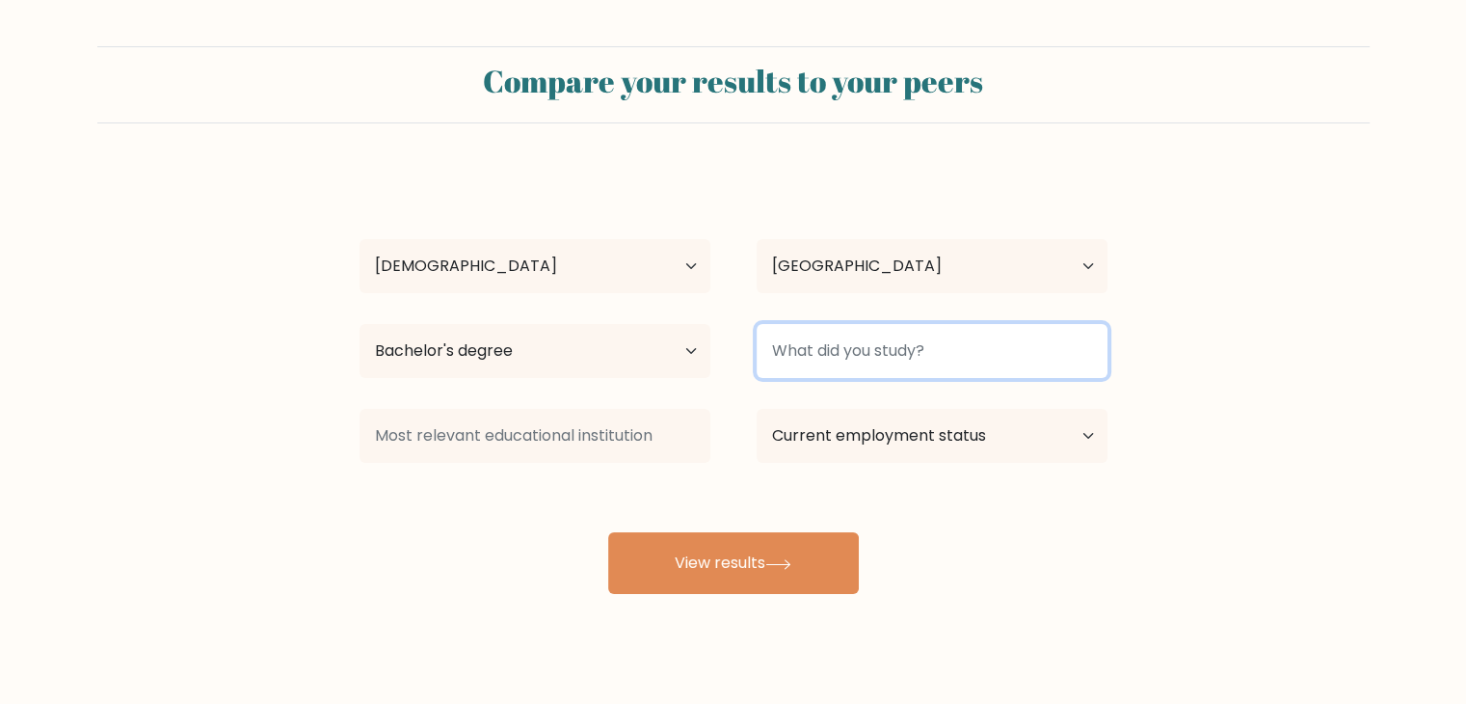
click at [820, 352] on input at bounding box center [932, 351] width 351 height 54
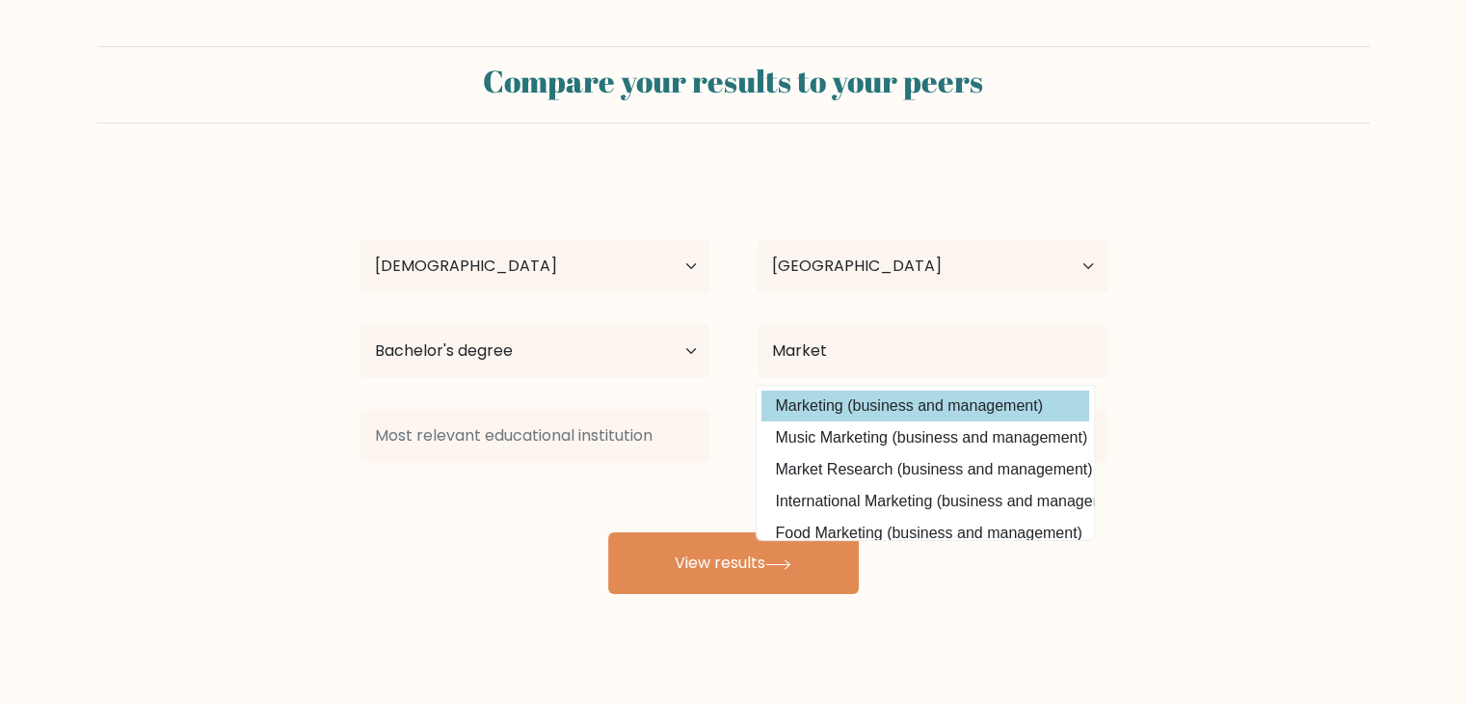
click at [829, 412] on option "Marketing (business and management)" at bounding box center [926, 405] width 328 height 31
type input "Marketing"
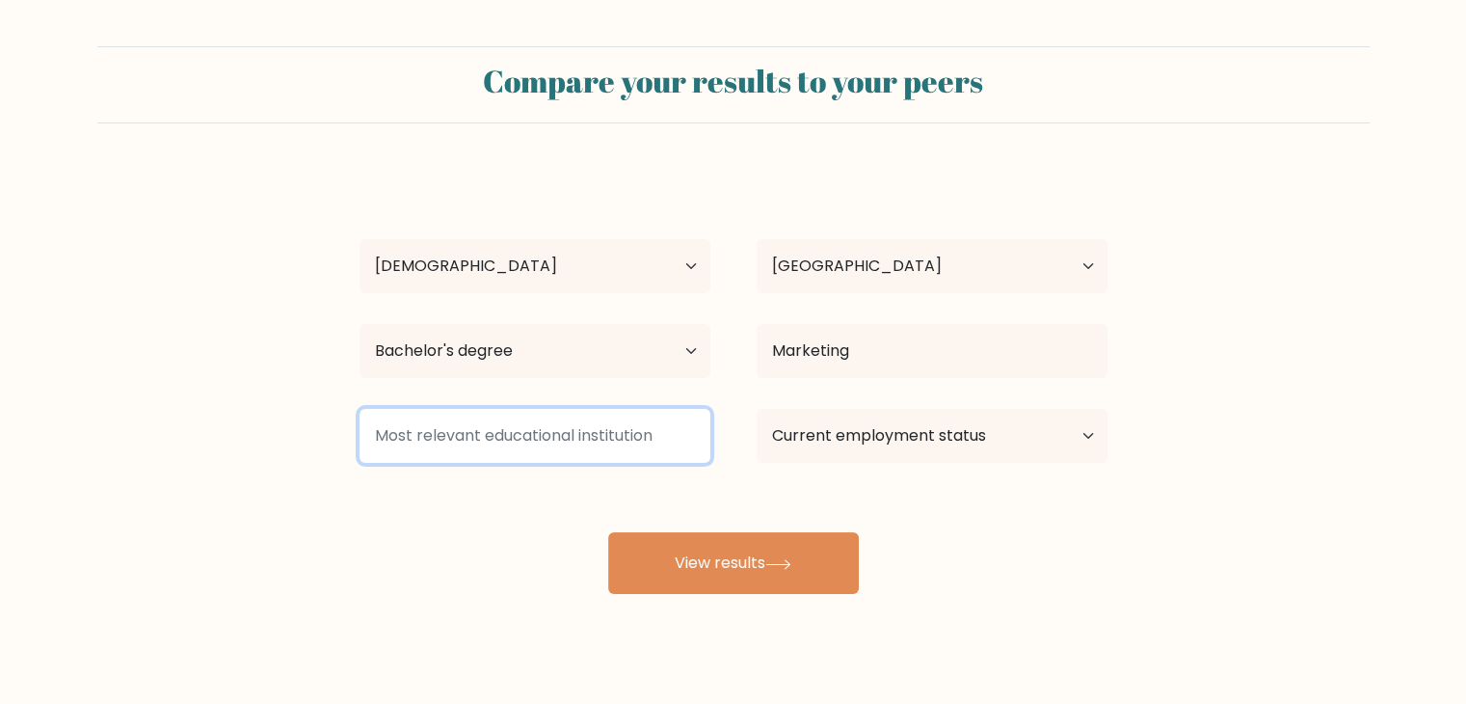
click at [564, 411] on input at bounding box center [535, 436] width 351 height 54
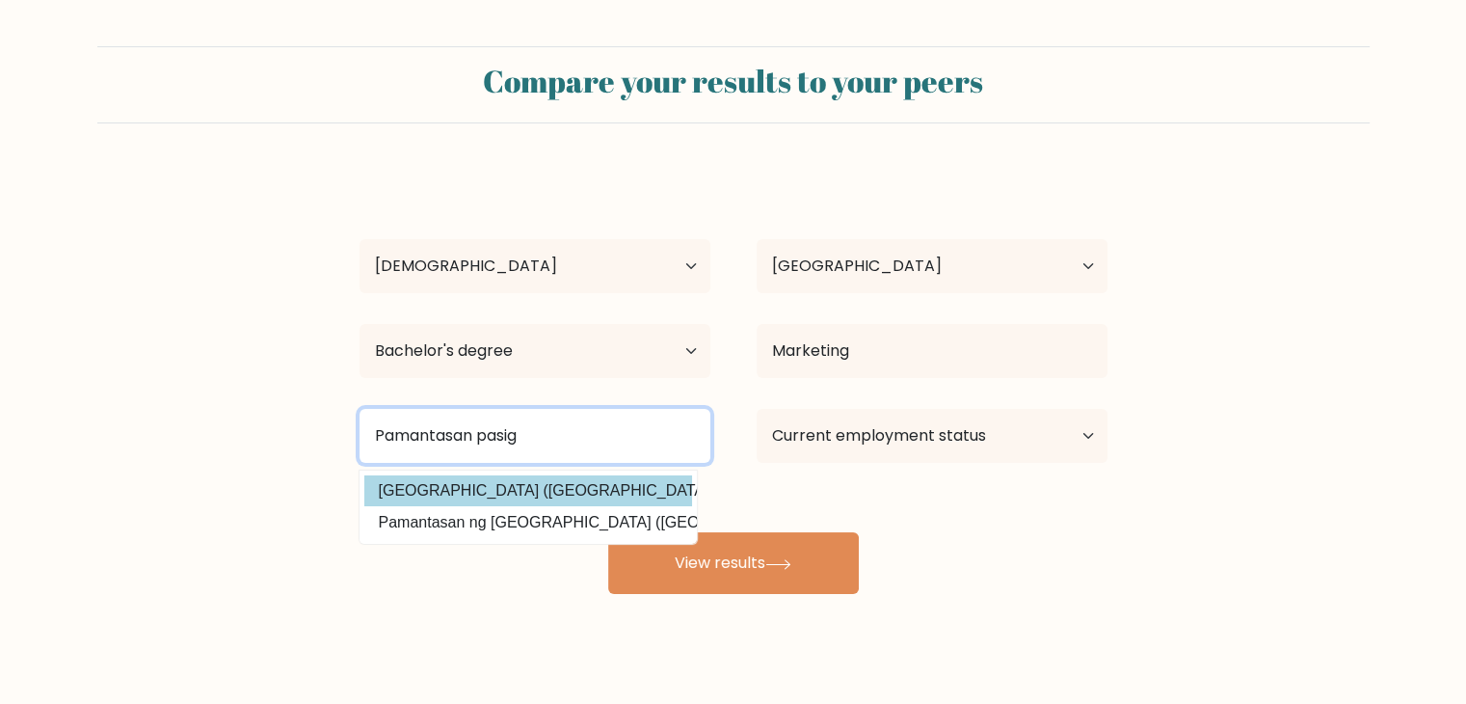
type input "Pamantasan pasig"
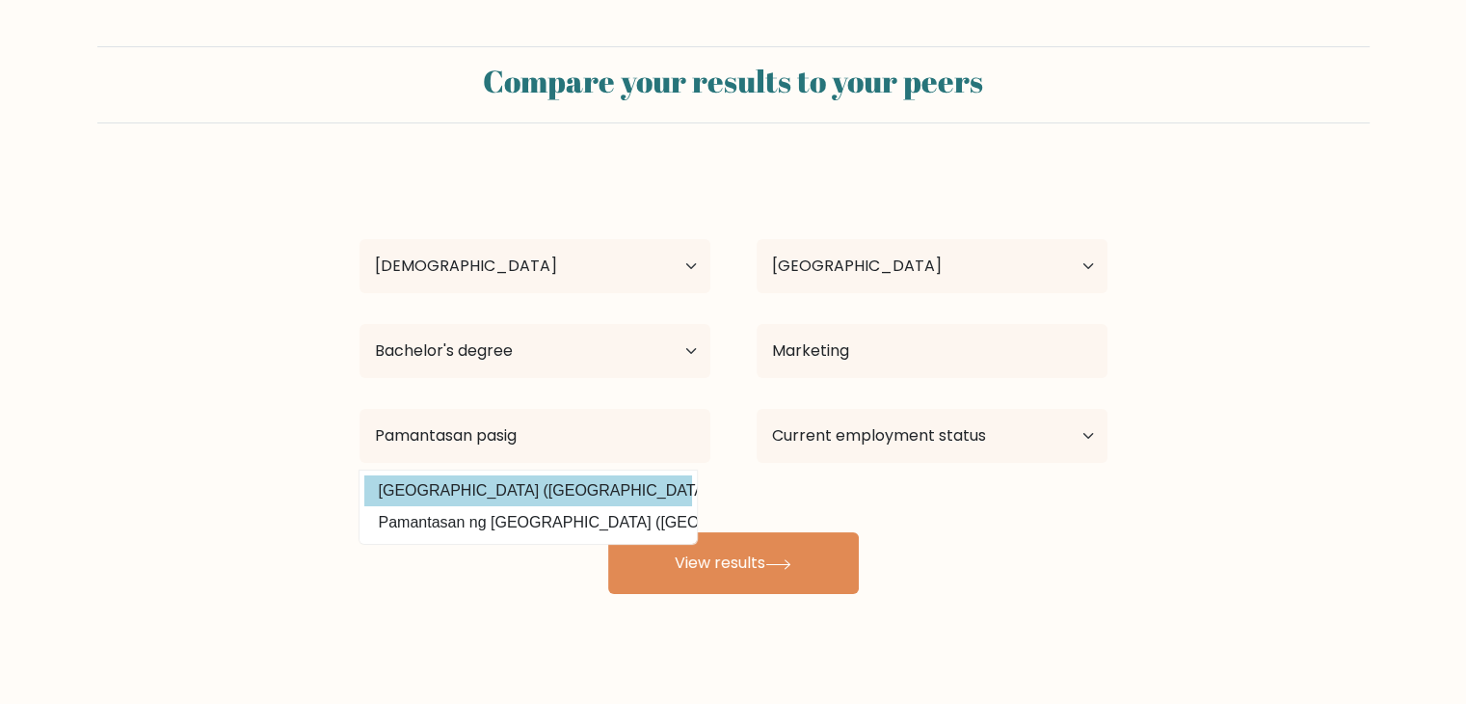
click at [505, 498] on div "Angelyn Villanueva Age Under 18 years old 18-24 years old 25-34 years old 35-44…" at bounding box center [733, 382] width 771 height 424
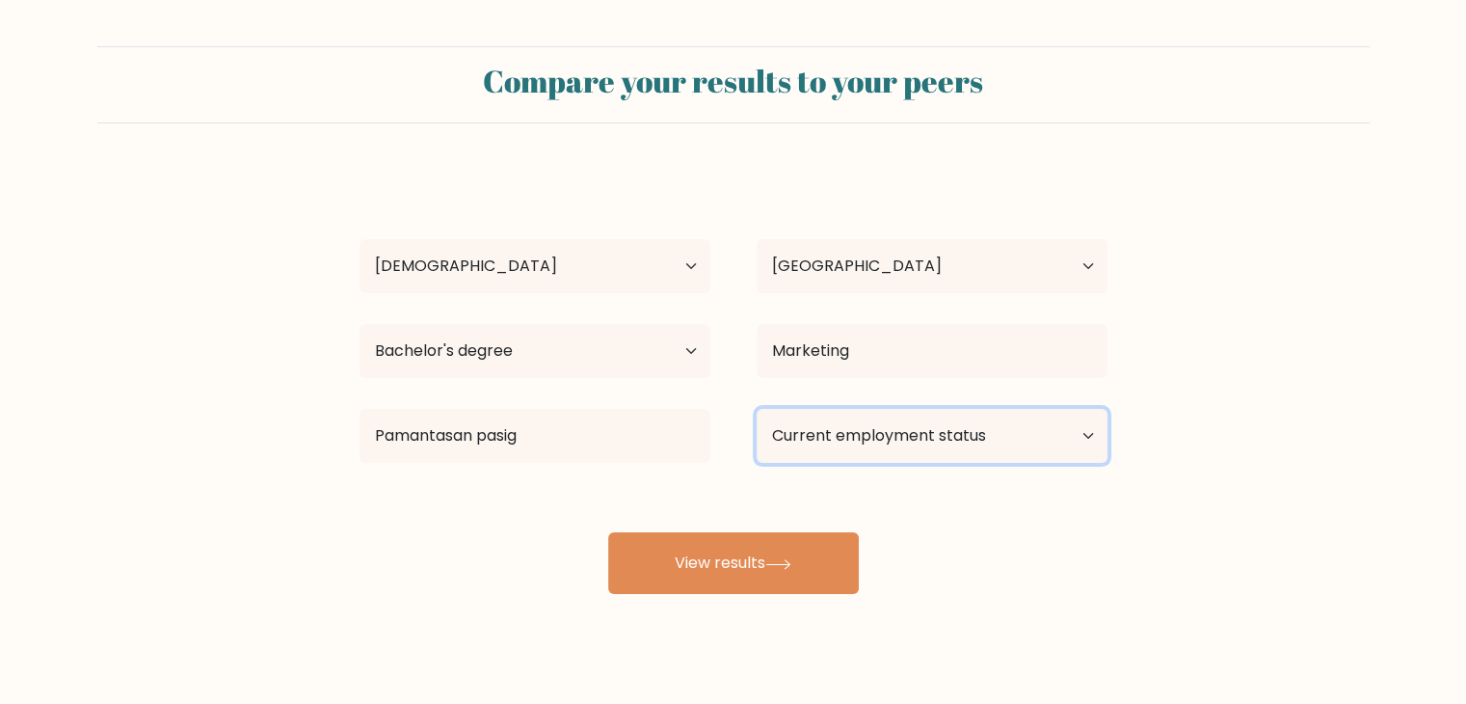
click at [868, 424] on select "Current employment status Employed Student Retired Other / prefer not to answer" at bounding box center [932, 436] width 351 height 54
select select "other"
click at [757, 409] on select "Current employment status Employed Student Retired Other / prefer not to answer" at bounding box center [932, 436] width 351 height 54
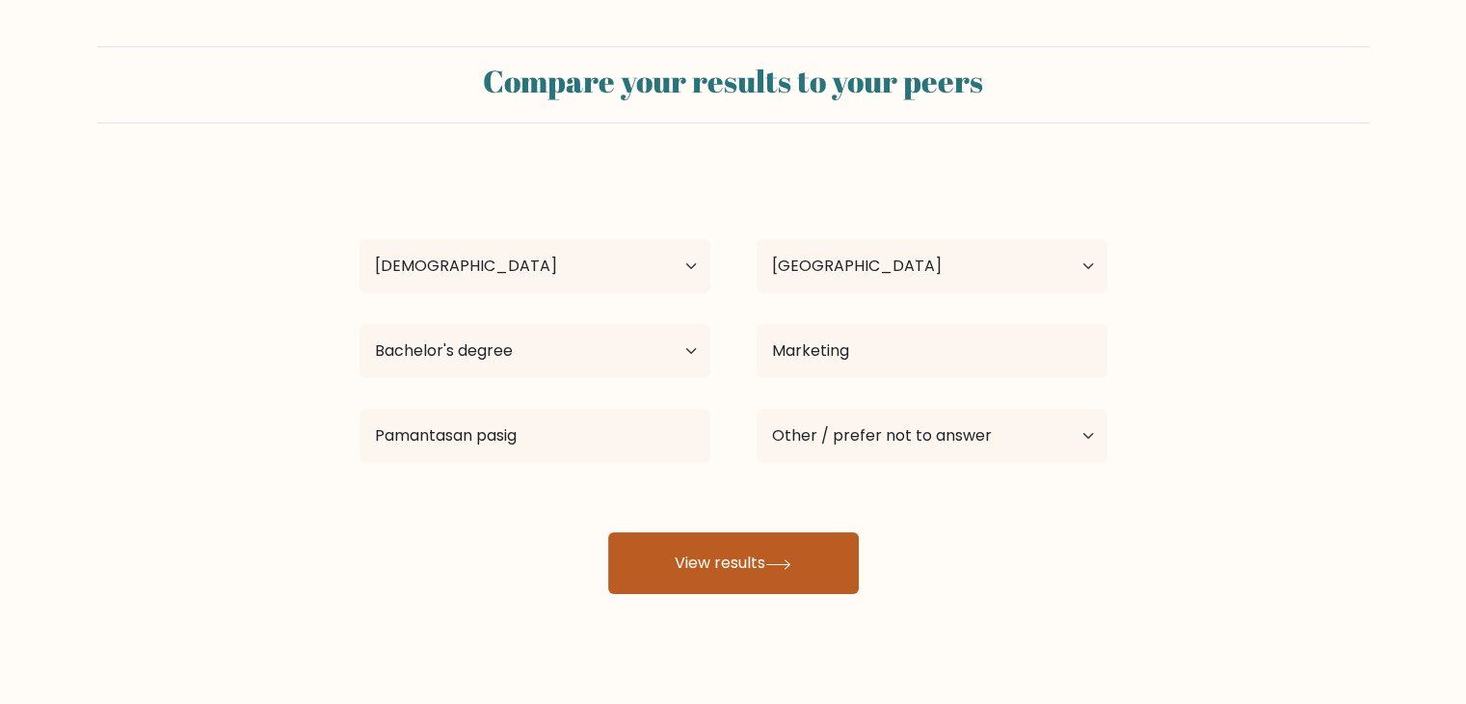
click at [779, 572] on button "View results" at bounding box center [733, 563] width 251 height 62
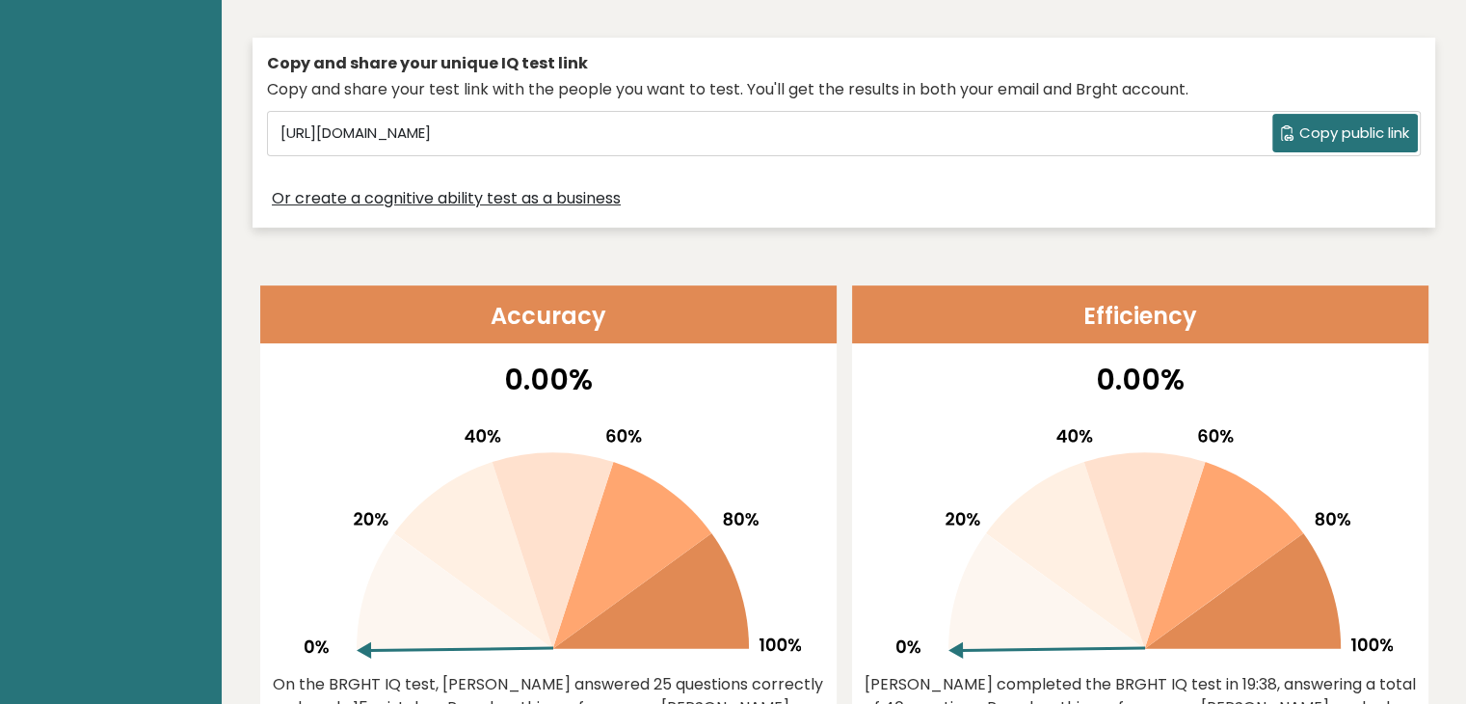
scroll to position [557, 0]
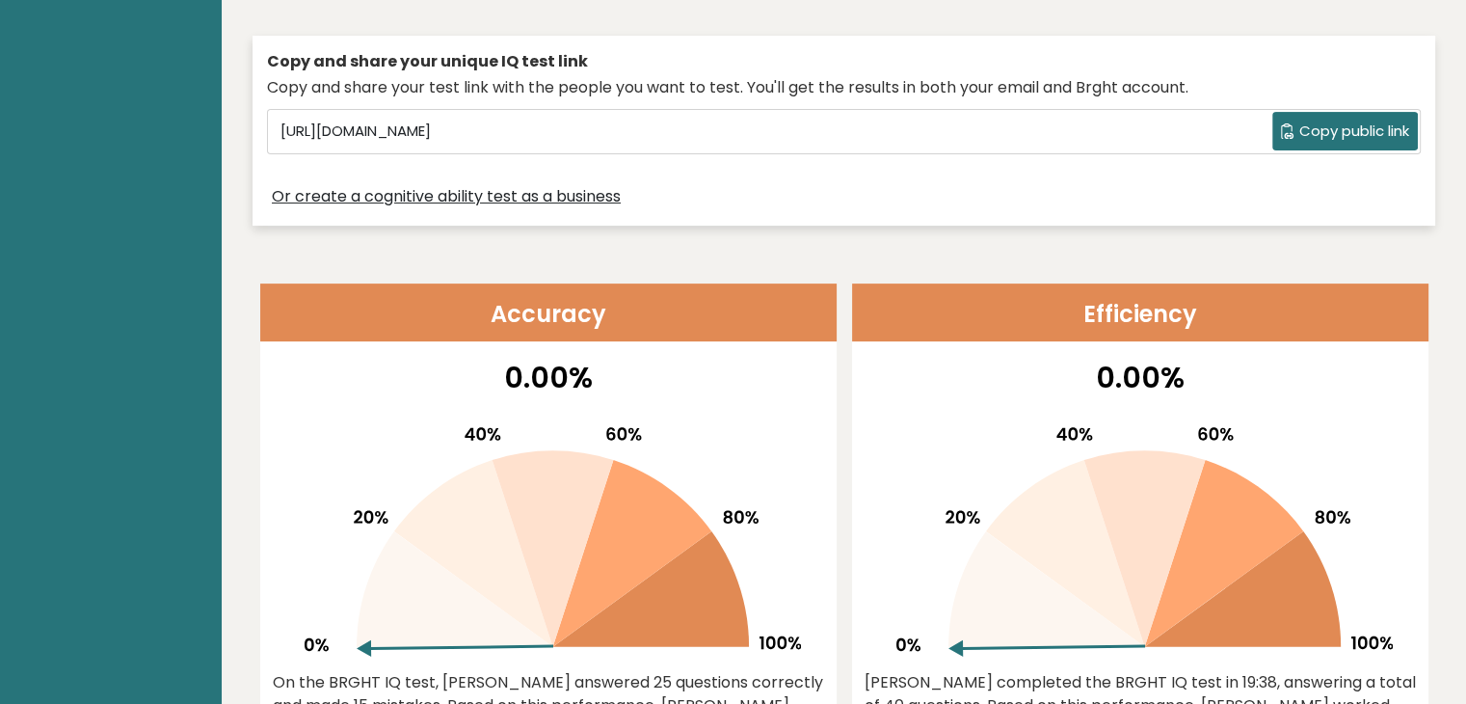
click at [1285, 141] on button "Copy public link" at bounding box center [1345, 131] width 146 height 39
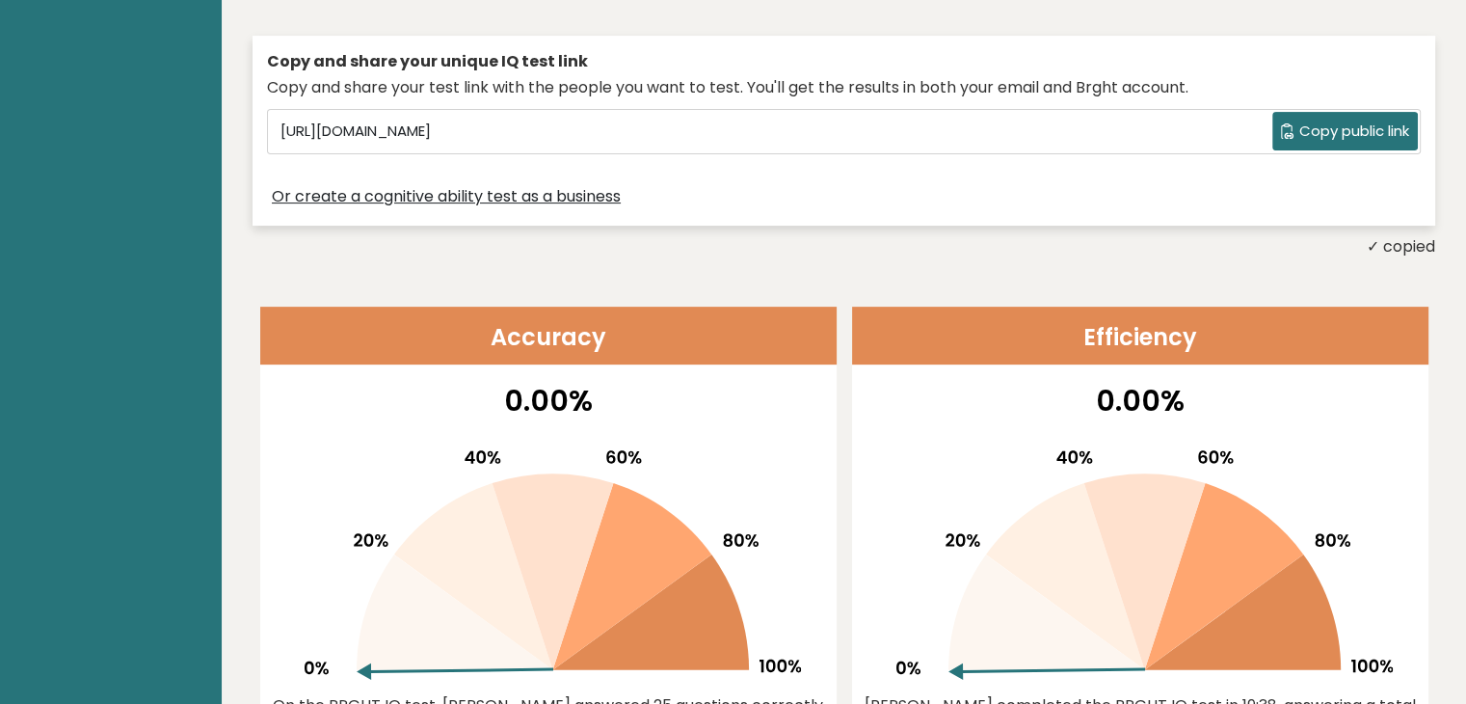
click at [620, 135] on input "https://brght.org/share/319vzeaw/?brght-intelligence-test" at bounding box center [773, 131] width 1000 height 29
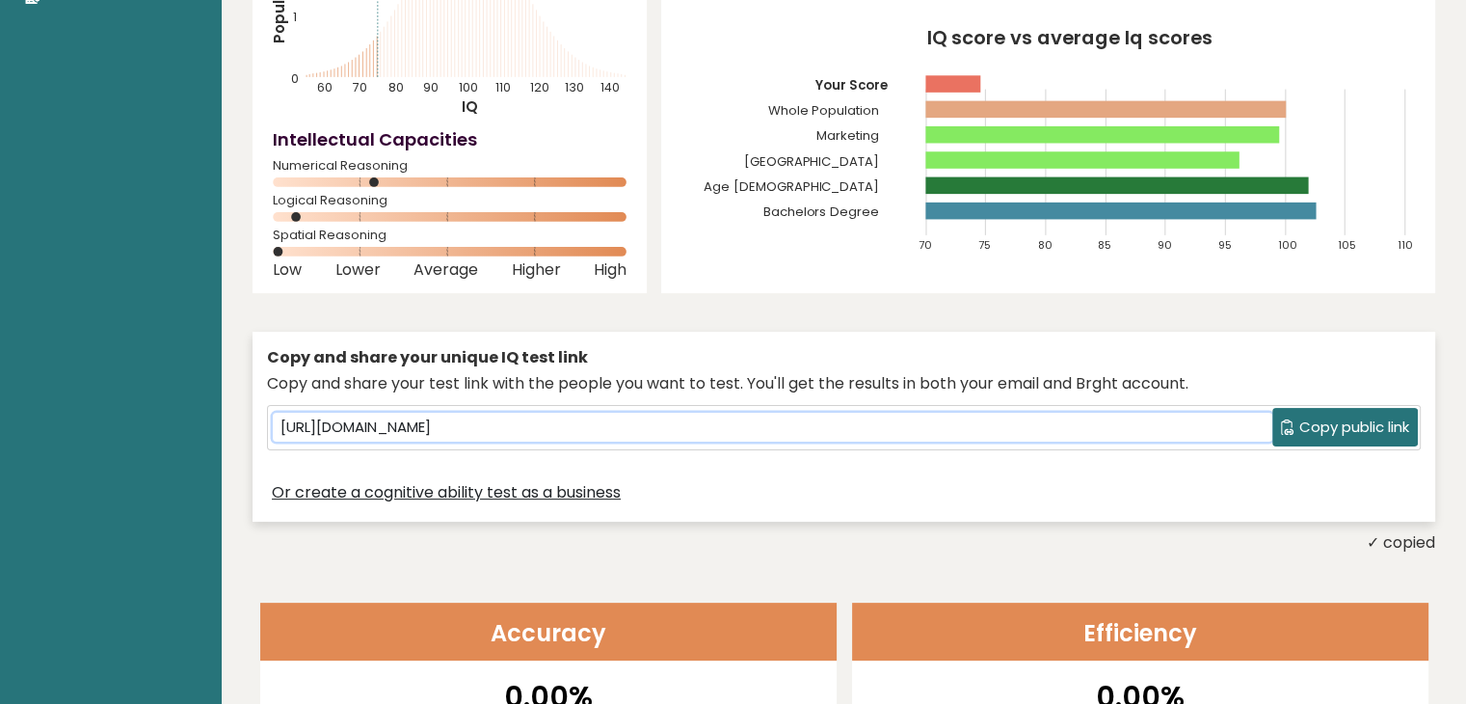
scroll to position [0, 0]
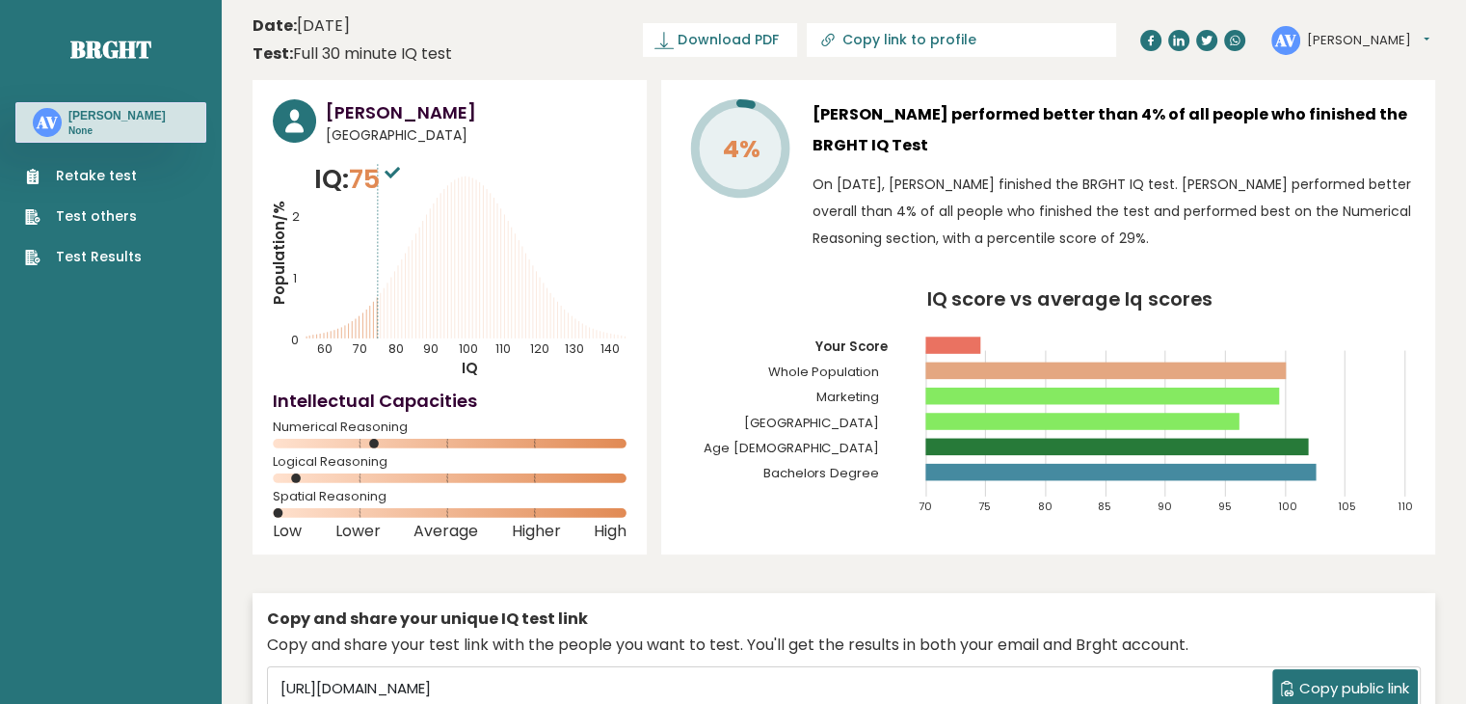
click at [109, 181] on link "Retake test" at bounding box center [83, 176] width 117 height 20
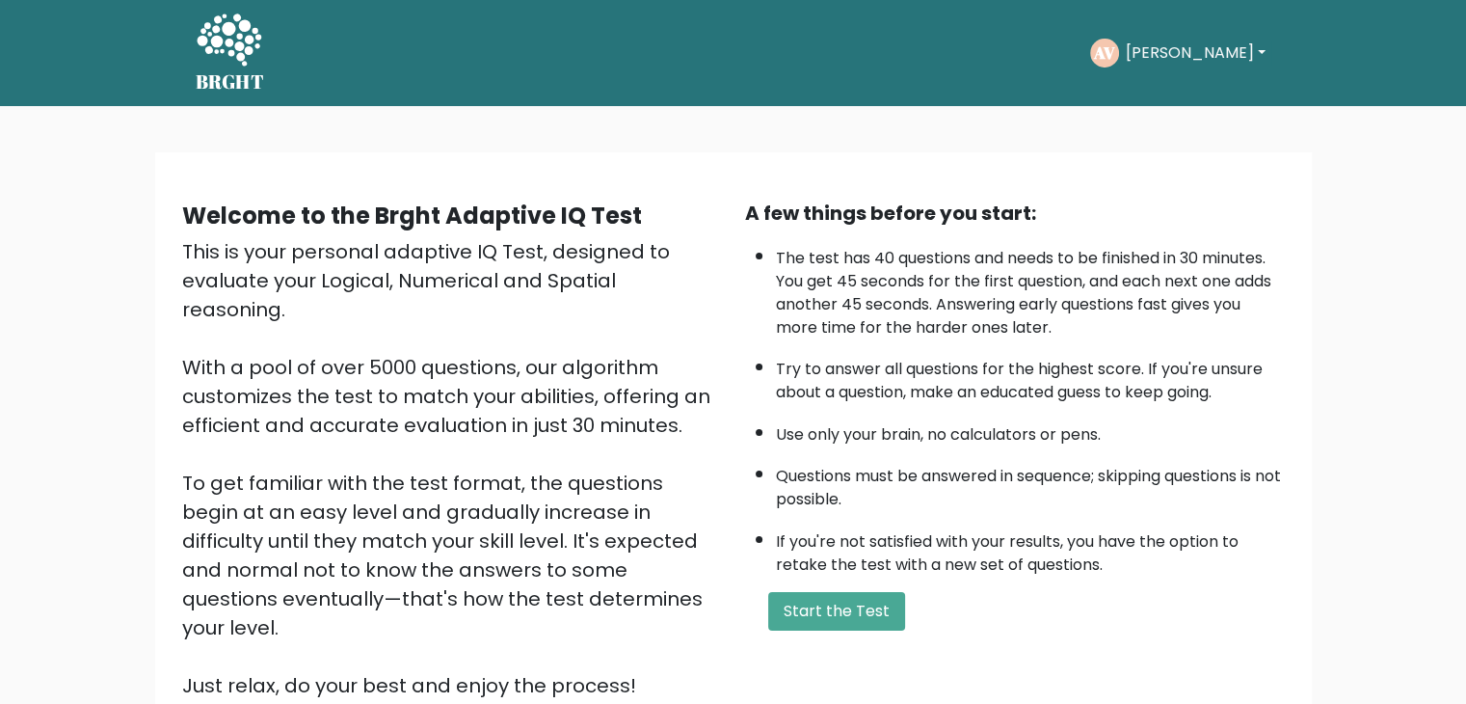
scroll to position [3, 0]
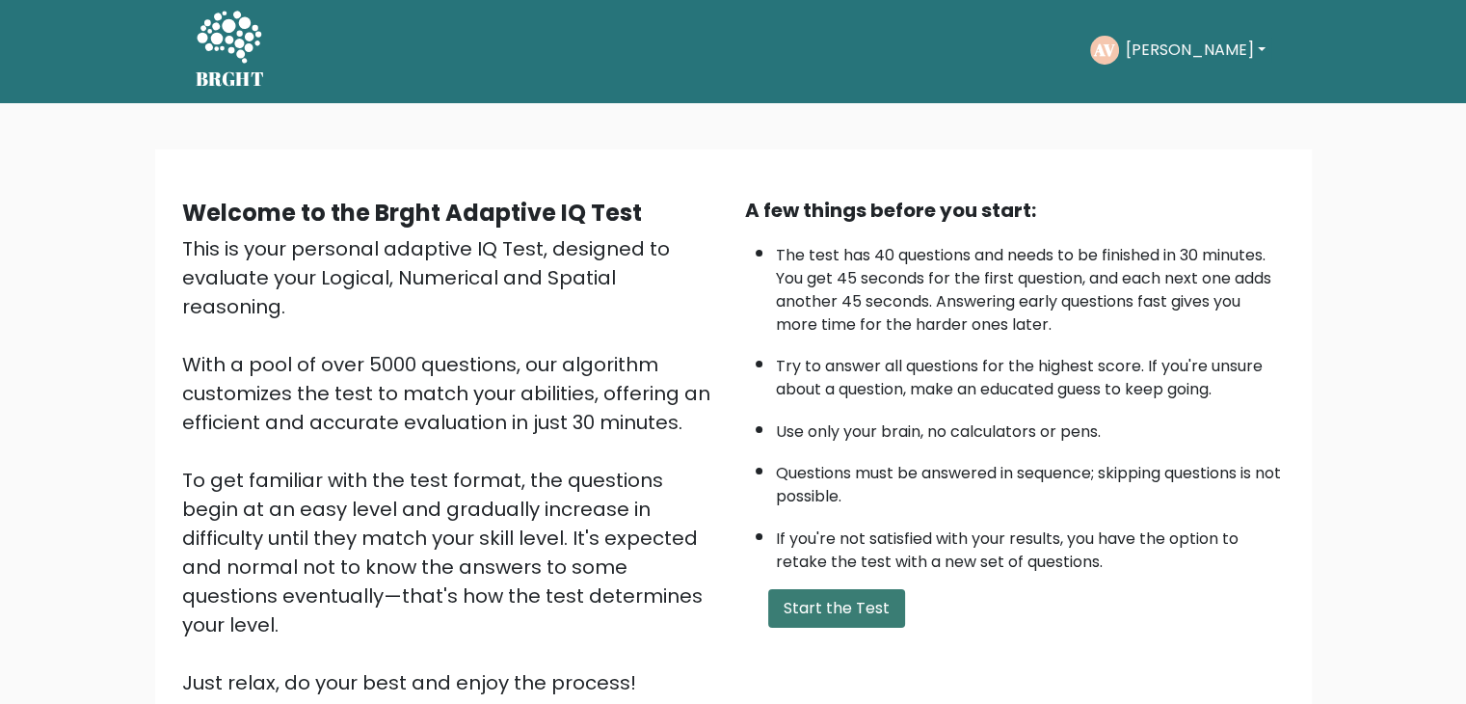
click at [820, 602] on button "Start the Test" at bounding box center [836, 608] width 137 height 39
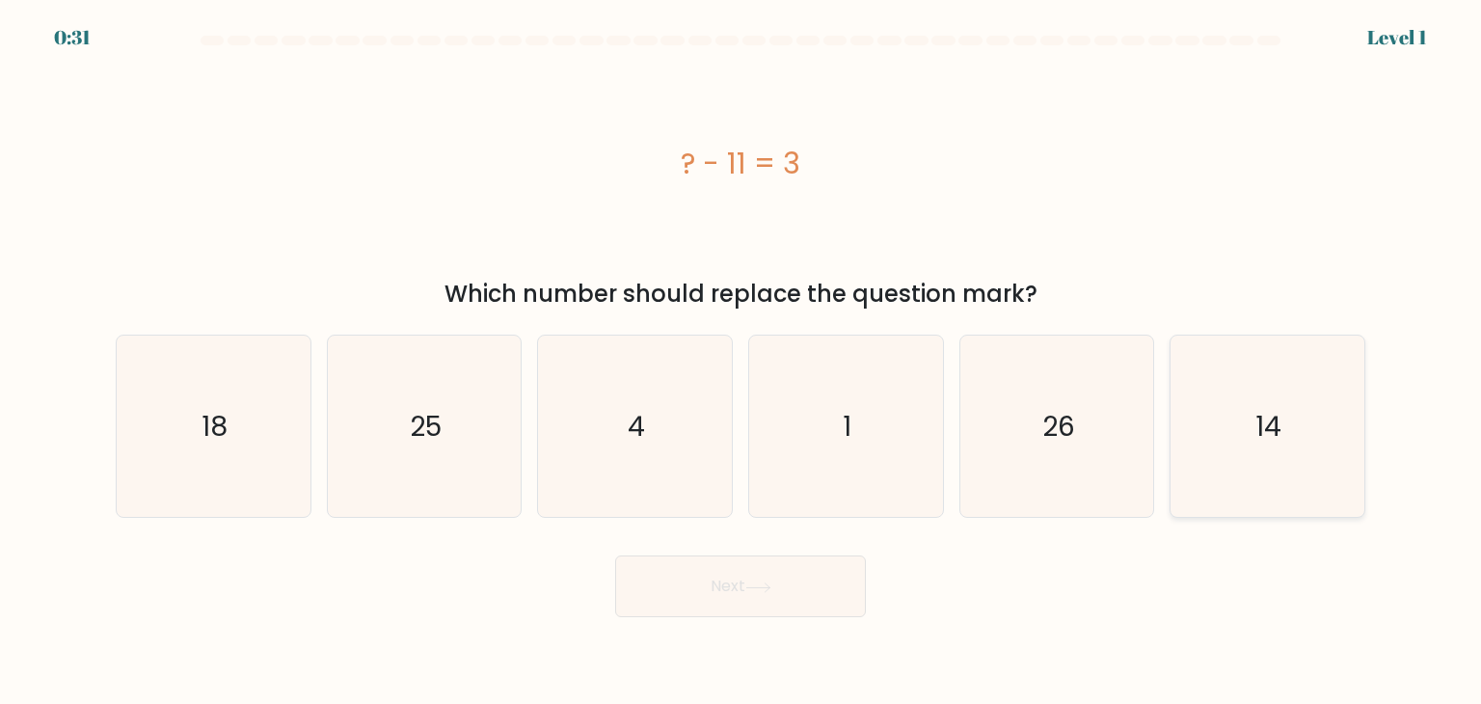
click at [1269, 456] on icon "14" at bounding box center [1266, 425] width 181 height 181
click at [741, 361] on input "f. 14" at bounding box center [740, 357] width 1 height 10
radio input "true"
click at [693, 604] on button "Next" at bounding box center [740, 586] width 251 height 62
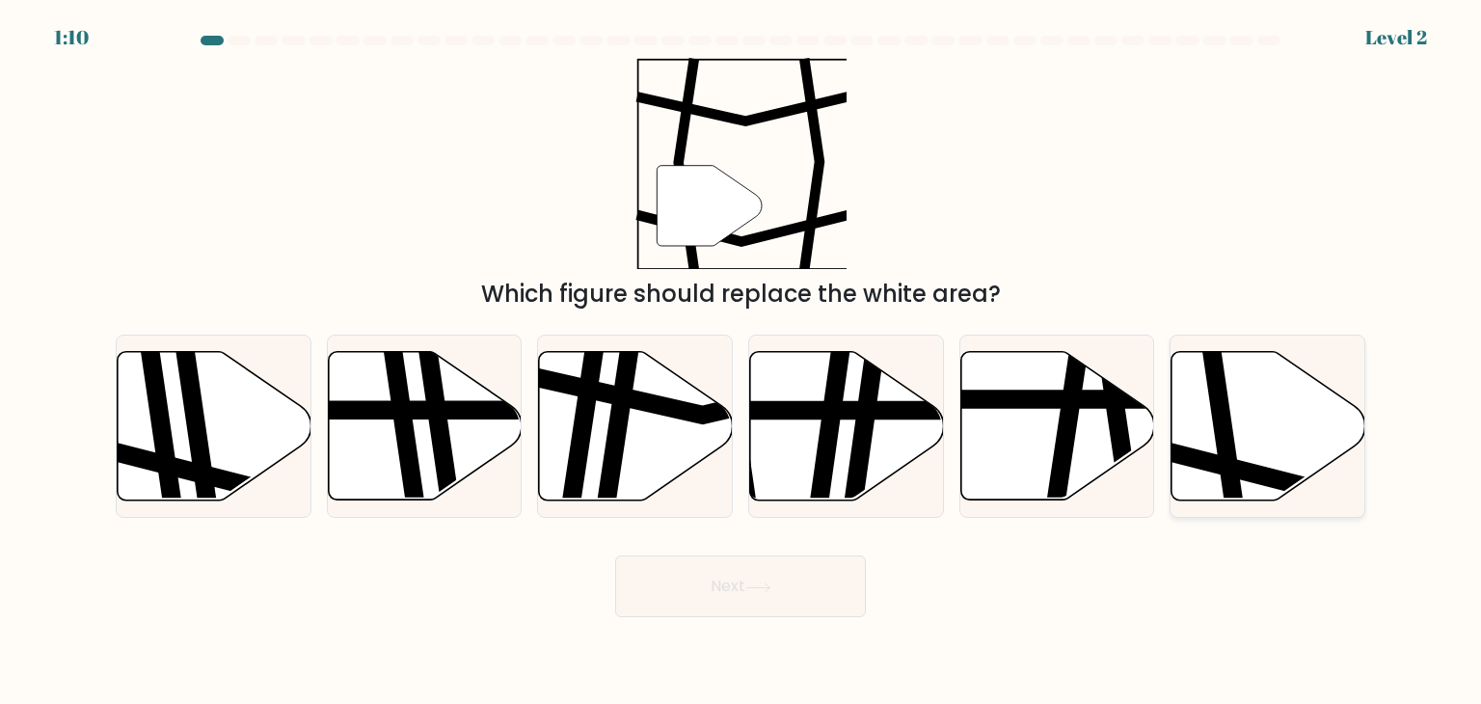
click at [1211, 458] on icon at bounding box center [1330, 466] width 390 height 49
click at [741, 361] on input "f." at bounding box center [740, 357] width 1 height 10
radio input "true"
click at [770, 584] on icon at bounding box center [758, 587] width 26 height 11
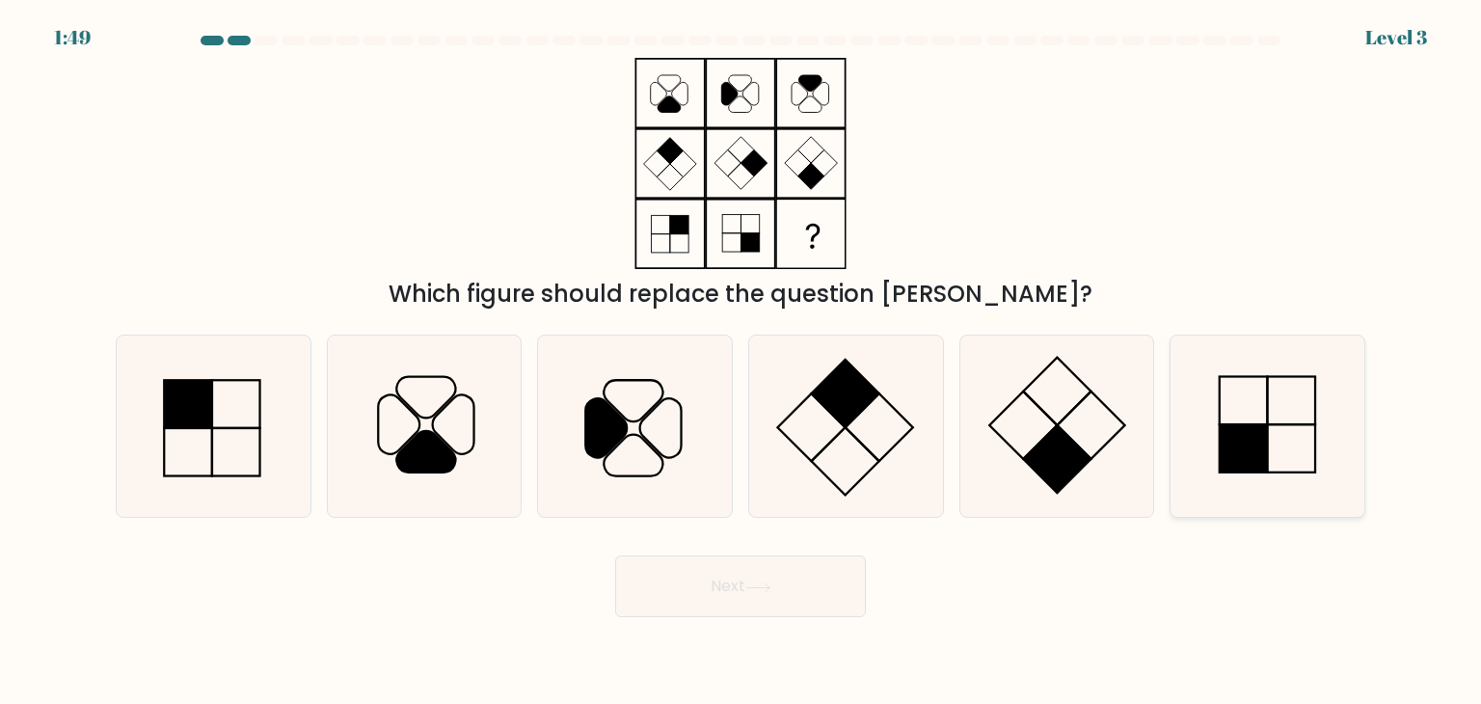
click at [1292, 442] on icon at bounding box center [1266, 425] width 181 height 181
click at [741, 361] on input "f." at bounding box center [740, 357] width 1 height 10
radio input "true"
click at [740, 591] on button "Next" at bounding box center [740, 586] width 251 height 62
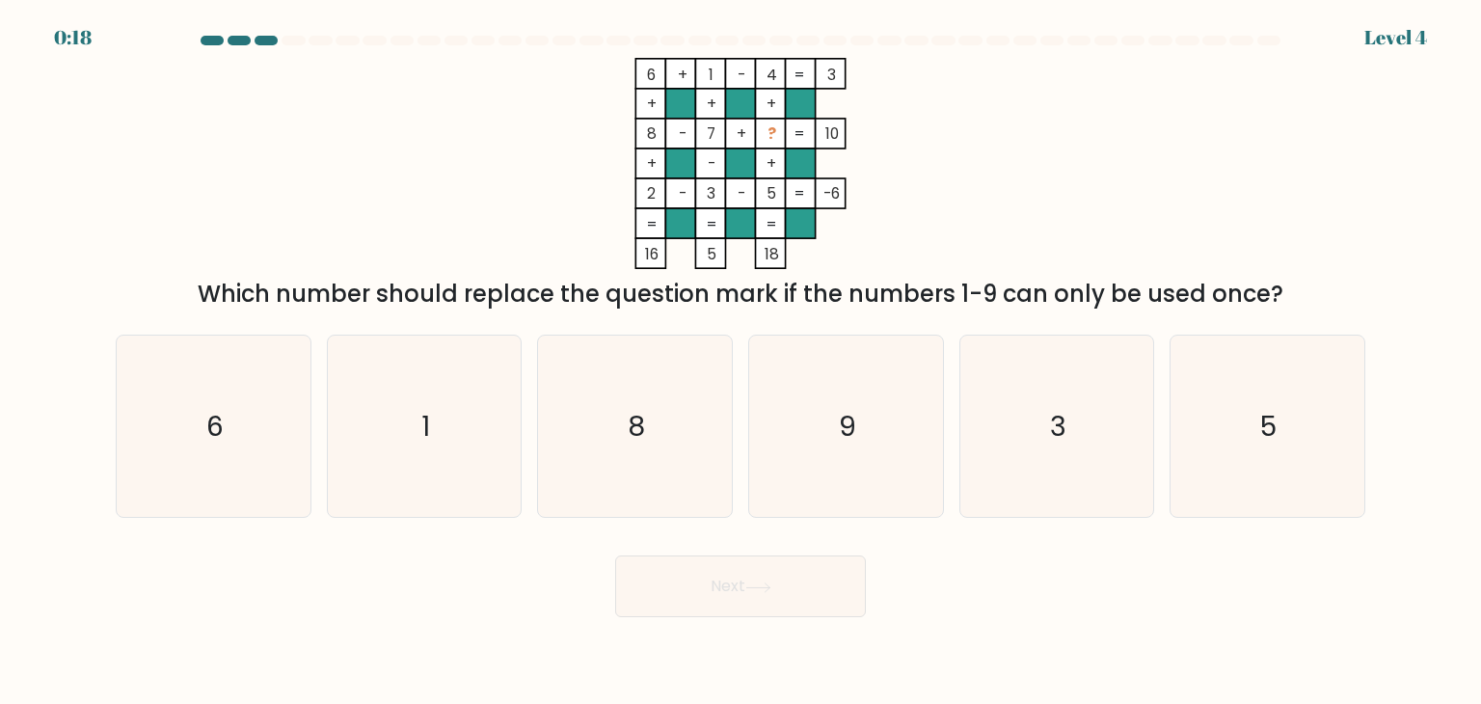
click at [458, 579] on div "Next" at bounding box center [740, 579] width 1272 height 76
click at [843, 445] on icon "9" at bounding box center [845, 425] width 181 height 181
click at [741, 361] on input "d. 9" at bounding box center [740, 357] width 1 height 10
radio input "true"
click at [659, 581] on button "Next" at bounding box center [740, 586] width 251 height 62
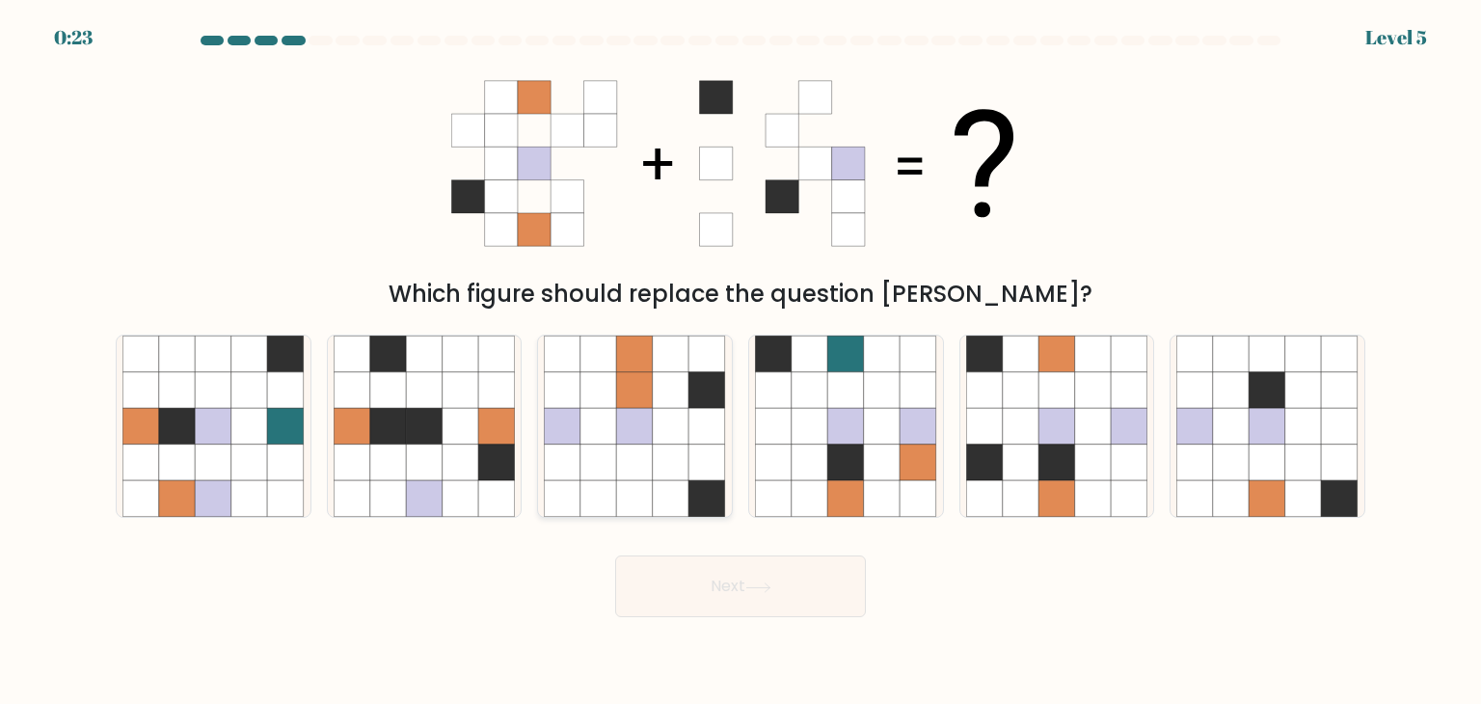
click at [571, 403] on icon at bounding box center [563, 390] width 37 height 37
click at [740, 361] on input "c." at bounding box center [740, 357] width 1 height 10
radio input "true"
click at [687, 602] on button "Next" at bounding box center [740, 586] width 251 height 62
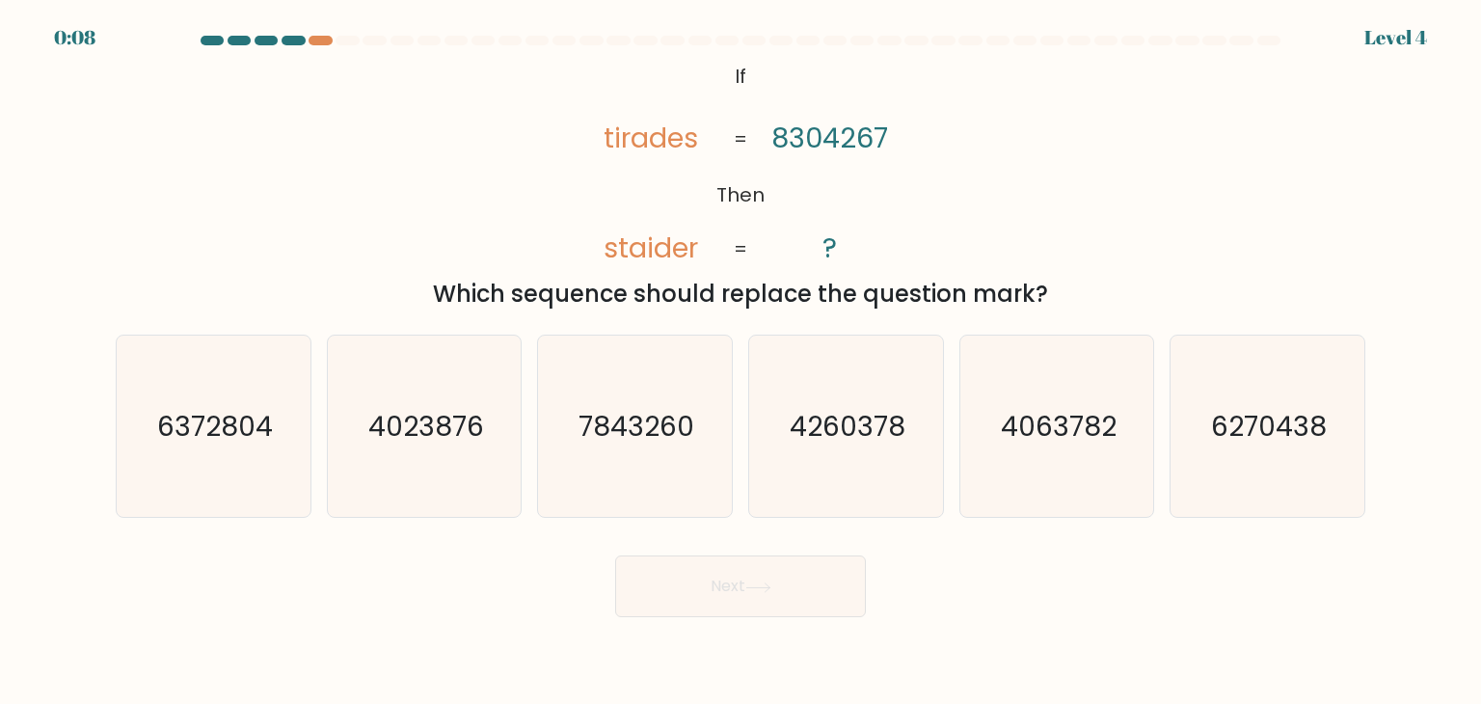
click at [473, 629] on body "0:08 Level 4 If" at bounding box center [740, 352] width 1481 height 704
click at [664, 470] on icon "7843260" at bounding box center [634, 425] width 181 height 181
click at [740, 361] on input "c. 7843260" at bounding box center [740, 357] width 1 height 10
radio input "true"
click at [654, 589] on button "Next" at bounding box center [740, 586] width 251 height 62
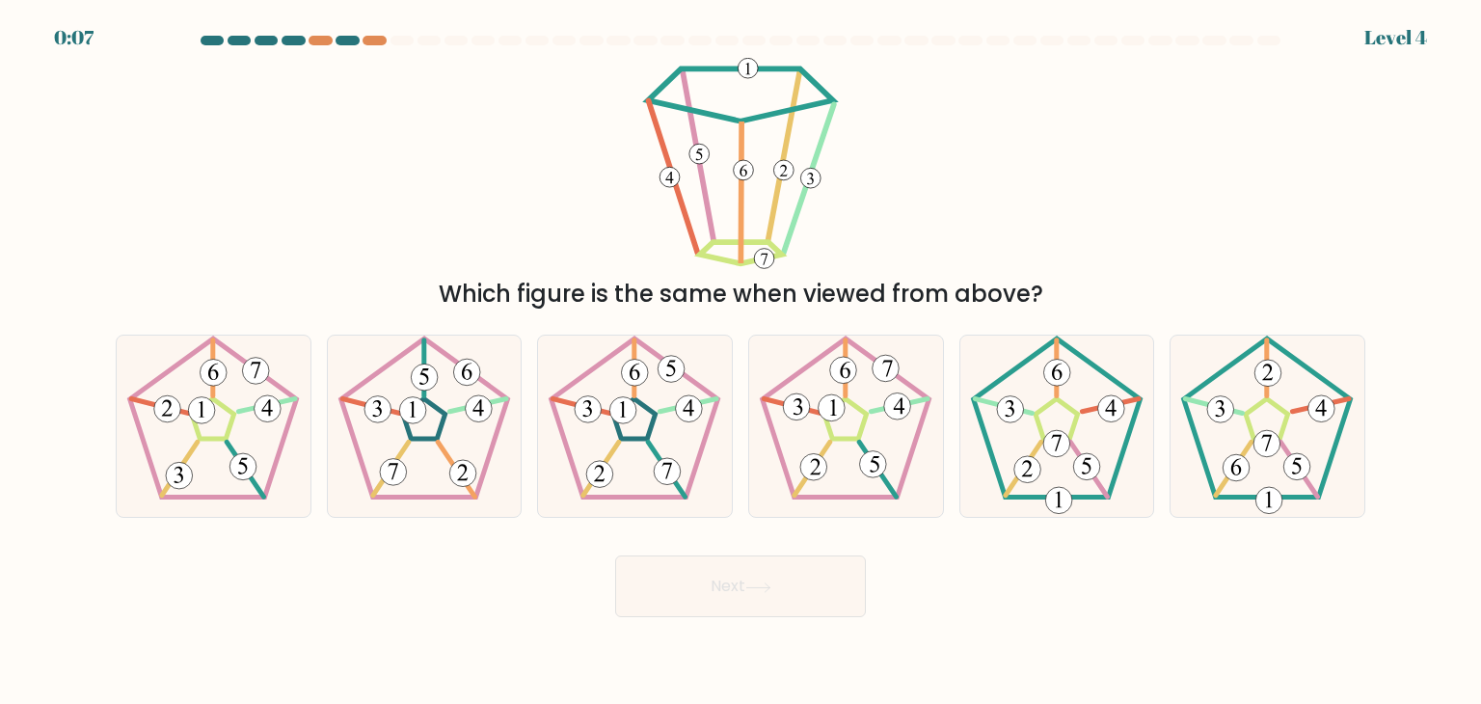
click at [420, 605] on div "Next" at bounding box center [740, 579] width 1272 height 76
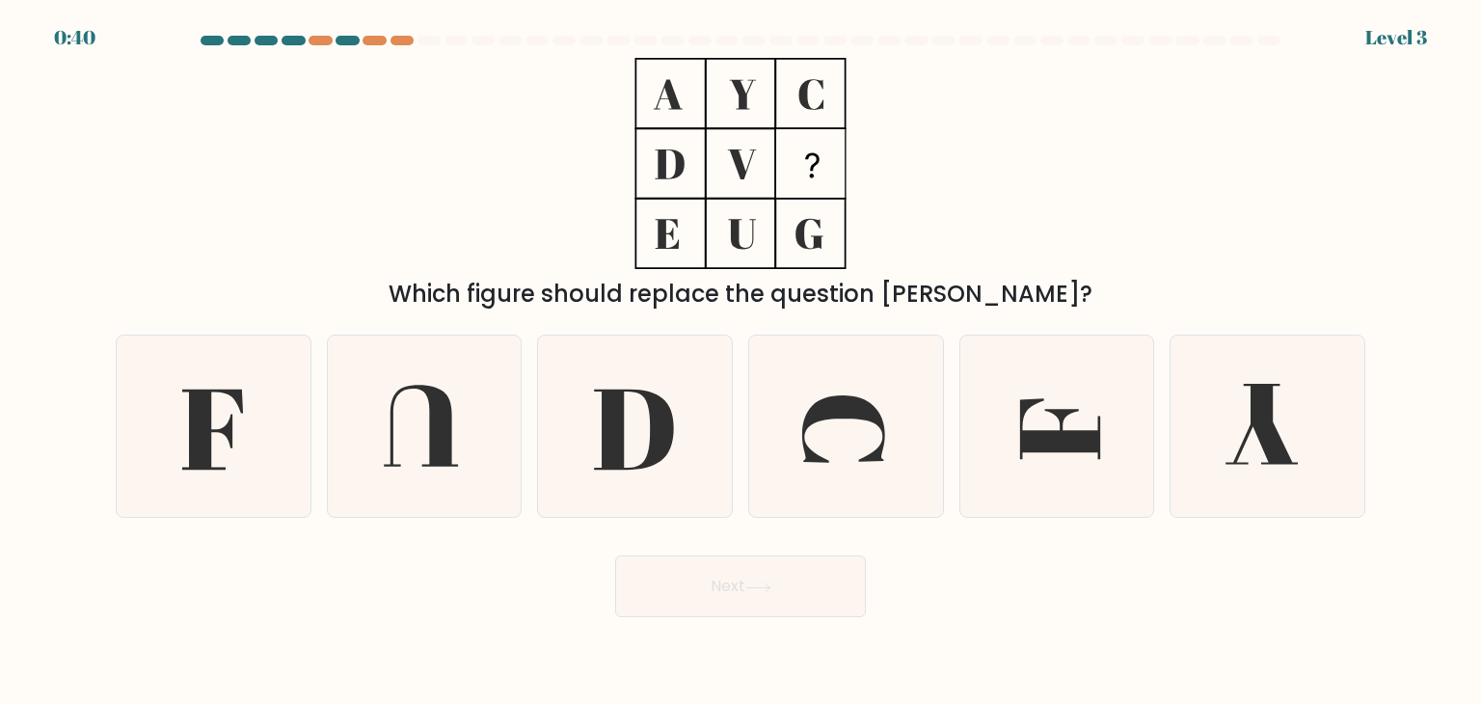
click at [413, 171] on div "Which figure should replace the question [PERSON_NAME]?" at bounding box center [740, 185] width 1272 height 254
click at [188, 428] on icon at bounding box center [212, 425] width 181 height 181
click at [740, 361] on input "a." at bounding box center [740, 357] width 1 height 10
radio input "true"
click at [721, 598] on button "Next" at bounding box center [740, 586] width 251 height 62
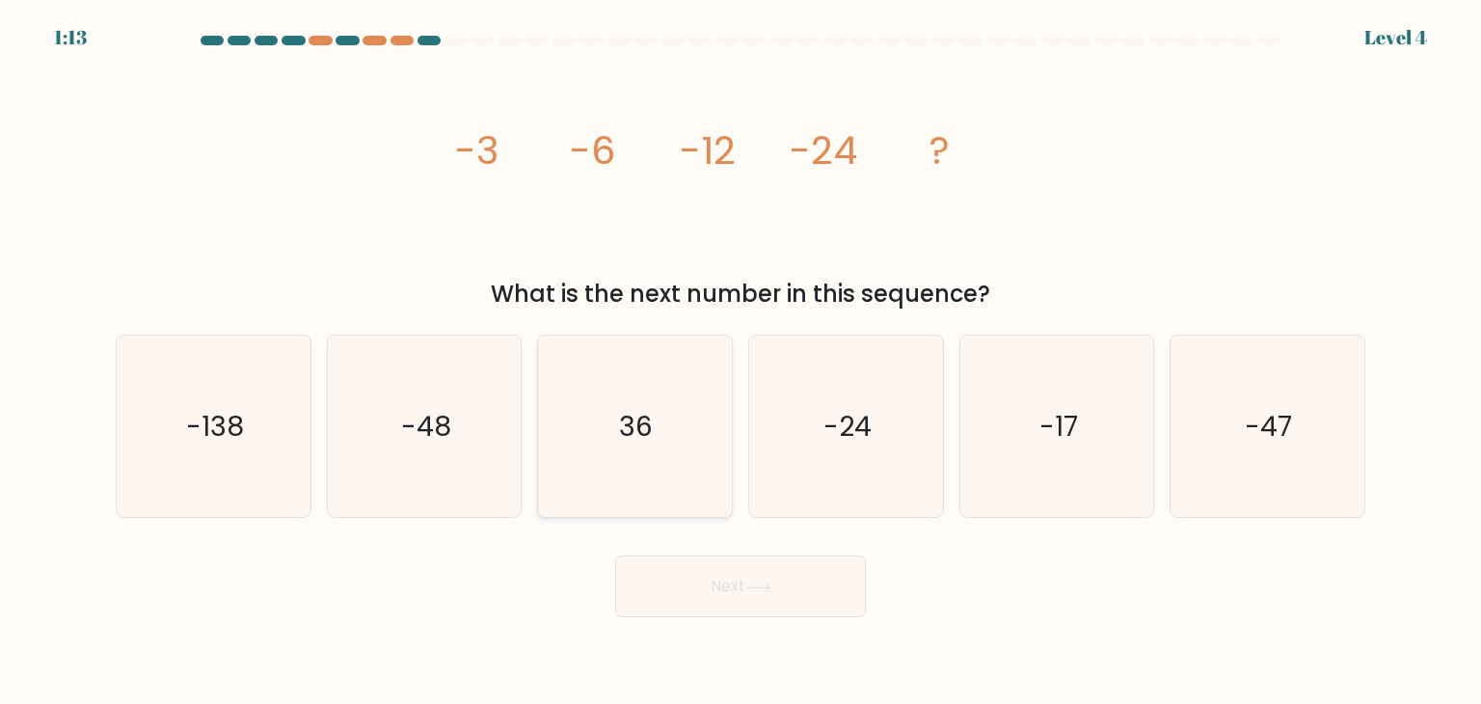
click at [647, 475] on icon "36" at bounding box center [634, 425] width 181 height 181
click at [740, 361] on input "c. 36" at bounding box center [740, 357] width 1 height 10
radio input "true"
click at [658, 617] on body "1:13 Level 4" at bounding box center [740, 352] width 1481 height 704
click at [658, 603] on button "Next" at bounding box center [740, 586] width 251 height 62
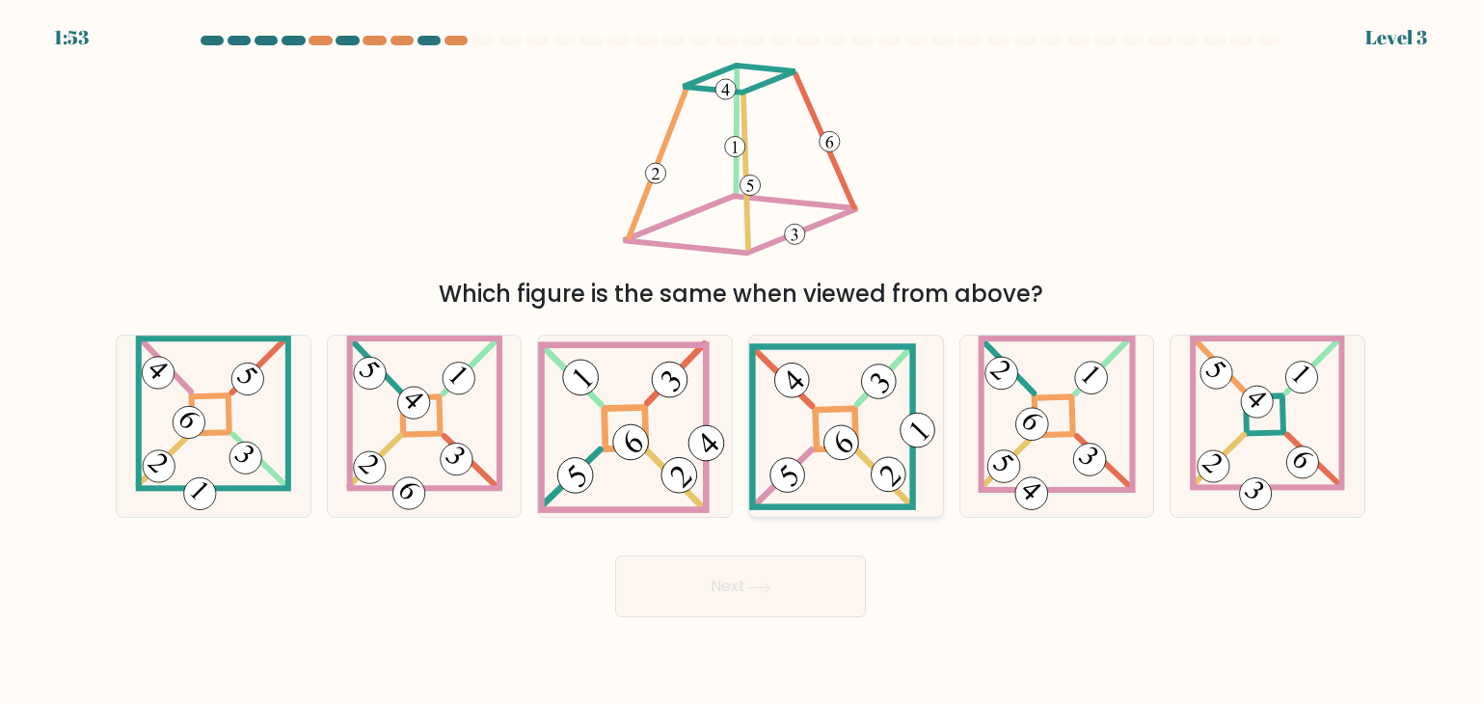
click at [798, 446] on icon at bounding box center [846, 426] width 194 height 167
click at [741, 361] on input "d." at bounding box center [740, 357] width 1 height 10
radio input "true"
click at [675, 565] on button "Next" at bounding box center [740, 586] width 251 height 62
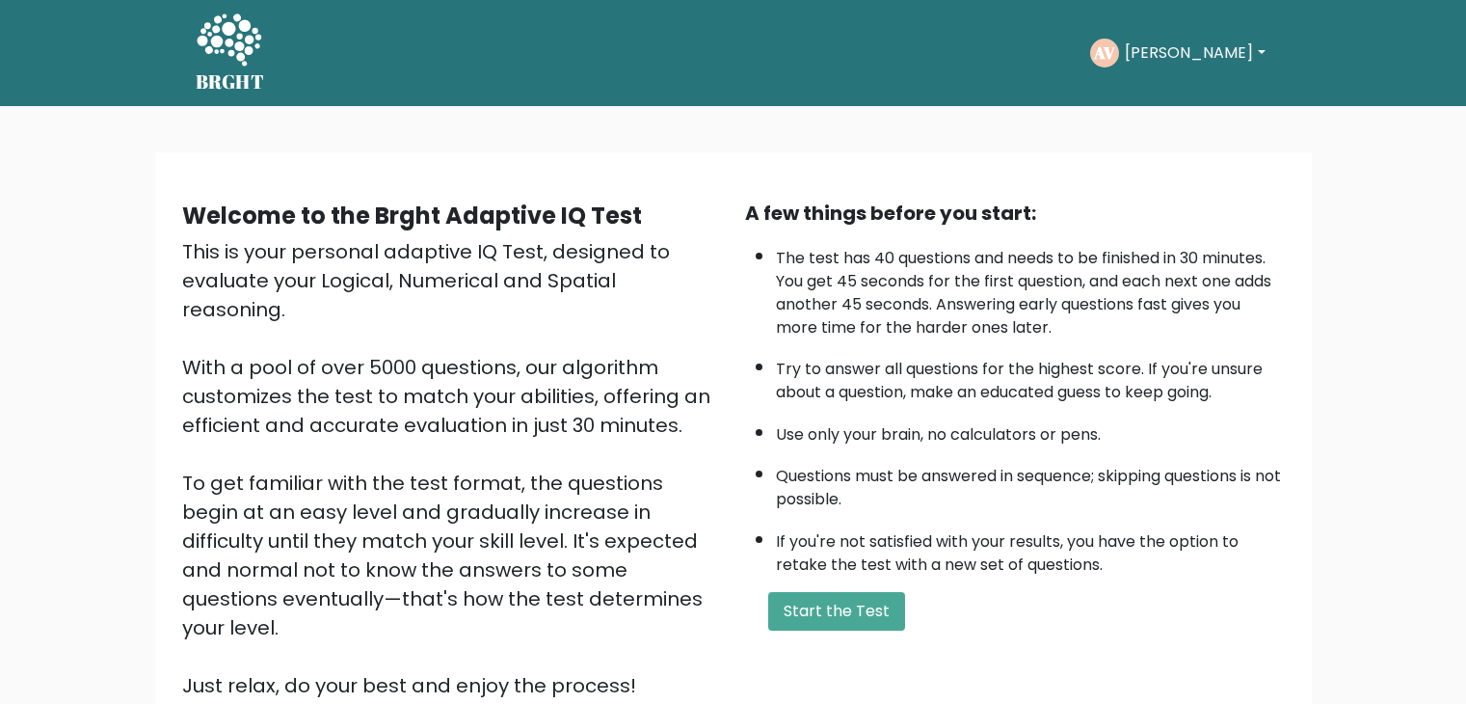
scroll to position [3, 0]
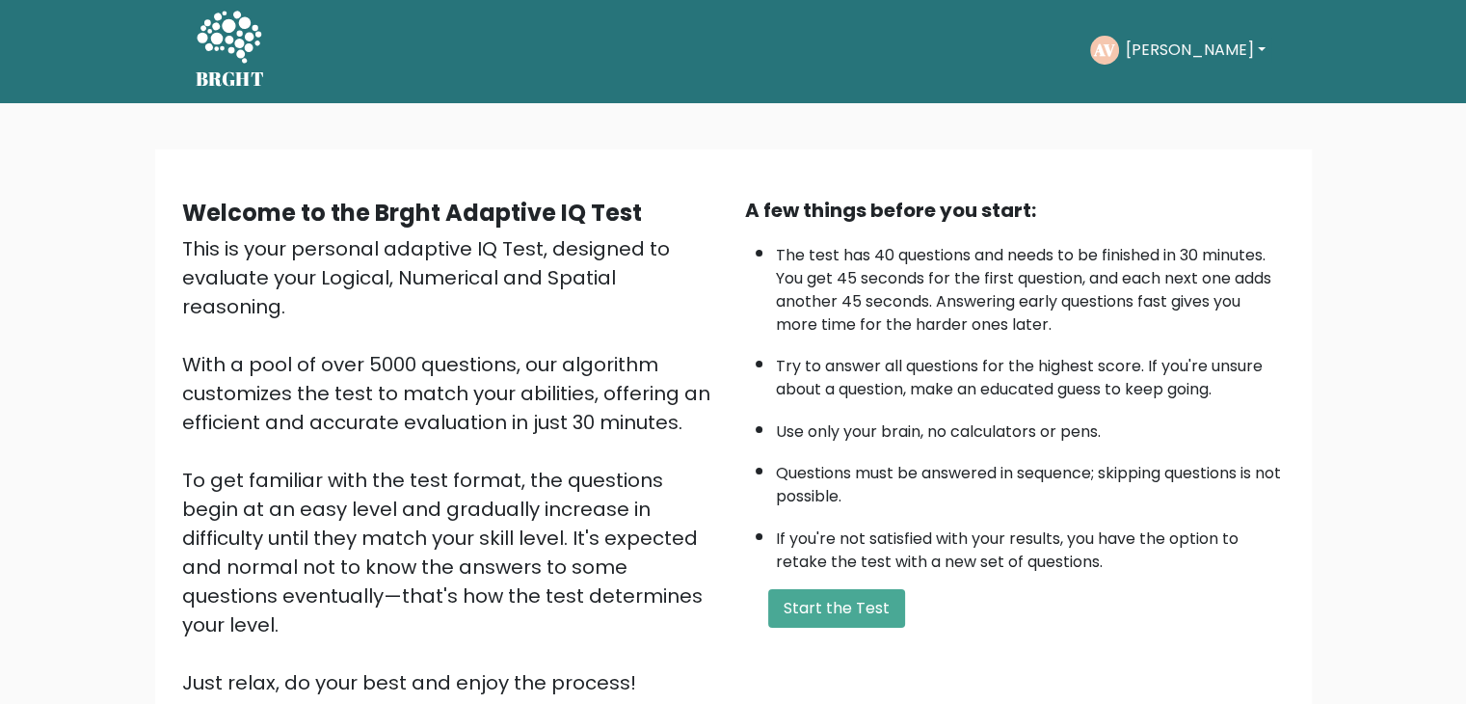
click at [1160, 47] on button "[PERSON_NAME]" at bounding box center [1194, 50] width 151 height 25
click at [1134, 97] on link "Dashboard" at bounding box center [1167, 100] width 152 height 31
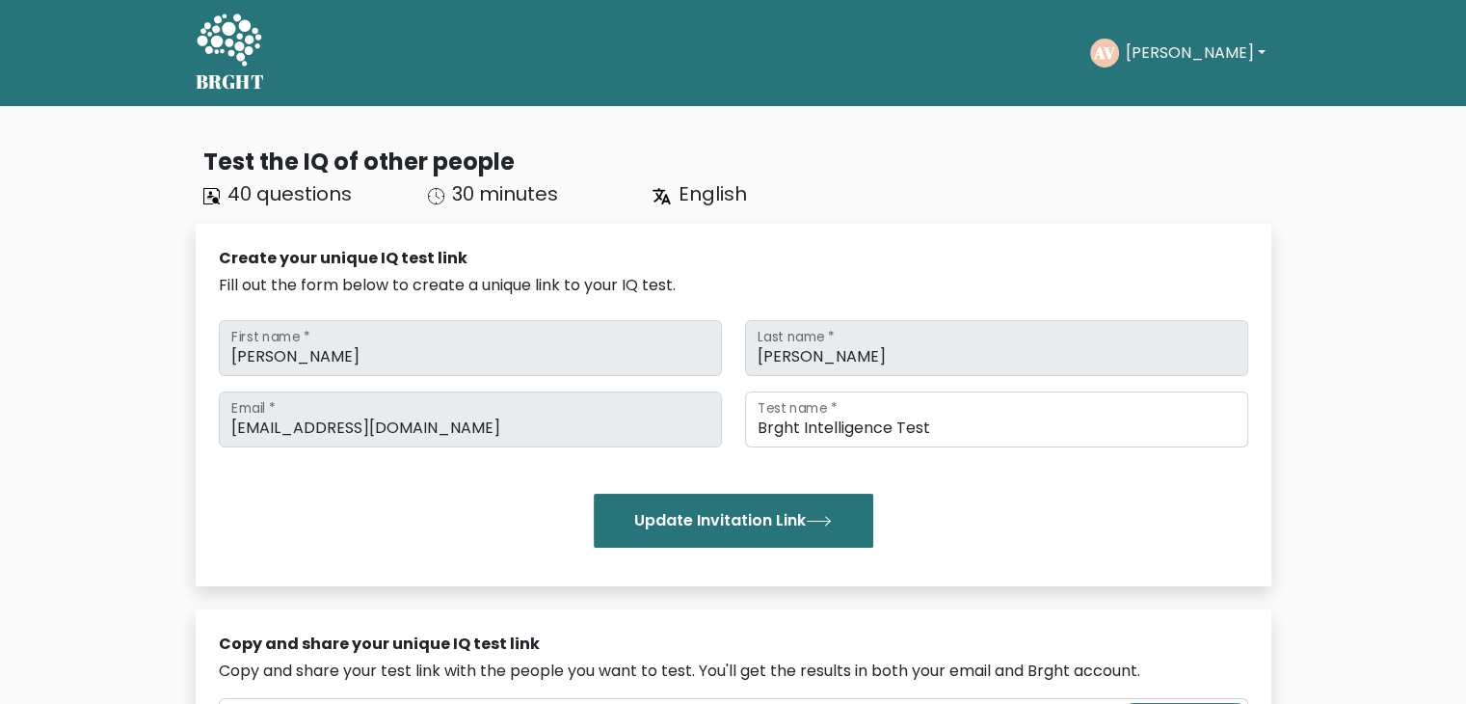
click at [221, 57] on icon at bounding box center [229, 42] width 67 height 58
